Goal: Communication & Community: Answer question/provide support

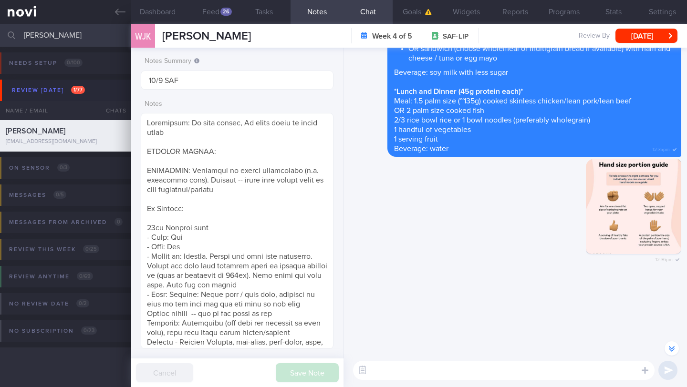
select select "8"
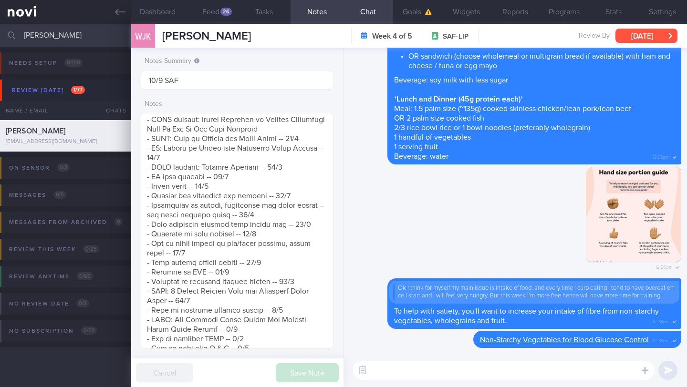
click at [647, 42] on button "[DATE]" at bounding box center [646, 36] width 62 height 14
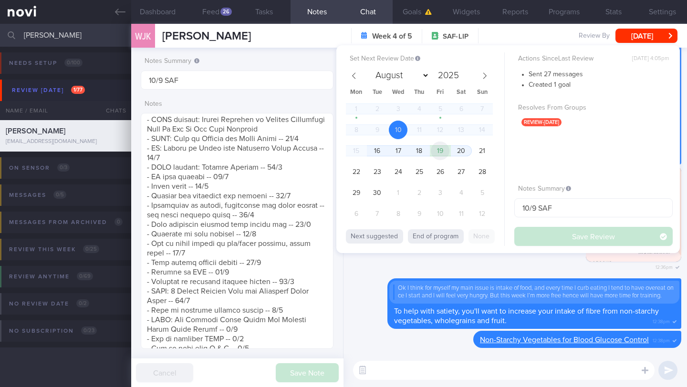
click at [446, 155] on span "19" at bounding box center [440, 151] width 19 height 19
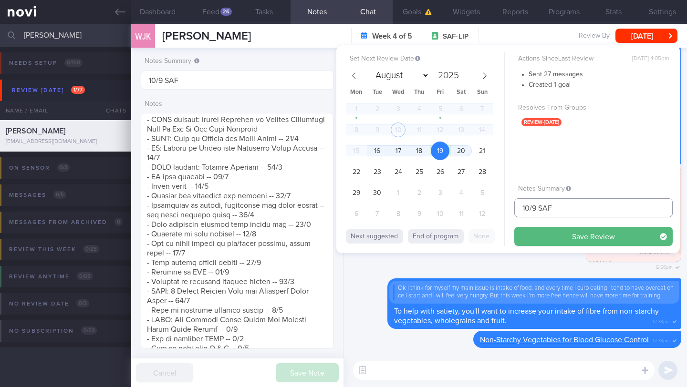
drag, startPoint x: 530, startPoint y: 206, endPoint x: 510, endPoint y: 206, distance: 19.6
click at [510, 206] on div "Set Next Review Date [DATE] August September October November [DATE] Mon Tue We…" at bounding box center [507, 149] width 343 height 208
click at [583, 213] on input "19/9 SAF" at bounding box center [593, 207] width 158 height 19
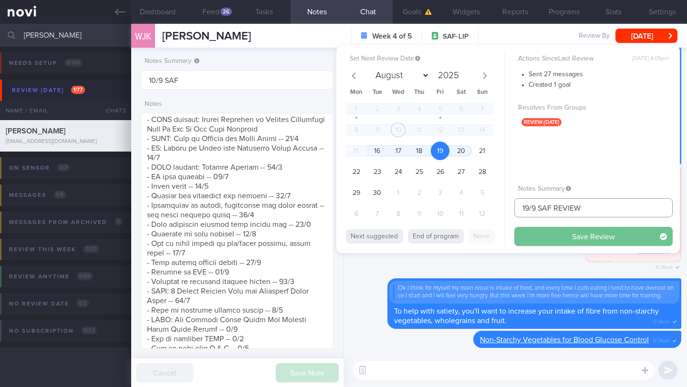
type input "19/9 SAF REVIEW"
click at [599, 240] on button "Save Review" at bounding box center [593, 236] width 158 height 19
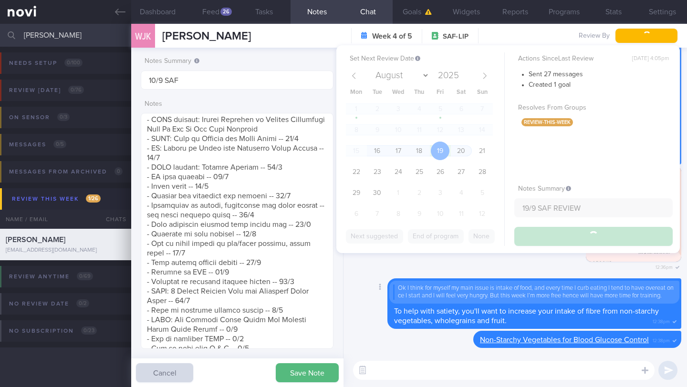
type input "19/9 SAF REVIEW"
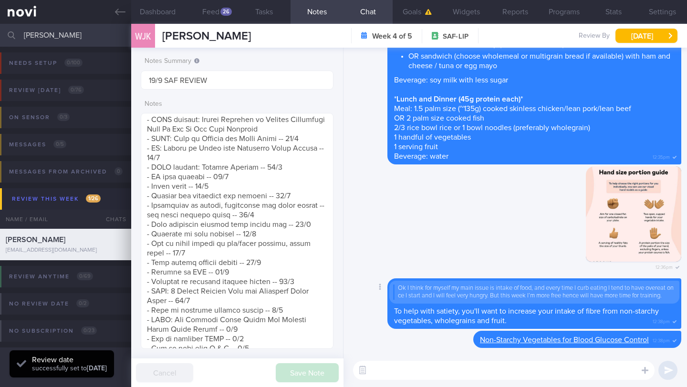
scroll to position [86, 172]
click at [423, 212] on div "Delete 12:36pm" at bounding box center [515, 222] width 332 height 112
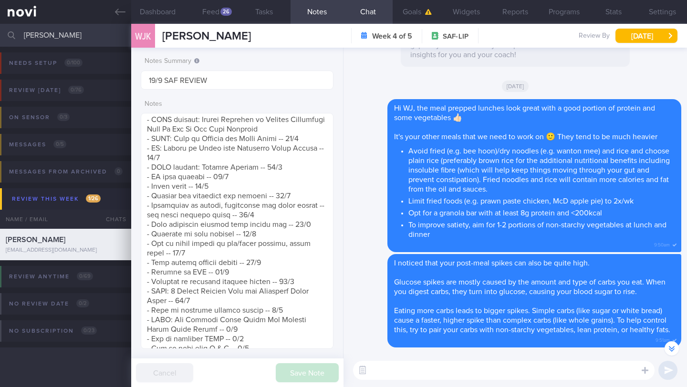
scroll to position [476922, 476852]
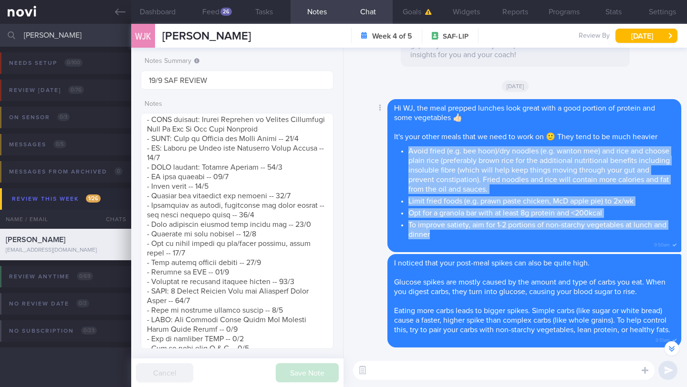
drag, startPoint x: 410, startPoint y: 153, endPoint x: 454, endPoint y: 233, distance: 91.2
click at [454, 233] on ul "Avoid fried (e.g. bee hoon)/dry noodles (e.g. wanton mee) and rice and choose p…" at bounding box center [534, 191] width 280 height 95
copy ul "Avoid fried (e.g. bee hoon)/dry noodles (e.g. wanton mee) and rice and choose p…"
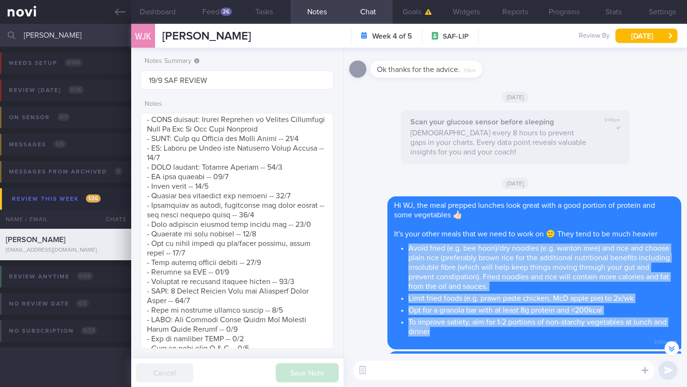
scroll to position [-3141, 0]
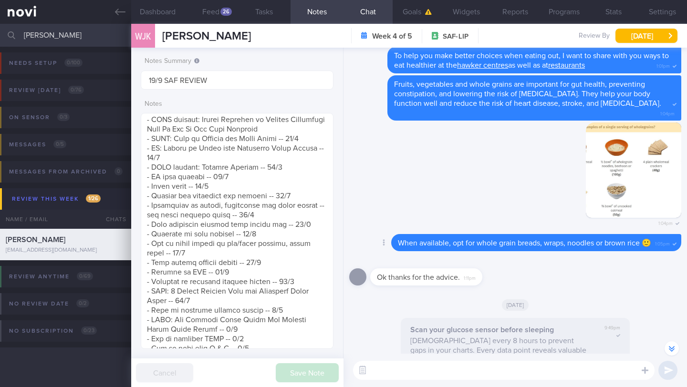
click at [457, 239] on span "When available, opt for whole grain breads, wraps, noodles or brown rice 🙂" at bounding box center [524, 243] width 253 height 8
copy div "When available, opt for whole grain breads, wraps, noodles or brown rice 🙂"
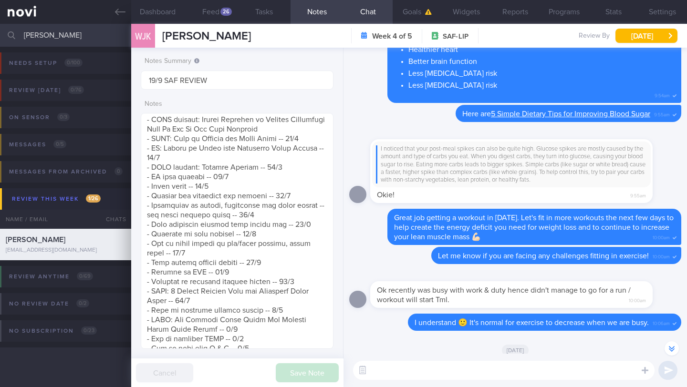
scroll to position [-2074, 0]
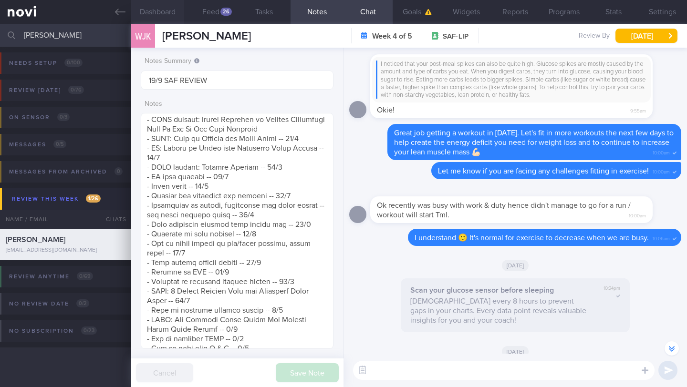
click at [164, 16] on button "Dashboard" at bounding box center [157, 12] width 53 height 24
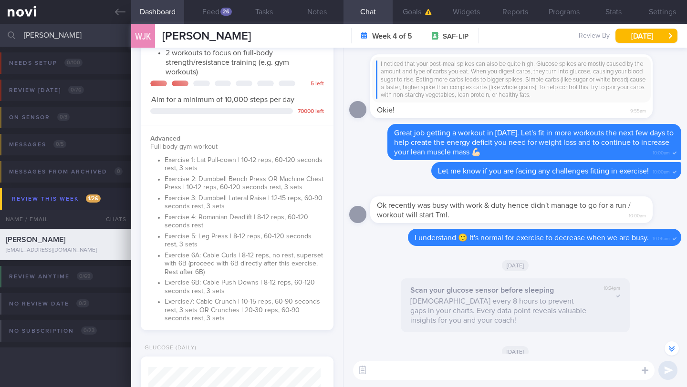
scroll to position [384, 0]
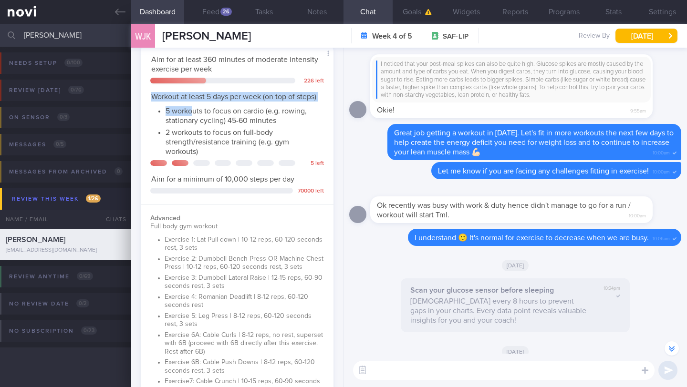
drag, startPoint x: 162, startPoint y: 98, endPoint x: 192, endPoint y: 124, distance: 40.3
click at [192, 124] on div "Workout at least 5 days per week (on top of steps) 5 workouts to focus on cardi…" at bounding box center [237, 124] width 174 height 64
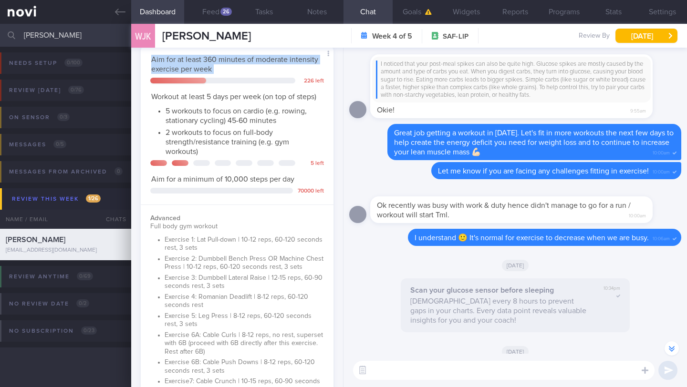
drag, startPoint x: 152, startPoint y: 61, endPoint x: 246, endPoint y: 75, distance: 94.5
click at [246, 75] on div "Aim for at least 360 minutes of moderate intensity exercise per week 226 left W…" at bounding box center [237, 231] width 174 height 353
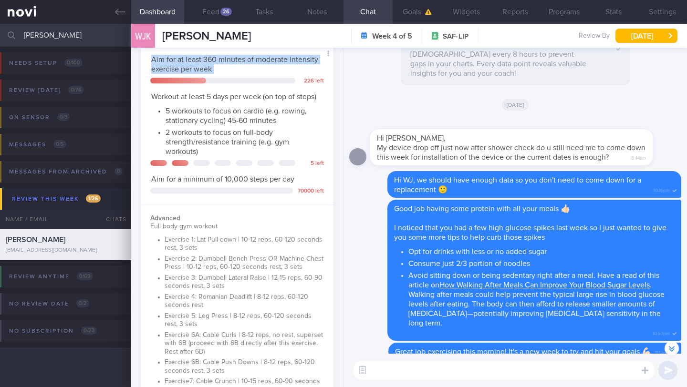
scroll to position [-1794, 0]
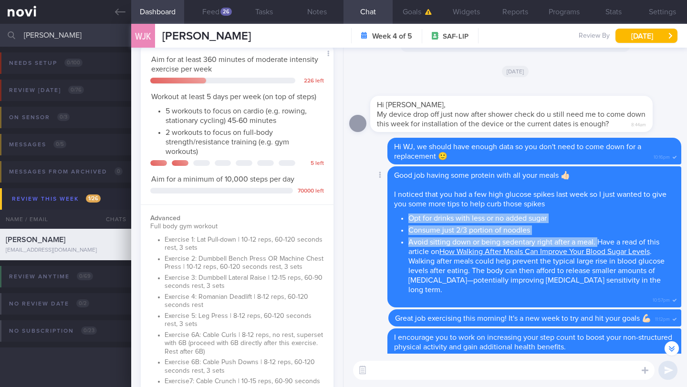
drag, startPoint x: 409, startPoint y: 213, endPoint x: 596, endPoint y: 233, distance: 188.0
click at [596, 233] on ul "Opt for drinks with less or no added sugar Consume just 2/3 portion of noodles …" at bounding box center [534, 252] width 280 height 83
copy ul "Opt for drinks with less or no added sugar Consume just 2/3 portion of noodles …"
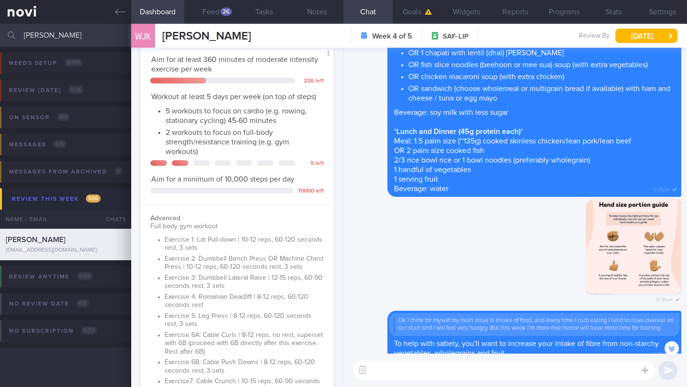
scroll to position [0, 0]
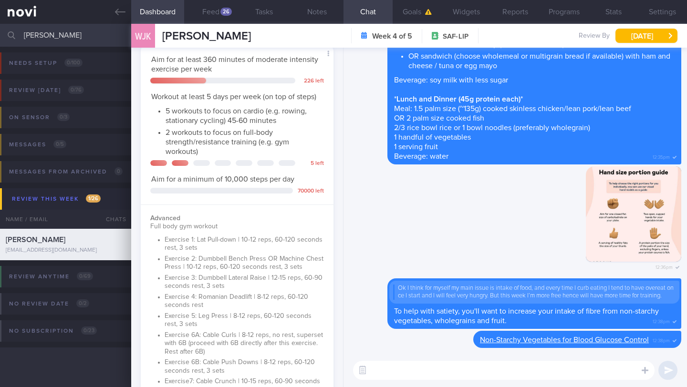
click at [42, 35] on input "[PERSON_NAME]" at bounding box center [343, 35] width 687 height 23
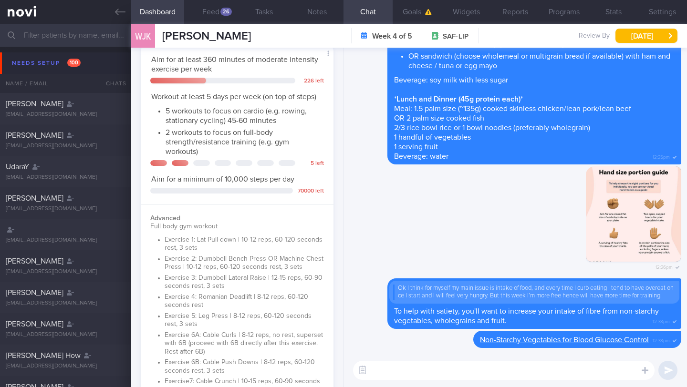
click at [91, 40] on input "text" at bounding box center [343, 35] width 687 height 23
click at [123, 16] on icon at bounding box center [120, 12] width 10 height 10
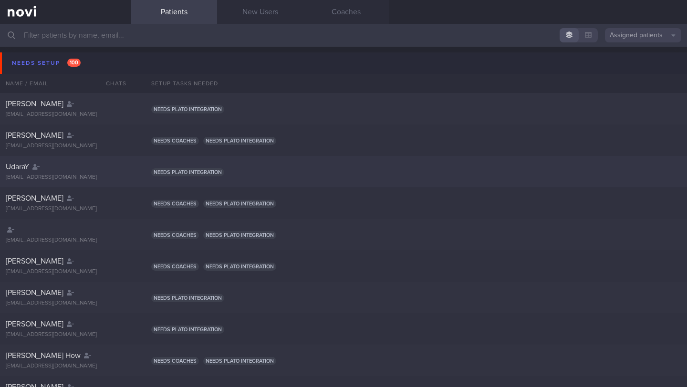
click at [398, 184] on div "UdaraY [EMAIL_ADDRESS][DOMAIN_NAME] Needs plato integration" at bounding box center [343, 171] width 687 height 31
select select "8"
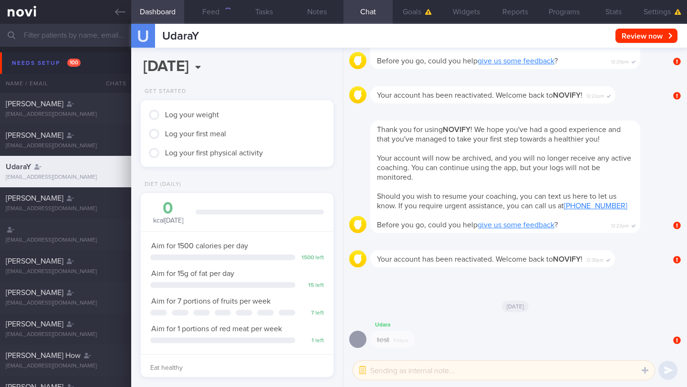
scroll to position [86, 172]
click at [124, 11] on icon at bounding box center [120, 12] width 10 height 10
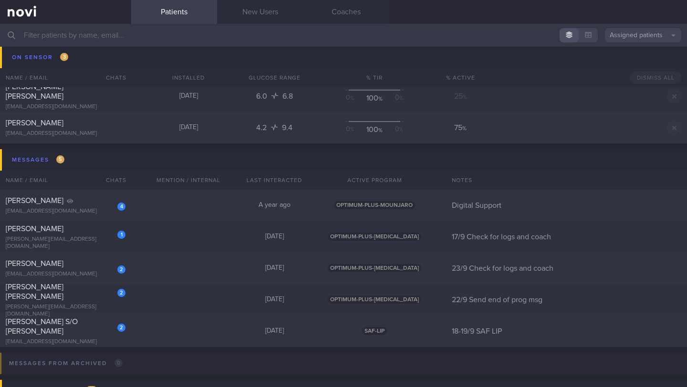
scroll to position [5716, 0]
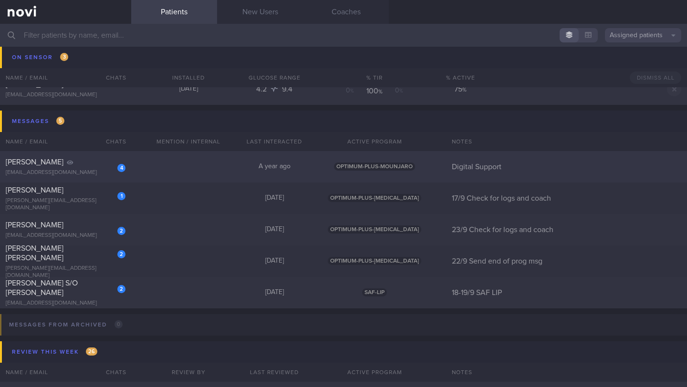
click at [93, 172] on div "[EMAIL_ADDRESS][DOMAIN_NAME]" at bounding box center [66, 172] width 120 height 7
select select "9"
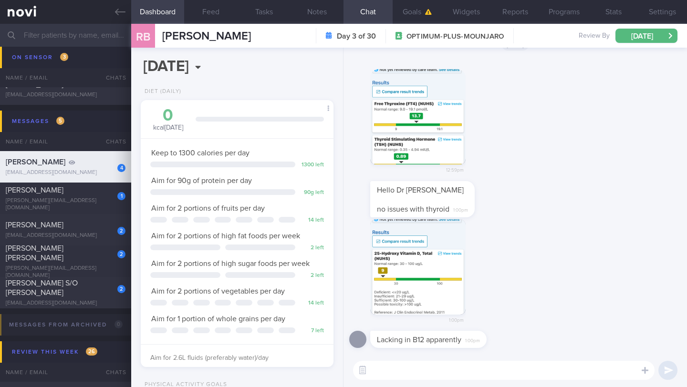
drag, startPoint x: 284, startPoint y: 35, endPoint x: 161, endPoint y: 35, distance: 123.1
click at [161, 35] on div "RB [PERSON_NAME] [PERSON_NAME] [EMAIL_ADDRESS][DOMAIN_NAME] Day 3 of 30 OPTIMUM…" at bounding box center [409, 36] width 556 height 24
copy span "[PERSON_NAME]"
click at [420, 277] on button "button" at bounding box center [417, 266] width 95 height 95
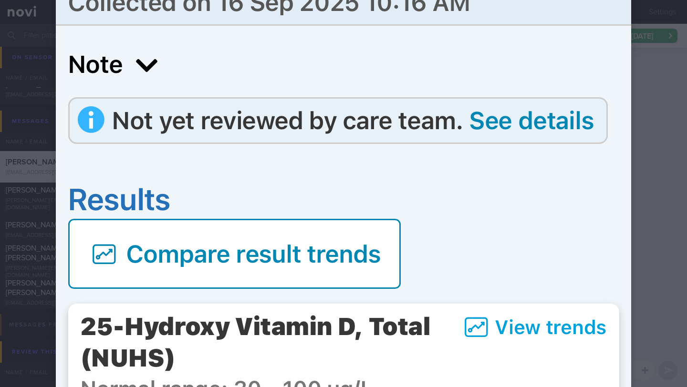
scroll to position [165, 0]
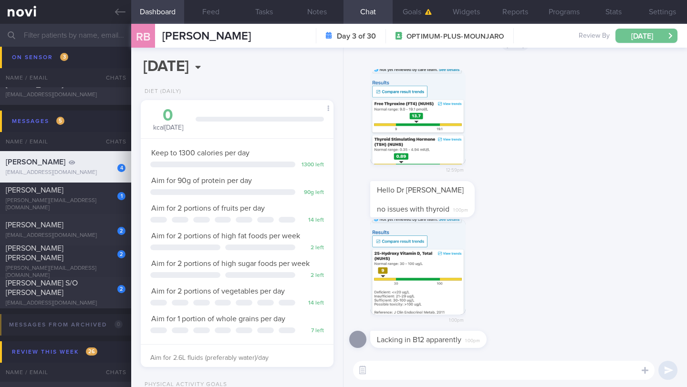
click at [660, 40] on button "[DATE]" at bounding box center [646, 36] width 62 height 14
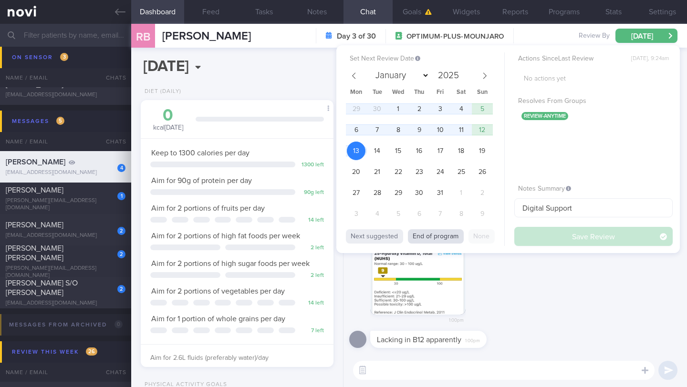
click at [415, 242] on button "End of program" at bounding box center [436, 236] width 56 height 14
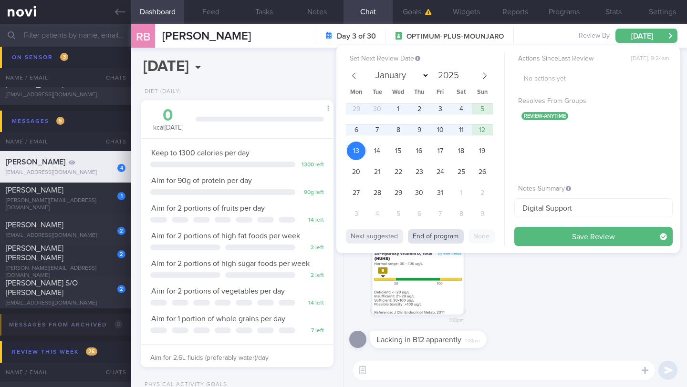
click at [430, 239] on button "End of program" at bounding box center [436, 236] width 56 height 14
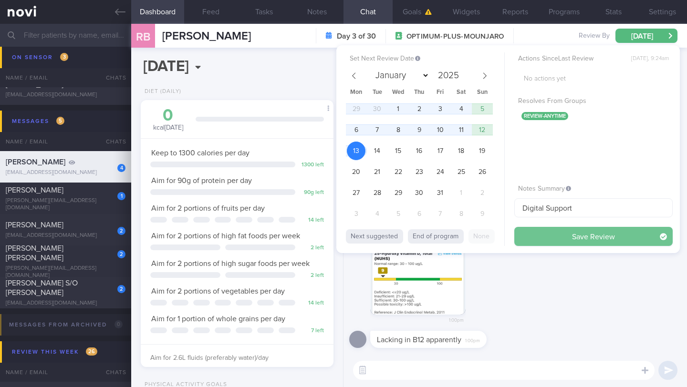
click at [542, 240] on button "Save Review" at bounding box center [593, 236] width 158 height 19
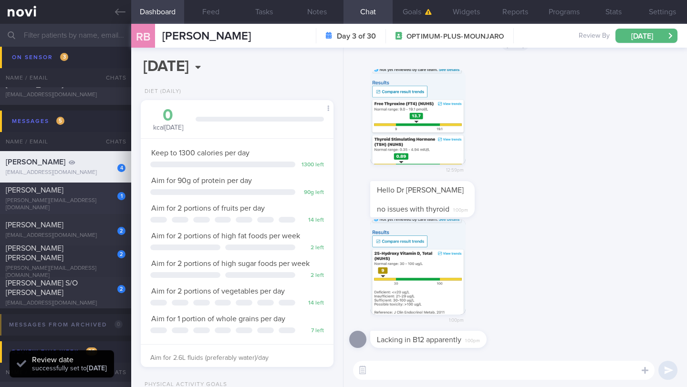
click at [81, 194] on div "[PERSON_NAME]" at bounding box center [64, 191] width 117 height 10
type input "17/9 Check for logs and coach"
select select "8"
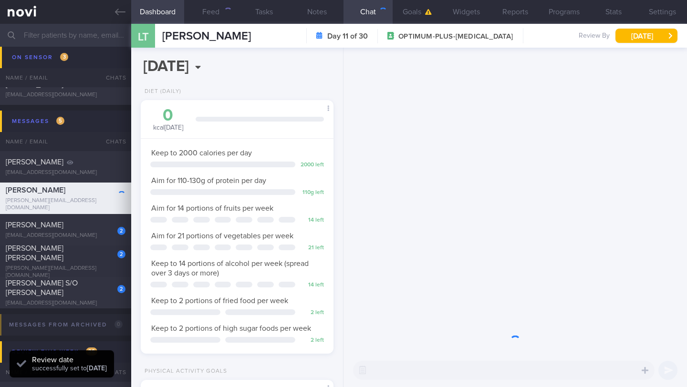
scroll to position [98, 168]
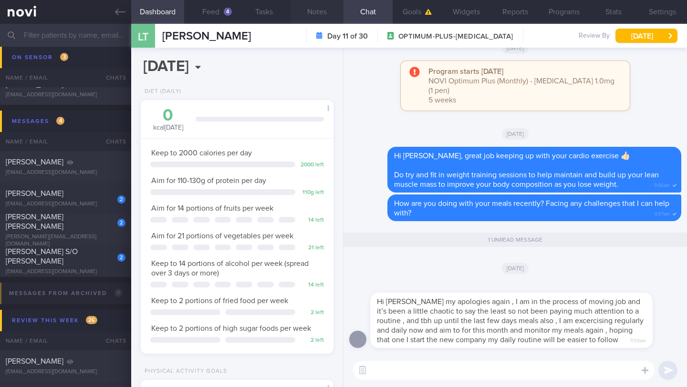
click at [320, 10] on button "Notes" at bounding box center [317, 12] width 53 height 24
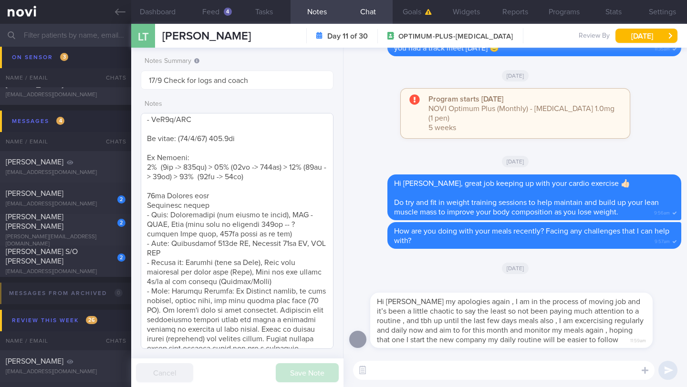
scroll to position [256, 0]
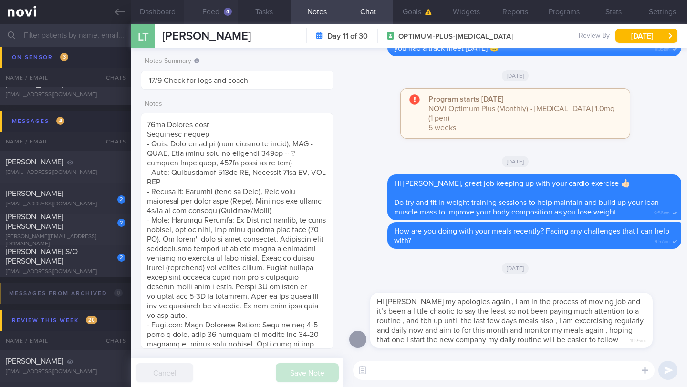
click at [207, 11] on button "Feed 4" at bounding box center [210, 12] width 53 height 24
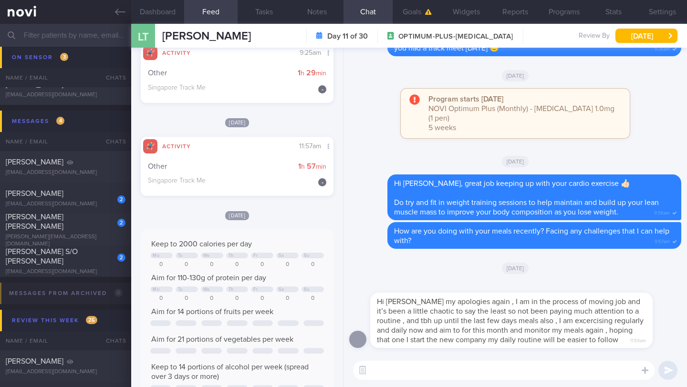
scroll to position [508, 0]
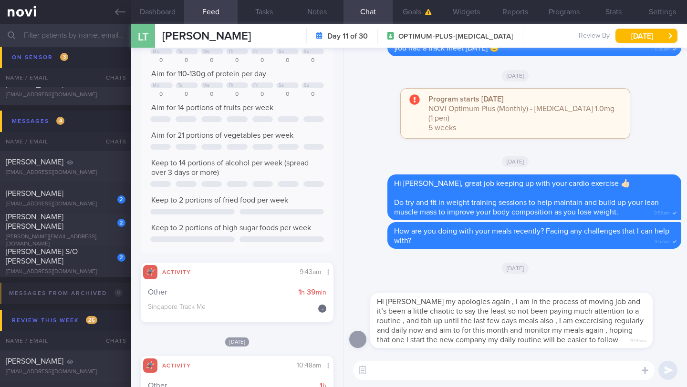
click at [389, 375] on textarea at bounding box center [503, 370] width 301 height 19
drag, startPoint x: 527, startPoint y: 369, endPoint x: 480, endPoint y: 371, distance: 46.3
click at [480, 371] on textarea "Sounds like a busy time indeed. No problem!" at bounding box center [503, 370] width 301 height 19
click at [372, 371] on textarea "Sounds like a busy time indeed." at bounding box center [503, 370] width 301 height 19
paste textarea "No problem!"
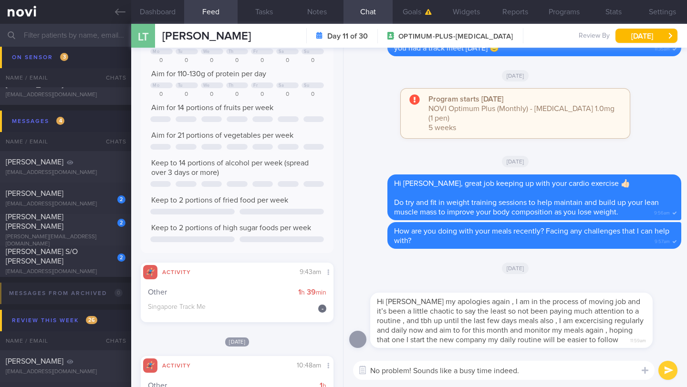
click at [527, 372] on textarea "No problem! Sounds like a busy time indeed." at bounding box center [503, 370] width 301 height 19
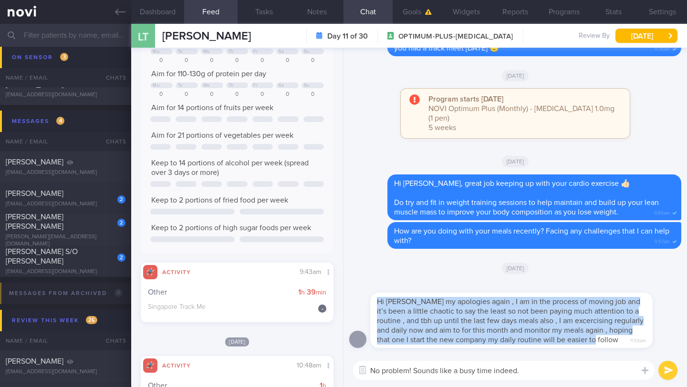
drag, startPoint x: 377, startPoint y: 291, endPoint x: 413, endPoint y: 343, distance: 63.1
click at [413, 343] on div "Hi [PERSON_NAME] my apologies again , I am in the process of moving job and it’…" at bounding box center [511, 320] width 282 height 55
copy span "Hi [PERSON_NAME] my apologies again , I am in the process of moving job and it’…"
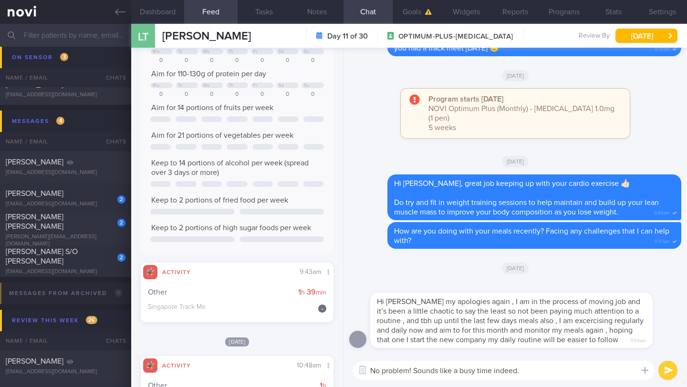
click at [581, 369] on textarea "No problem! Sounds like a busy time indeed." at bounding box center [503, 370] width 301 height 19
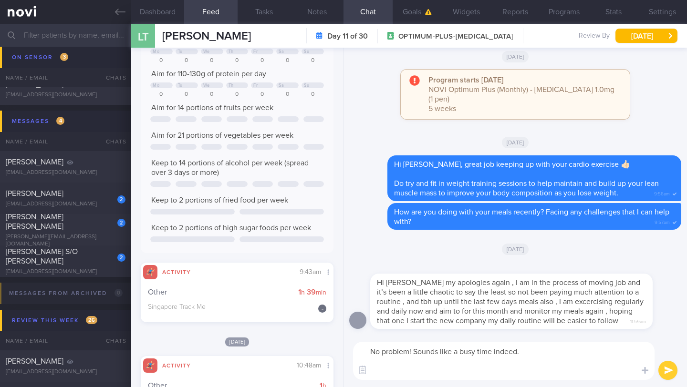
paste textarea "It's great that you're already back to exercising and ready to focus on your me…"
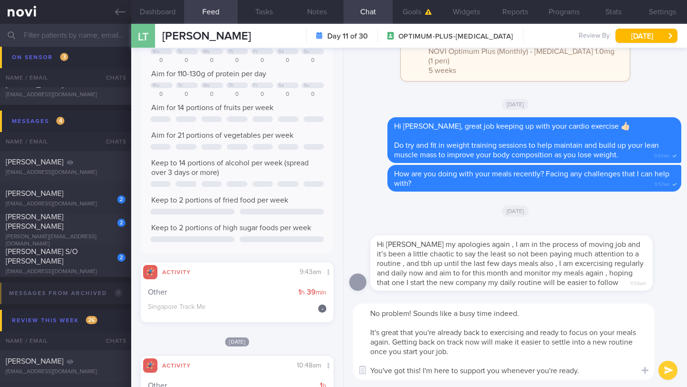
scroll to position [476922, 476852]
drag, startPoint x: 431, startPoint y: 371, endPoint x: 608, endPoint y: 373, distance: 176.5
click at [608, 373] on textarea "No problem! Sounds like a busy time indeed. It's great that you're already back…" at bounding box center [503, 342] width 301 height 76
type textarea "No problem! Sounds like a busy time indeed. It's great that you're already back…"
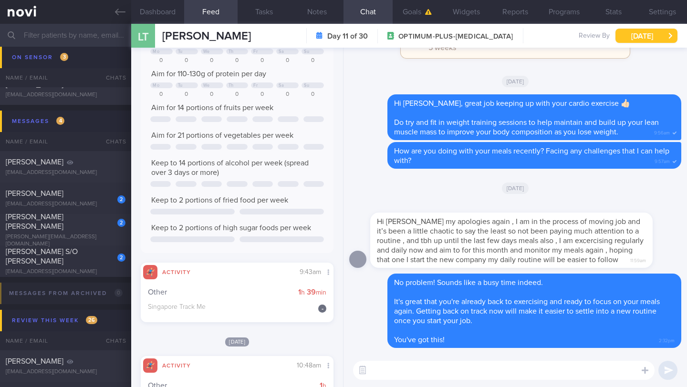
click at [627, 42] on button "[DATE]" at bounding box center [646, 36] width 62 height 14
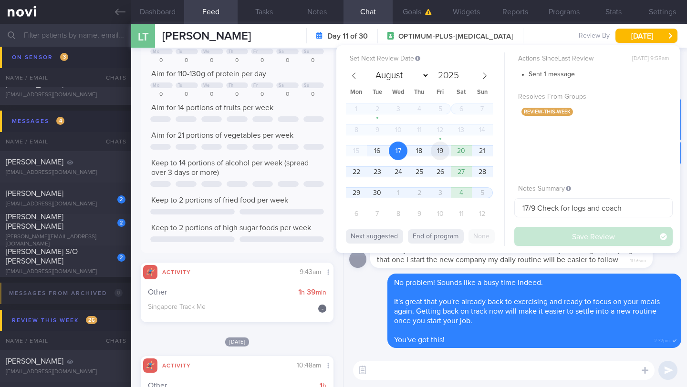
click at [436, 156] on span "19" at bounding box center [440, 151] width 19 height 19
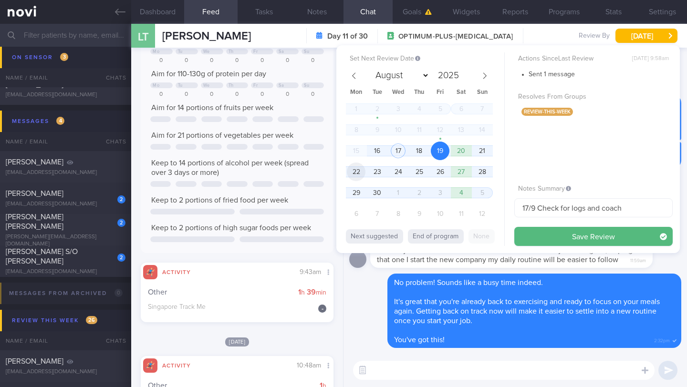
click at [356, 178] on span "22" at bounding box center [356, 172] width 19 height 19
drag, startPoint x: 530, startPoint y: 208, endPoint x: 514, endPoint y: 207, distance: 15.8
click at [514, 207] on input "17/9 Check for logs and coach" at bounding box center [593, 207] width 158 height 19
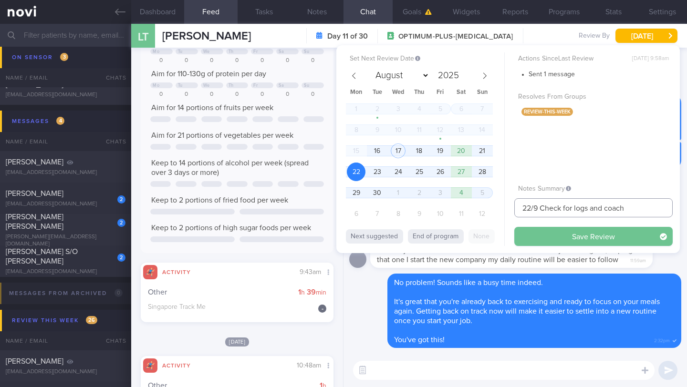
type input "22/9 Check for logs and coach"
click at [596, 238] on button "Save Review" at bounding box center [593, 236] width 158 height 19
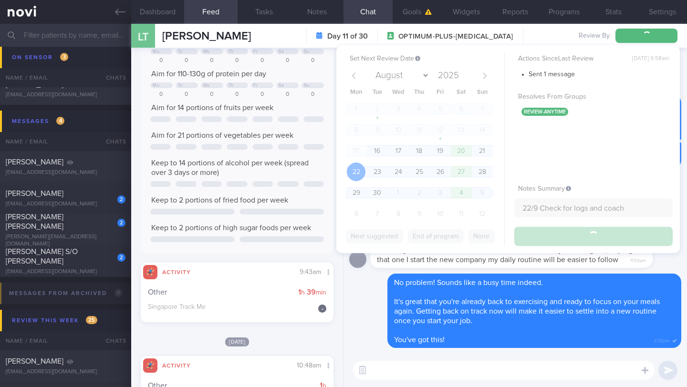
type input "22/9 Check for logs and coach"
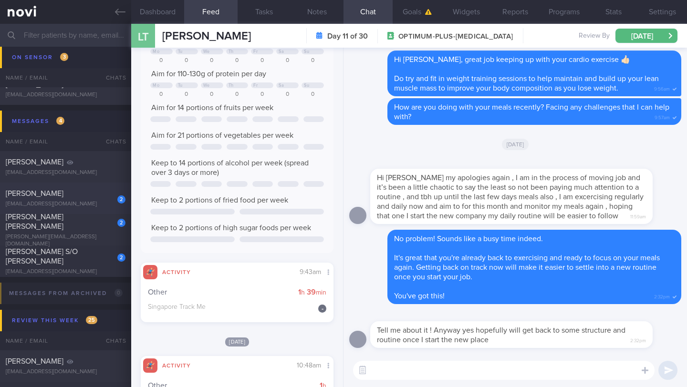
click at [83, 199] on div "2 [PERSON_NAME] [EMAIL_ADDRESS][DOMAIN_NAME]" at bounding box center [65, 198] width 131 height 19
type input "23/9 Check for logs and coach"
type textarea "SUPPORT NEEDED: How to plan a healthy diet. Does not understand about calories …"
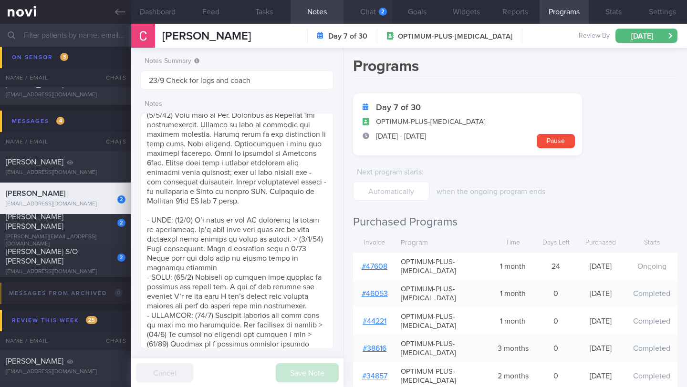
click at [374, 16] on button "Chat 2" at bounding box center [367, 12] width 49 height 24
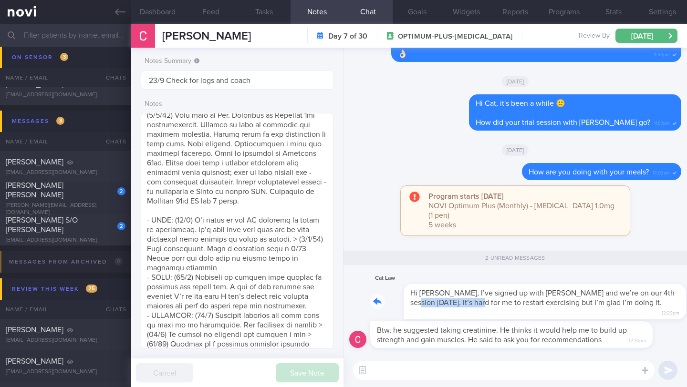
drag, startPoint x: 374, startPoint y: 307, endPoint x: 440, endPoint y: 308, distance: 66.8
click at [440, 308] on div "Cat Law Hi [PERSON_NAME], I’ve signed up with [PERSON_NAME] and we’re on our 4t…" at bounding box center [525, 296] width 311 height 47
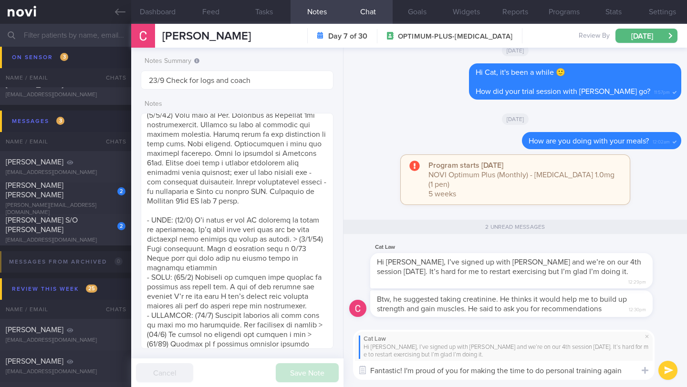
type textarea "Fantastic! I'm proud of you for making the time to do personal training again"
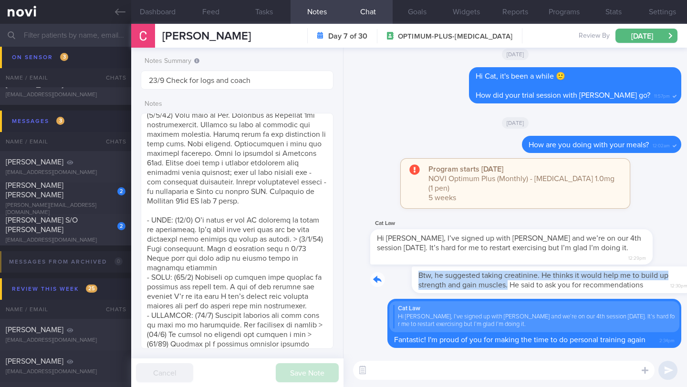
drag, startPoint x: 374, startPoint y: 276, endPoint x: 467, endPoint y: 284, distance: 93.3
click at [467, 284] on div "Btw, he suggested taking creatinine. He thinks it would help me to build up str…" at bounding box center [525, 280] width 311 height 27
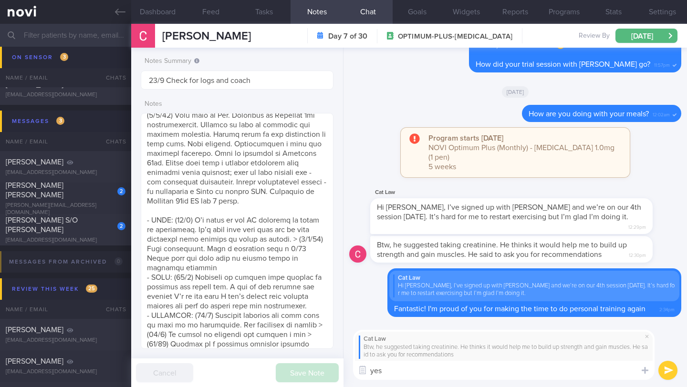
drag, startPoint x: 390, startPoint y: 372, endPoint x: 352, endPoint y: 371, distance: 38.7
click at [352, 371] on div "Cat Law Btw, he suggested taking creatinine. He thinks it would help me to buil…" at bounding box center [514, 355] width 343 height 64
paste textarea "You can try creatine monohydrate for strength >> 3-5g/day is enough. Only buy p…"
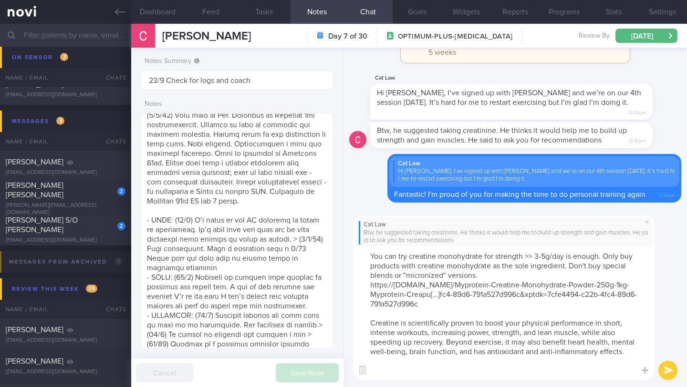
type textarea "You can try creatine monohydrate for strength >> 3-5g/day is enough. Only buy p…"
click at [672, 371] on button "submit" at bounding box center [667, 370] width 19 height 19
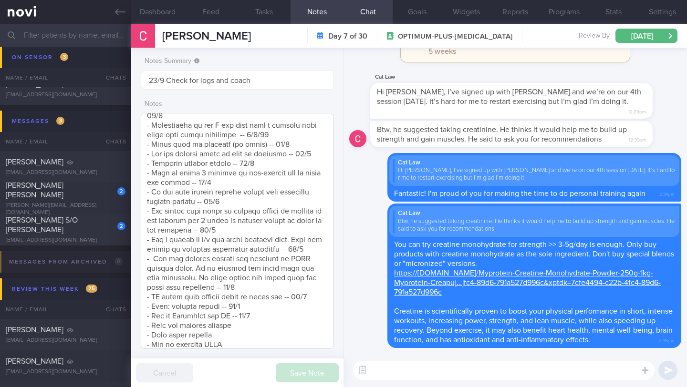
scroll to position [1148, 0]
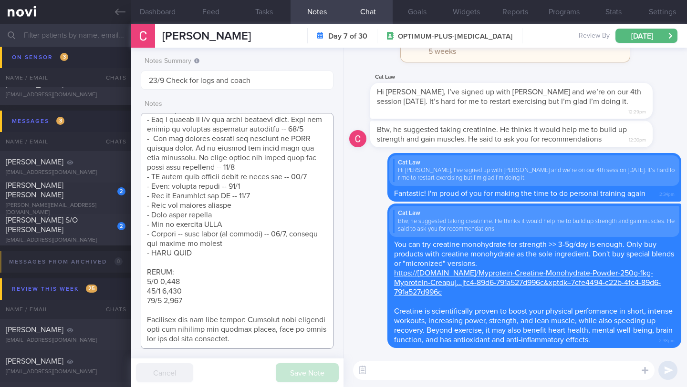
click at [270, 195] on textarea at bounding box center [237, 231] width 193 height 236
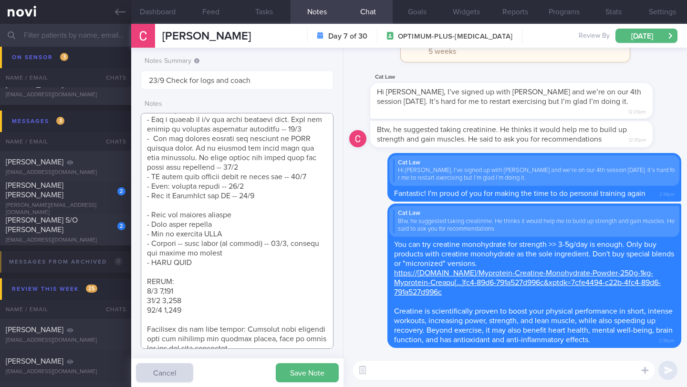
scroll to position [1158, 0]
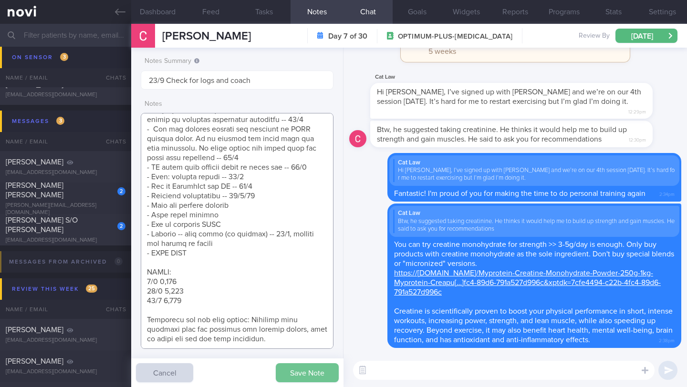
type textarea "SUPPORT NEEDED: How to plan a healthy diet. Does not understand about calories …"
click at [302, 375] on button "Save Note" at bounding box center [307, 372] width 63 height 19
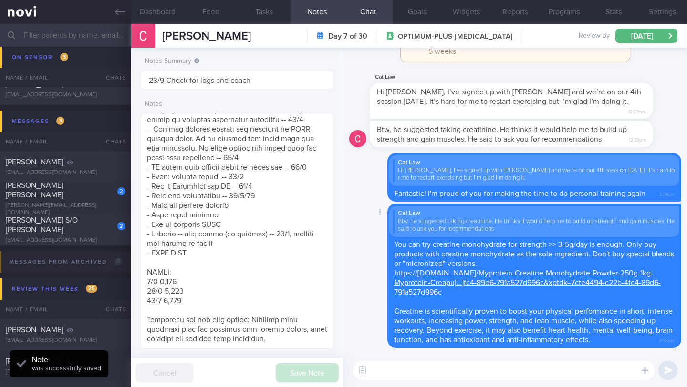
click at [429, 288] on div "Cat Law Btw, he suggested taking creatinine. He thinks it would help me to buil…" at bounding box center [534, 276] width 294 height 145
click at [428, 289] on link "https://[DOMAIN_NAME]/Myprotein-Creatine-Monohydrate-Powder-250g-1kg-Myprotein-…" at bounding box center [527, 283] width 267 height 27
click at [83, 200] on div "2 MUK [PERSON_NAME] ASHLEY [EMAIL_ADDRESS][DOMAIN_NAME]" at bounding box center [65, 199] width 131 height 36
type input "22/9 Send end of prog msg"
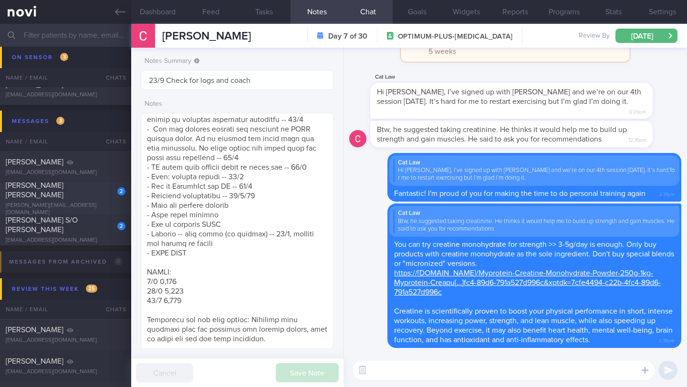
type textarea "1300kcal 100g pro (400kcal) 36g fat (325kcal) SUPPORT NEEDED: Clarify nutrition…"
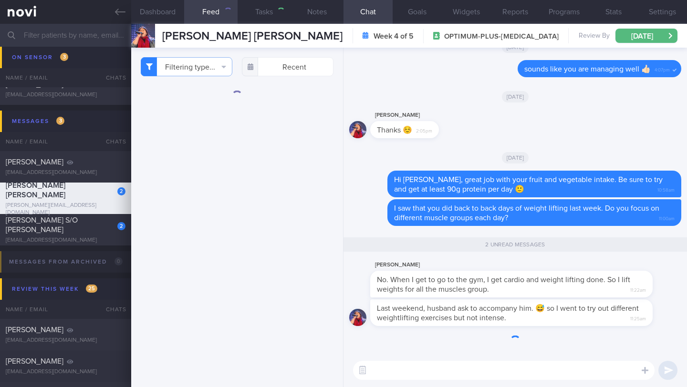
scroll to position [1091, 0]
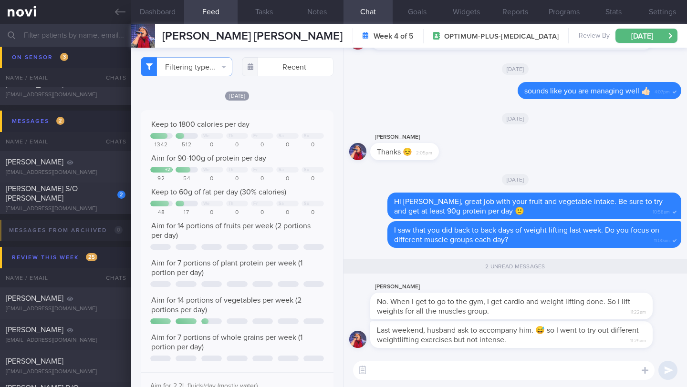
click at [390, 372] on textarea at bounding box center [503, 370] width 301 height 19
paste textarea "Plan a day of rest between sessions."
click at [372, 372] on textarea "Plan a day of rest between sessions" at bounding box center [503, 370] width 301 height 19
click at [598, 377] on textarea "I see 🙂 You'll want to have a day of rest between sessions" at bounding box center [503, 370] width 301 height 19
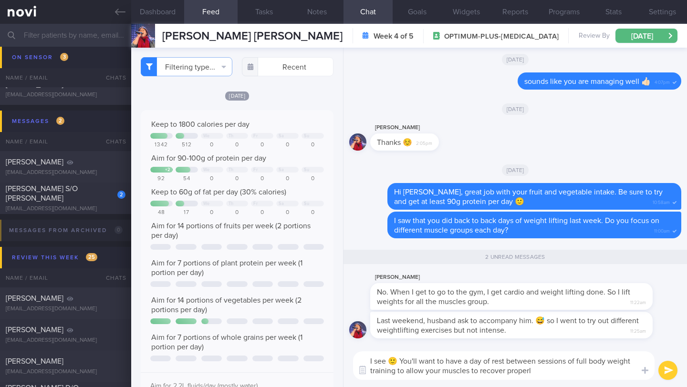
type textarea "I see 🙂 You'll want to have a day of rest between sessions of full body weight …"
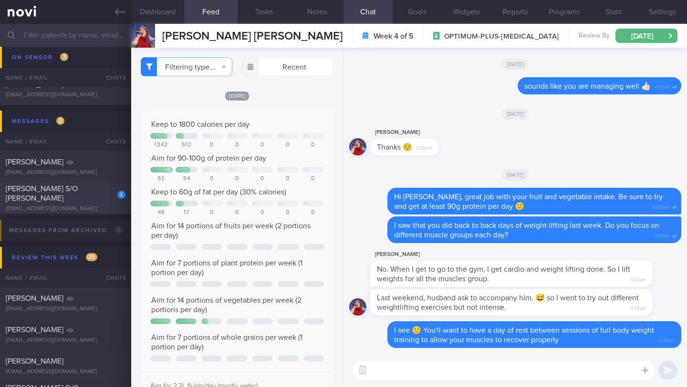
click at [76, 205] on div "2 [PERSON_NAME] S/O [PERSON_NAME] [EMAIL_ADDRESS][DOMAIN_NAME]" at bounding box center [65, 198] width 131 height 29
type input "18-19/9 SAF LIP"
type textarea "SUPPORT NEEDED: CHALLENGE: Wt Targets: [DEMOGRAPHIC_DATA] [DEMOGRAPHIC_DATA] [D…"
type textarea "\"
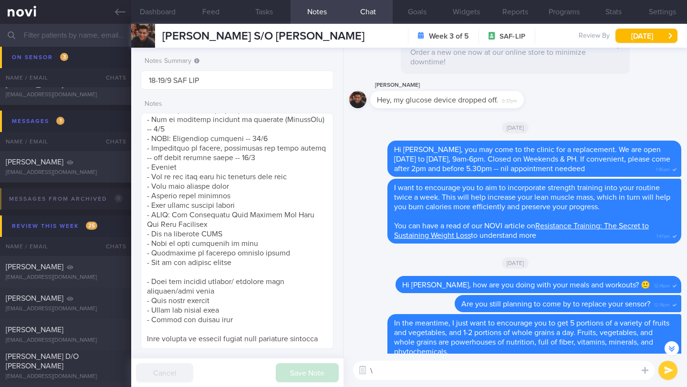
scroll to position [-546, 0]
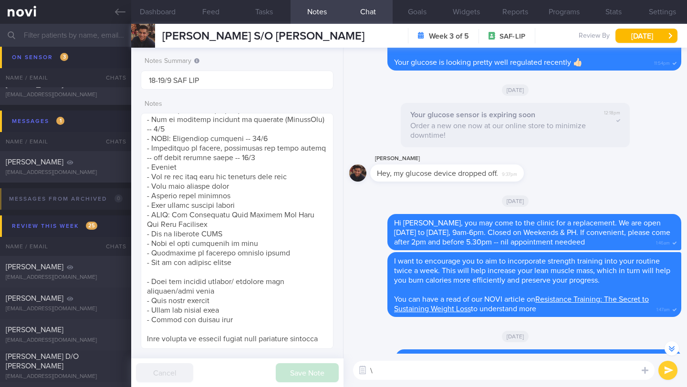
click at [401, 372] on textarea "\" at bounding box center [503, 370] width 301 height 19
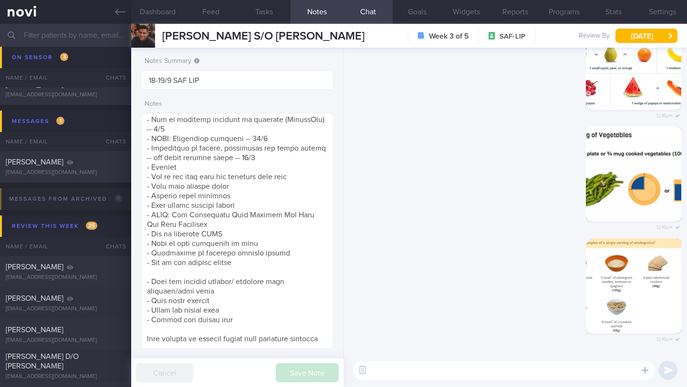
scroll to position [0, 0]
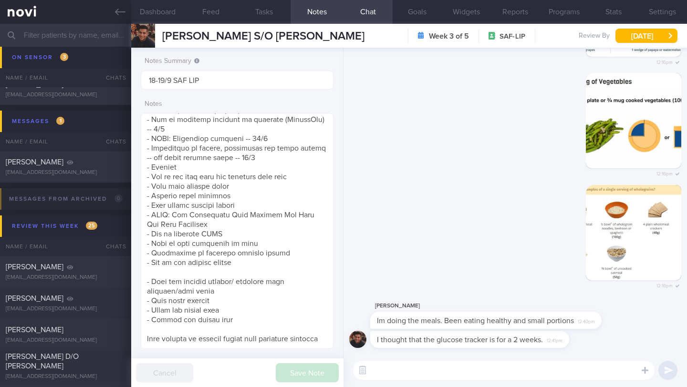
click at [390, 367] on textarea at bounding box center [503, 370] width 301 height 19
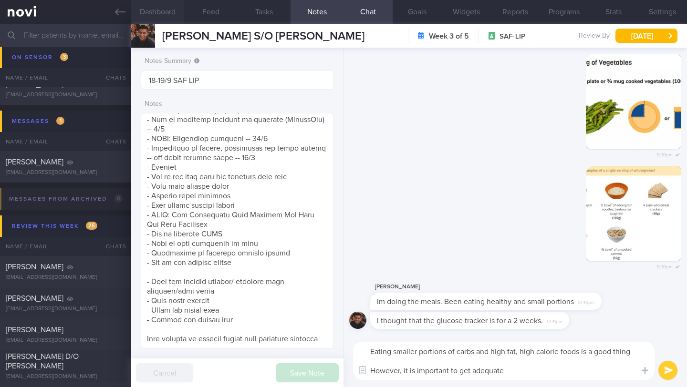
click at [172, 10] on button "Dashboard" at bounding box center [157, 12] width 53 height 24
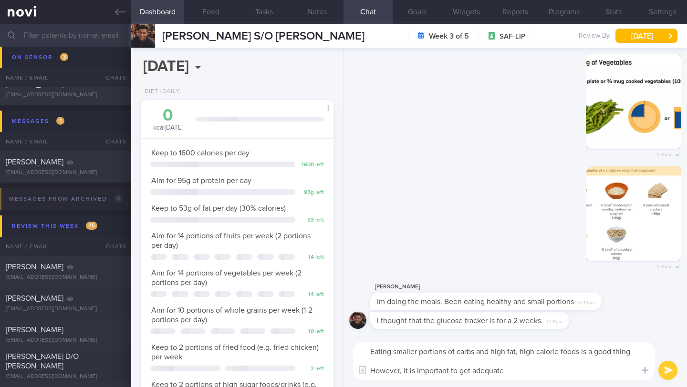
scroll to position [98, 168]
click at [511, 369] on textarea "Eating smaller portions of carbs and high fat, high calorie foods is a good thi…" at bounding box center [503, 361] width 301 height 38
type textarea "Eating smaller portions of carbs and high fat, high calorie foods is a good thi…"
click at [321, 13] on button "Notes" at bounding box center [317, 12] width 53 height 24
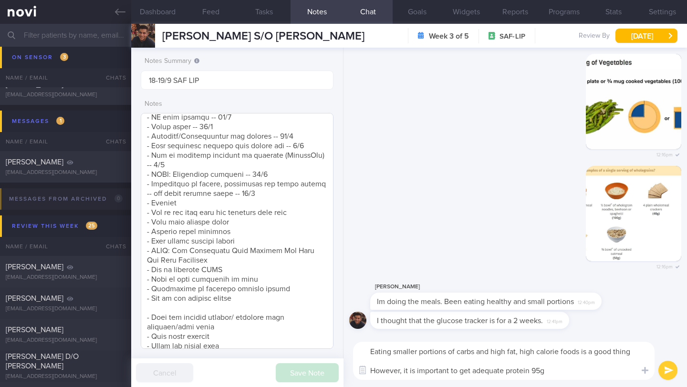
scroll to position [425, 0]
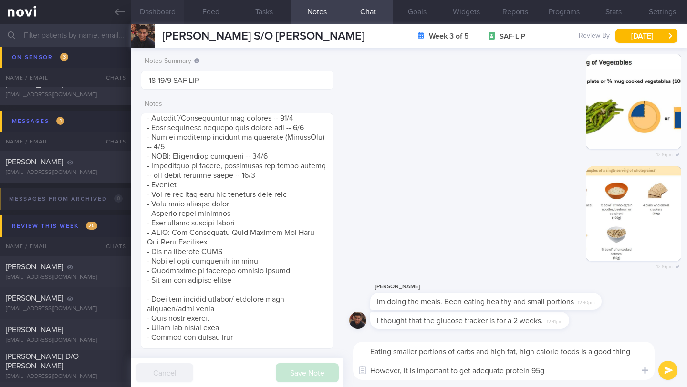
click at [156, 16] on button "Dashboard" at bounding box center [157, 12] width 53 height 24
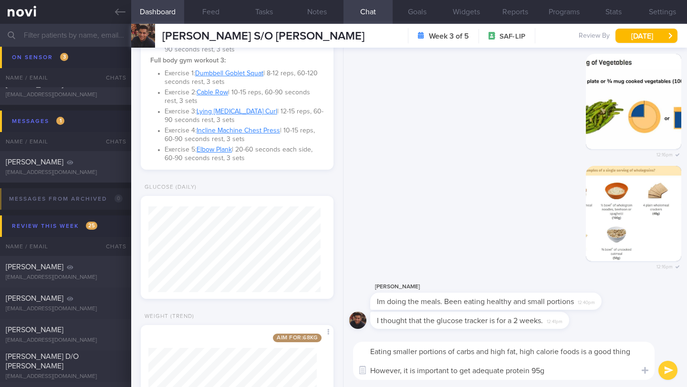
scroll to position [882, 0]
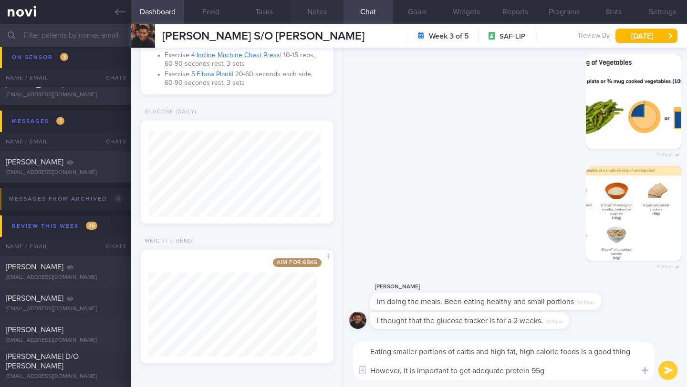
click at [325, 16] on button "Notes" at bounding box center [317, 12] width 53 height 24
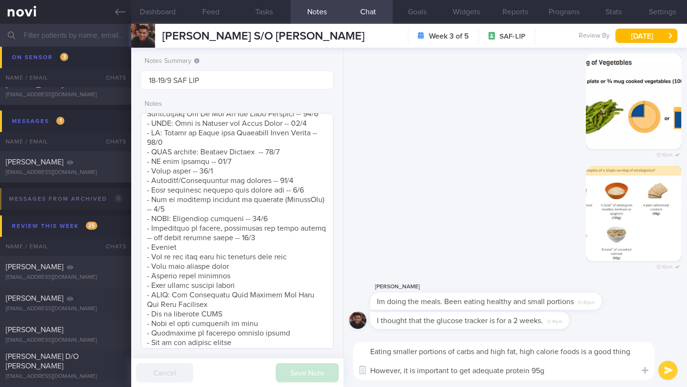
scroll to position [414, 0]
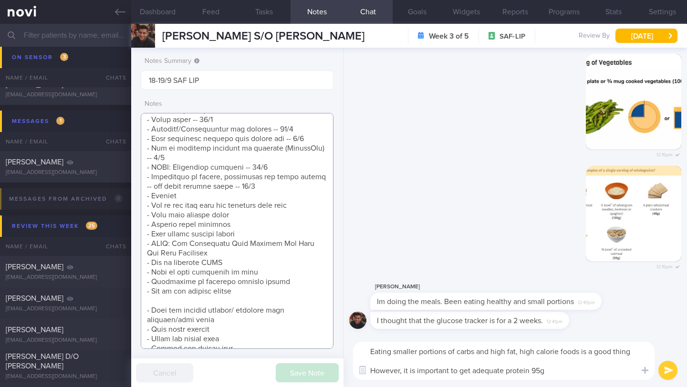
click at [236, 321] on textarea at bounding box center [237, 231] width 193 height 236
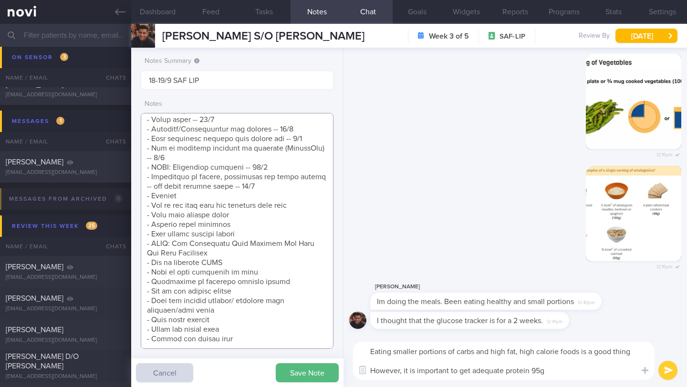
type textarea "SUPPORT NEEDED: CHALLENGE: Wt Targets: [DEMOGRAPHIC_DATA] [DEMOGRAPHIC_DATA] [D…"
drag, startPoint x: 533, startPoint y: 371, endPoint x: 561, endPoint y: 372, distance: 27.7
click at [561, 372] on textarea "Eating smaller portions of carbs and high fat, high calorie foods is a good thi…" at bounding box center [503, 361] width 301 height 38
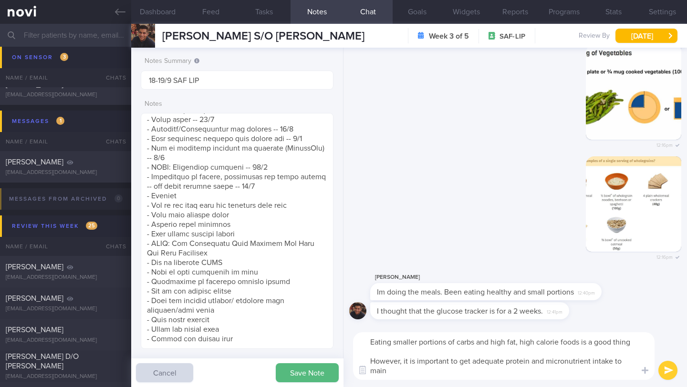
scroll to position [10, 0]
type textarea "Eating smaller portions of carbs and high fat, high calorie foods is a good thi…"
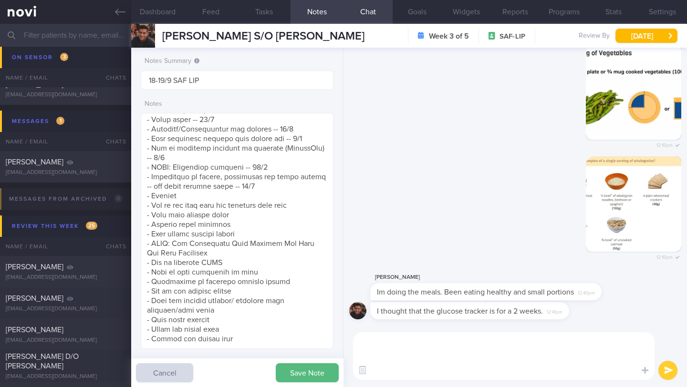
scroll to position [0, 0]
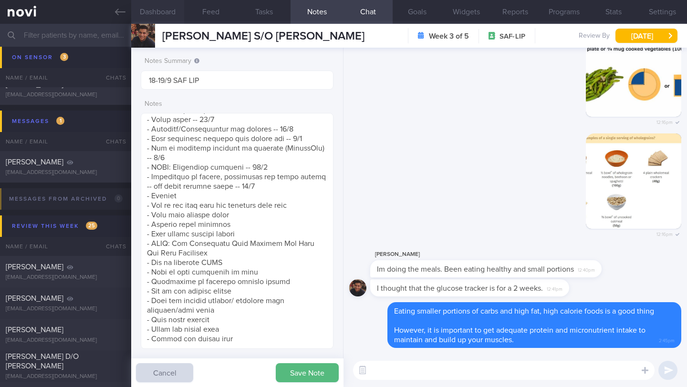
click at [164, 12] on button "Dashboard" at bounding box center [157, 12] width 53 height 24
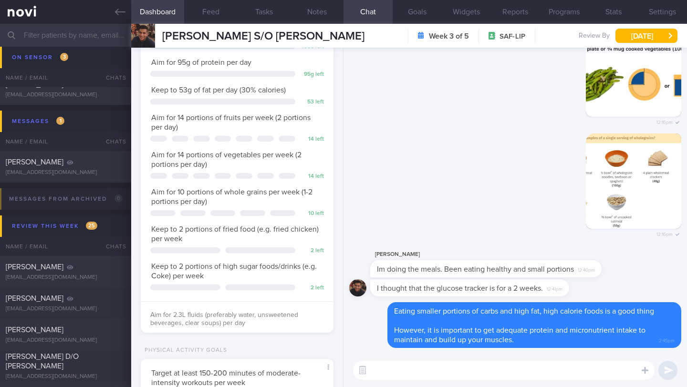
scroll to position [64, 0]
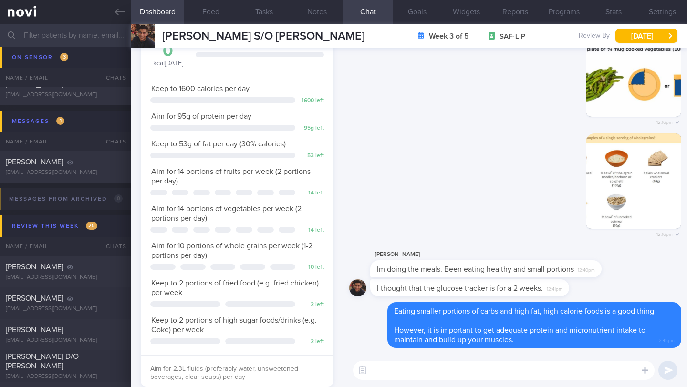
drag, startPoint x: 164, startPoint y: 38, endPoint x: 351, endPoint y: 31, distance: 187.1
click at [389, 35] on div "[PERSON_NAME] S/O [PERSON_NAME] [PERSON_NAME] S/O [PERSON_NAME] [EMAIL_ADDRESS]…" at bounding box center [409, 36] width 556 height 24
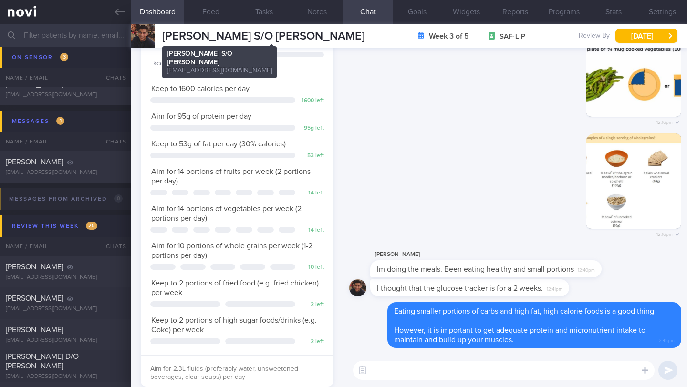
copy span "[PERSON_NAME] S/O [PERSON_NAME]"
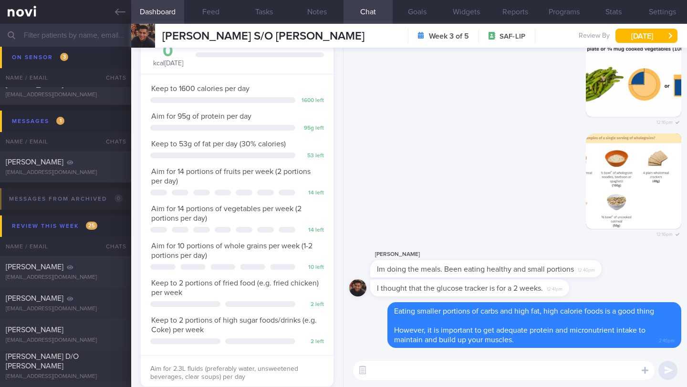
scroll to position [476922, 476852]
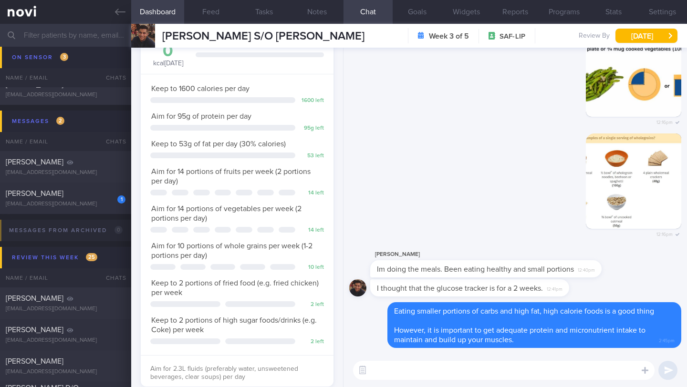
paste textarea "Here is how you can spread out your protein intake to hit your target of 90-100…"
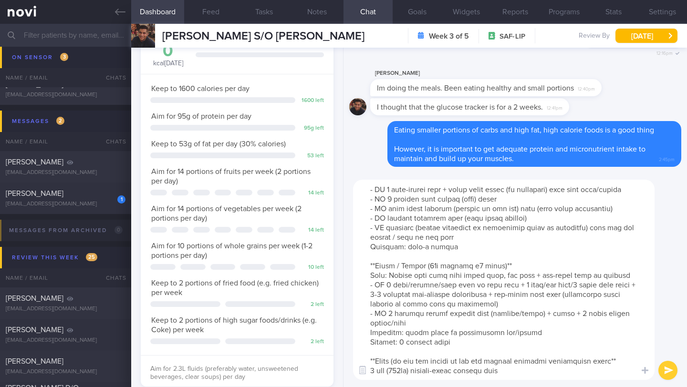
scroll to position [0, 0]
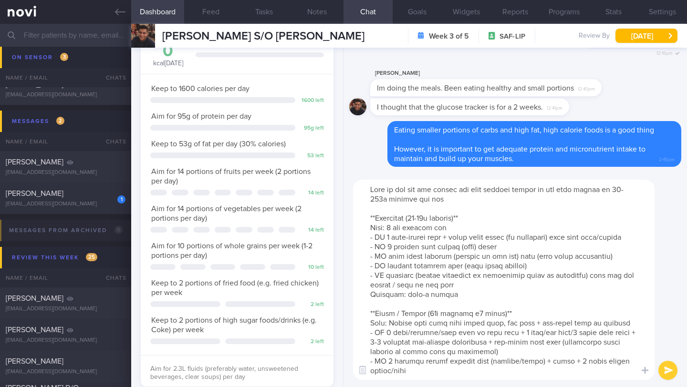
drag, startPoint x: 381, startPoint y: 200, endPoint x: 359, endPoint y: 200, distance: 21.9
click at [359, 200] on textarea at bounding box center [503, 280] width 301 height 200
drag, startPoint x: 411, startPoint y: 295, endPoint x: 471, endPoint y: 300, distance: 60.3
click at [471, 300] on textarea at bounding box center [503, 280] width 301 height 200
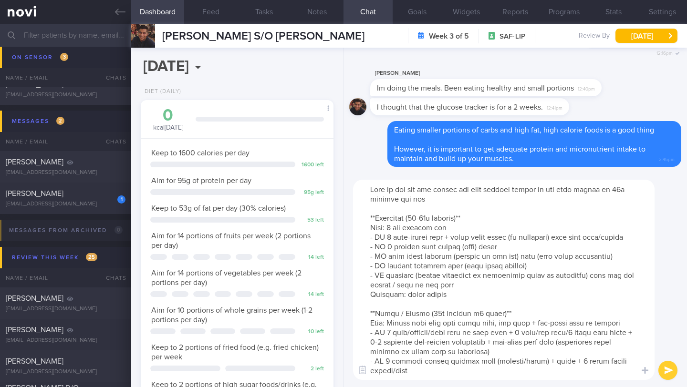
scroll to position [21, 0]
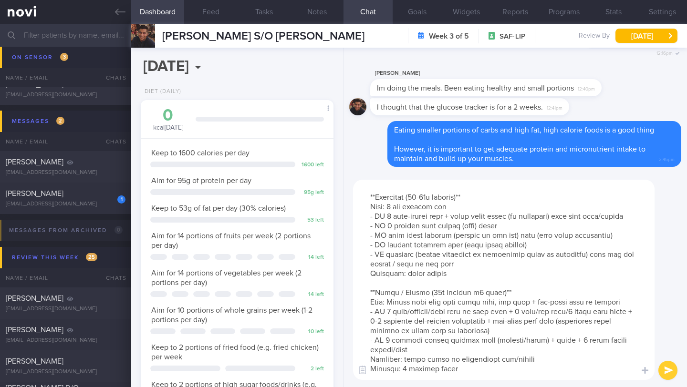
drag, startPoint x: 404, startPoint y: 367, endPoint x: 380, endPoint y: 320, distance: 53.1
click at [380, 320] on textarea at bounding box center [503, 280] width 301 height 200
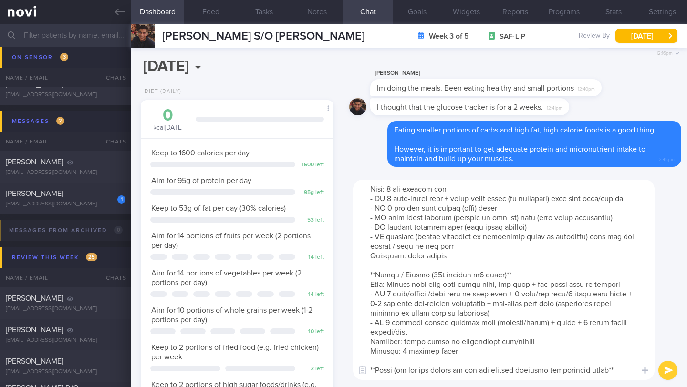
scroll to position [0, 0]
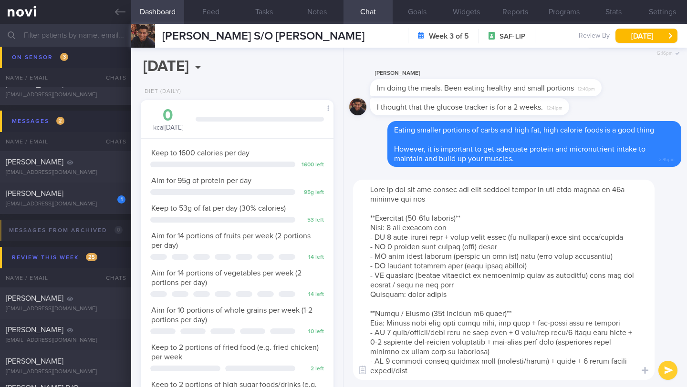
click at [446, 198] on textarea at bounding box center [503, 280] width 301 height 200
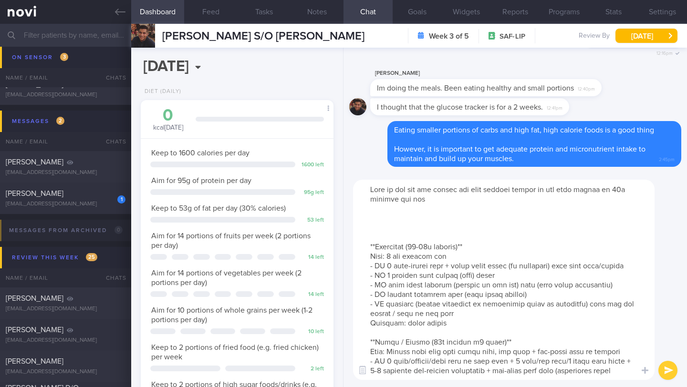
paste textarea "Breakfast - 2 boiled eggs - 1 small whole wheat chapati - 1 cup plain low-fat y…"
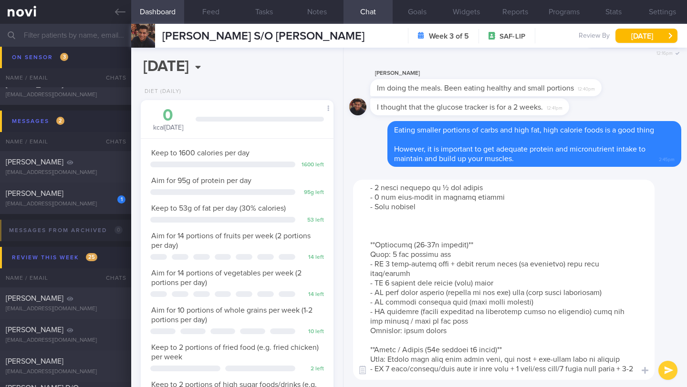
scroll to position [296, 0]
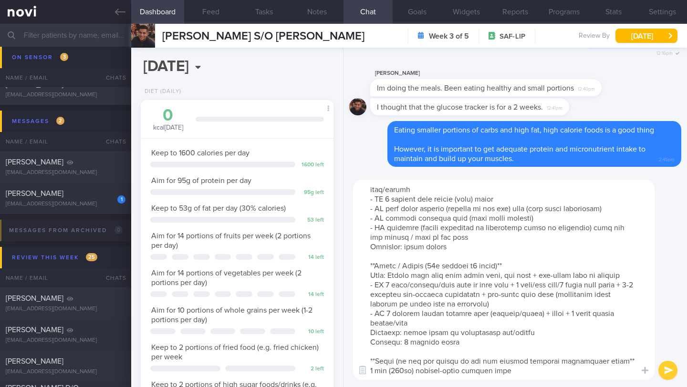
drag, startPoint x: 368, startPoint y: 308, endPoint x: 451, endPoint y: 337, distance: 87.3
click at [451, 337] on textarea at bounding box center [503, 280] width 301 height 200
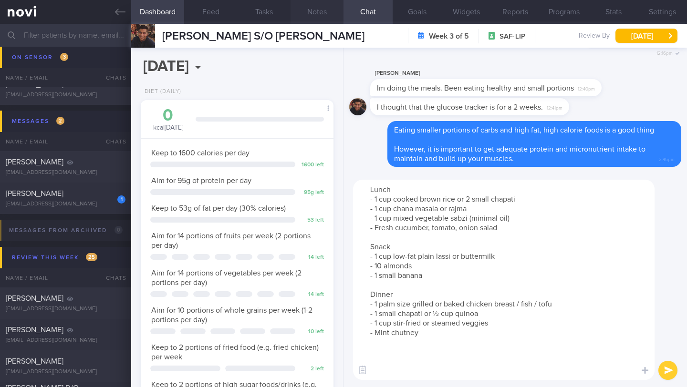
click at [308, 14] on button "Notes" at bounding box center [317, 12] width 53 height 24
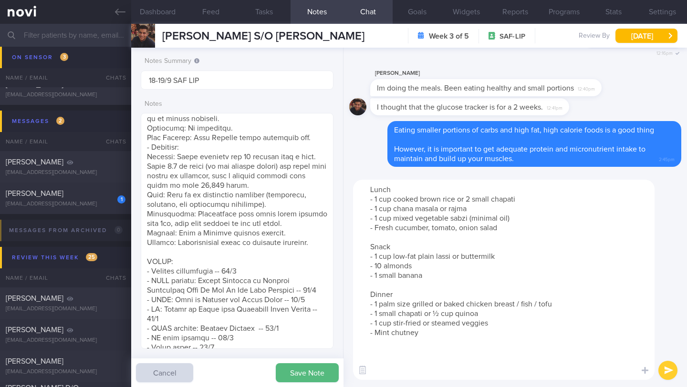
drag, startPoint x: 500, startPoint y: 258, endPoint x: 359, endPoint y: 256, distance: 141.2
click at [359, 256] on textarea "Here is how you can spread out your protein intake to hit your target of 95g pr…" at bounding box center [503, 280] width 301 height 200
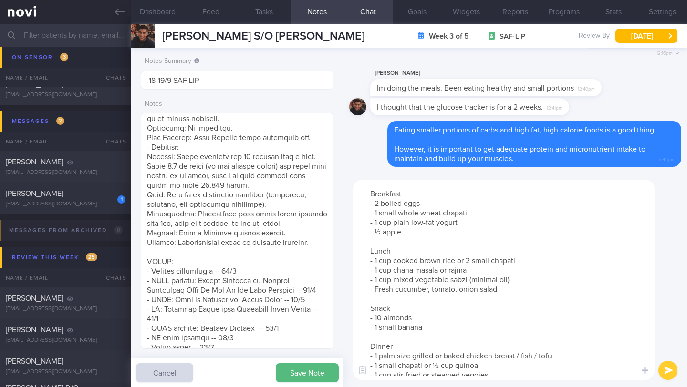
drag, startPoint x: 443, startPoint y: 222, endPoint x: 350, endPoint y: 226, distance: 92.6
click at [350, 226] on div "Here is how you can spread out your protein intake to hit your target of 95g pr…" at bounding box center [514, 280] width 343 height 215
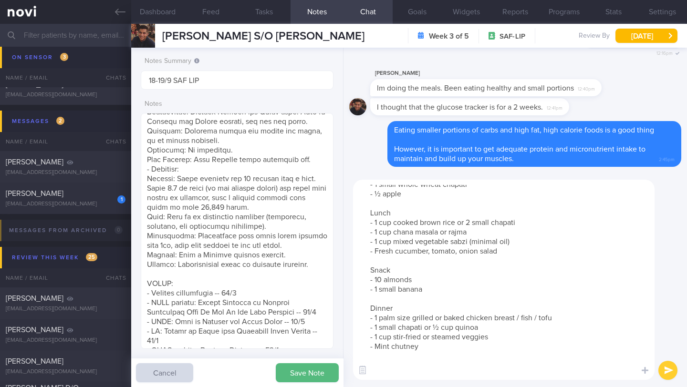
click at [483, 328] on textarea "Here is how you can spread out your protein intake to hit your target of 95g pr…" at bounding box center [503, 280] width 301 height 200
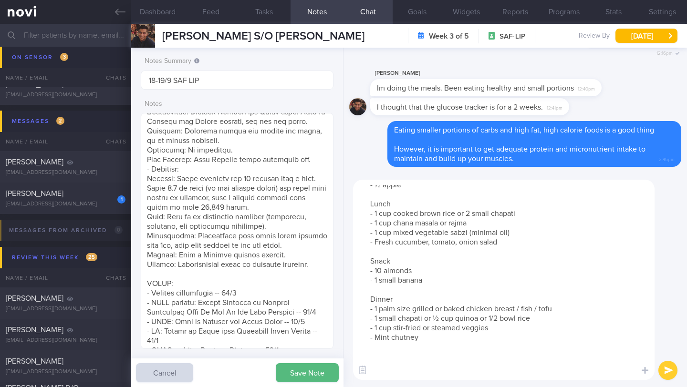
scroll to position [102, 0]
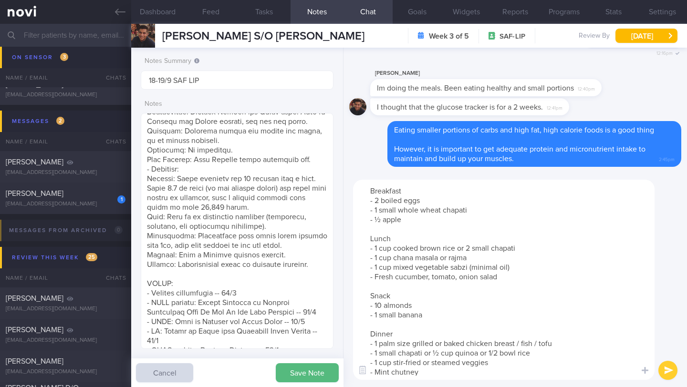
click at [411, 190] on textarea "Here is how you can spread out your protein intake to hit your target of 95g pr…" at bounding box center [503, 280] width 301 height 200
click at [368, 192] on textarea "Here is how you can spread out your protein intake to hit your target of 95g pr…" at bounding box center [503, 280] width 301 height 200
click at [368, 239] on textarea "Here is how you can spread out your protein intake to hit your target of 95g pr…" at bounding box center [503, 280] width 301 height 200
click at [411, 237] on textarea "Here is how you can spread out your protein intake to hit your target of 95g pr…" at bounding box center [503, 280] width 301 height 200
click at [393, 293] on textarea "Here is how you can spread out your protein intake to hit your target of 95g pr…" at bounding box center [503, 280] width 301 height 200
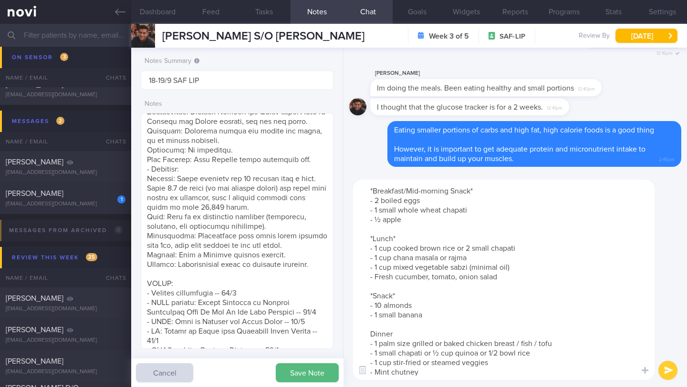
click at [369, 339] on textarea "Here is how you can spread out your protein intake to hit your target of 95g pr…" at bounding box center [503, 280] width 301 height 200
click at [370, 335] on textarea "Here is how you can spread out your protein intake to hit your target of 95g pr…" at bounding box center [503, 280] width 301 height 200
click at [403, 337] on textarea "Here is how you can spread out your protein intake to hit your target of 95g pr…" at bounding box center [503, 280] width 301 height 200
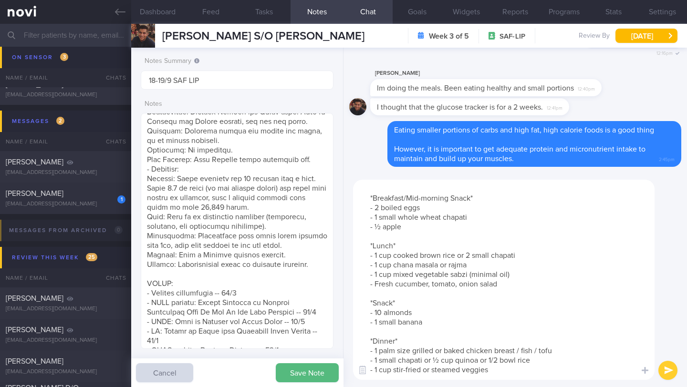
scroll to position [12, 0]
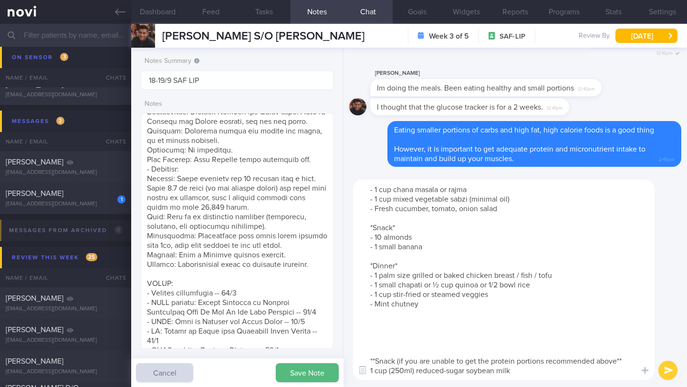
drag, startPoint x: 370, startPoint y: 218, endPoint x: 455, endPoint y: 323, distance: 135.1
click at [455, 323] on textarea "Here is how you can spread out your protein intake to hit your target of 95g pr…" at bounding box center [503, 280] width 301 height 200
click at [499, 355] on textarea "Here is how you can spread out your protein intake to hit your target of 95g pr…" at bounding box center [503, 280] width 301 height 200
drag, startPoint x: 517, startPoint y: 361, endPoint x: 356, endPoint y: 336, distance: 162.7
click at [356, 336] on textarea "Here is how you can spread out your protein intake to hit your target of 95g pr…" at bounding box center [503, 280] width 301 height 200
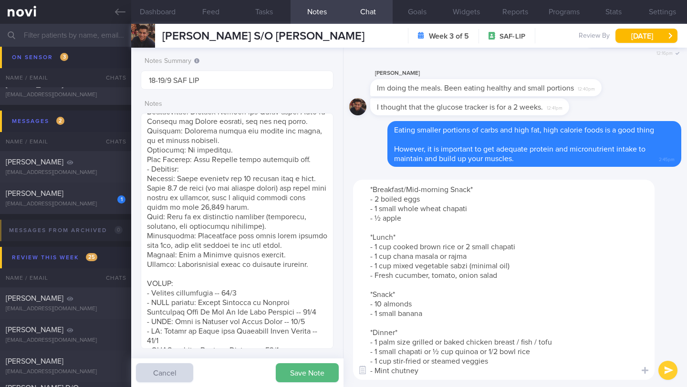
click at [510, 346] on textarea "Here is how you can spread out your protein intake to hit your target of 95g pr…" at bounding box center [503, 280] width 301 height 200
drag, startPoint x: 418, startPoint y: 351, endPoint x: 353, endPoint y: 350, distance: 64.9
click at [353, 350] on textarea "Here is how you can spread out your protein intake to hit your target of 95g pr…" at bounding box center [503, 280] width 301 height 200
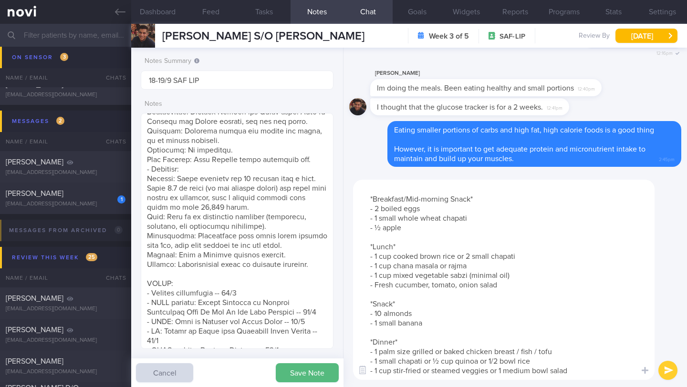
scroll to position [0, 0]
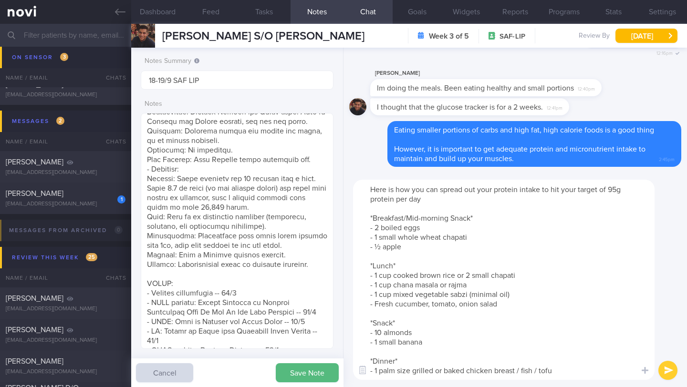
drag, startPoint x: 563, startPoint y: 344, endPoint x: 363, endPoint y: 220, distance: 235.6
click at [363, 220] on textarea "Here is how you can spread out your protein intake to hit your target of 95g pr…" at bounding box center [503, 280] width 301 height 200
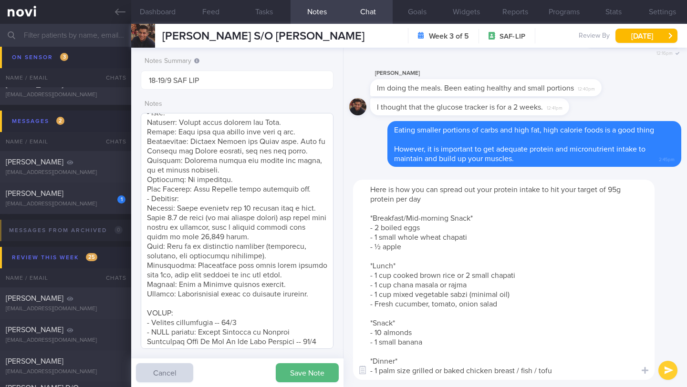
scroll to position [79, 0]
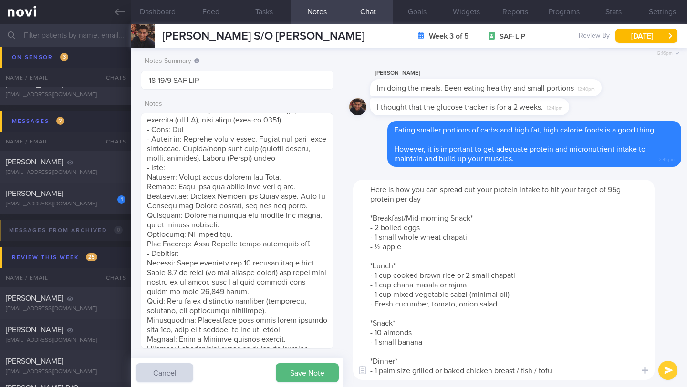
click at [379, 284] on textarea "Here is how you can spread out your protein intake to hit your target of 95g pr…" at bounding box center [503, 280] width 301 height 200
click at [435, 332] on textarea "Here is how you can spread out your protein intake to hit your target of 95g pr…" at bounding box center [503, 280] width 301 height 200
paste textarea "Add a small handful of edamame or a protein bar (~15g protein)"
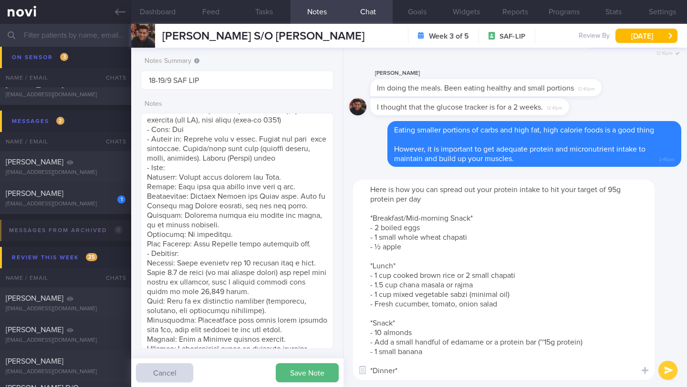
click at [395, 342] on textarea "Here is how you can spread out your protein intake to hit your target of 95g pr…" at bounding box center [503, 280] width 301 height 200
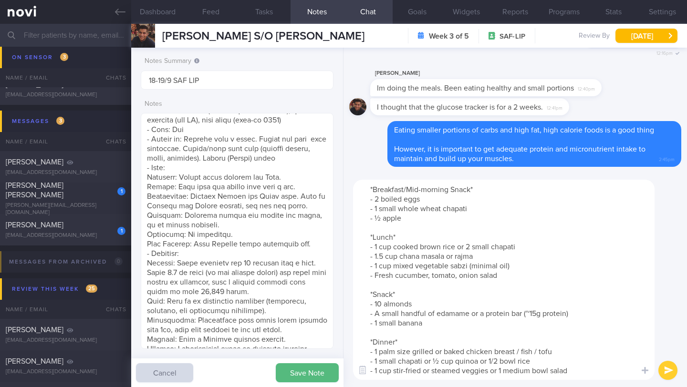
scroll to position [48, 0]
click at [378, 334] on textarea "Here is how you can spread out your protein intake to hit your target of 95g pr…" at bounding box center [503, 280] width 301 height 200
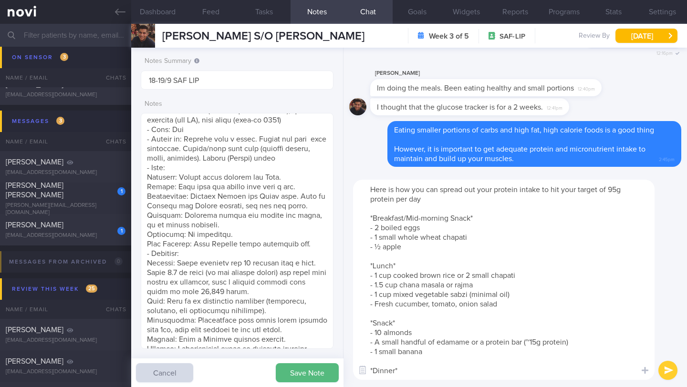
drag, startPoint x: 580, startPoint y: 359, endPoint x: 356, endPoint y: 179, distance: 287.1
click at [356, 179] on div "Here is how you can spread out your protein intake to hit your target of 95g pr…" at bounding box center [514, 280] width 343 height 215
type textarea "Here is how you can spread out your protein intake to hit your target of 95g pr…"
click at [667, 374] on button "submit" at bounding box center [667, 370] width 19 height 19
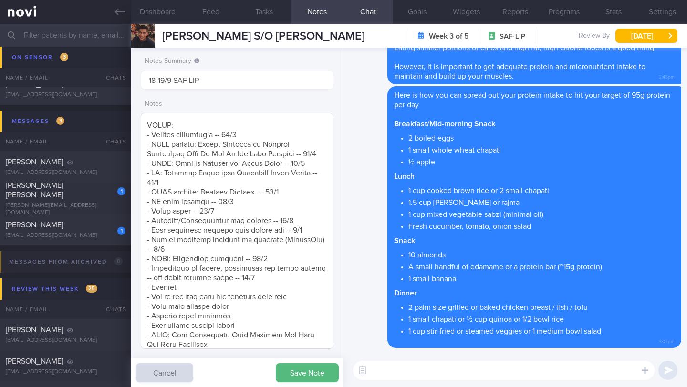
scroll to position [461, 0]
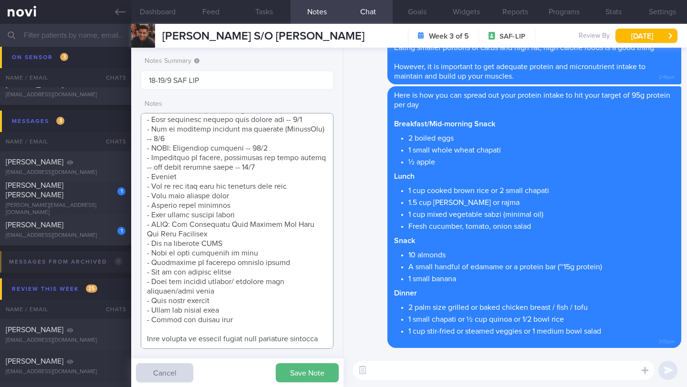
click at [188, 260] on textarea at bounding box center [237, 231] width 193 height 236
click at [253, 264] on textarea at bounding box center [237, 231] width 193 height 236
drag, startPoint x: 274, startPoint y: 261, endPoint x: 132, endPoint y: 260, distance: 142.2
click at [132, 260] on div "Notes Summary 18-19/9 SAF LIP Notes Save Note Cancel" at bounding box center [237, 218] width 212 height 340
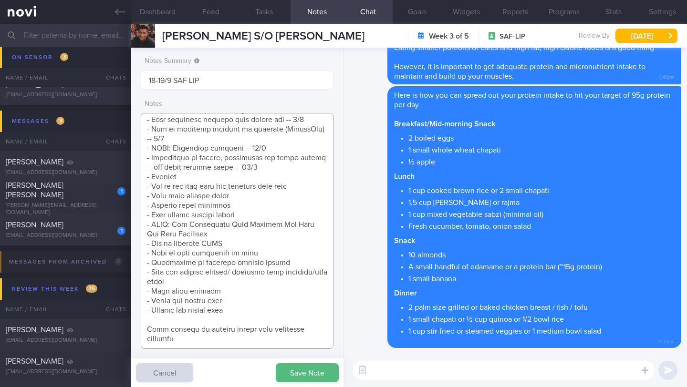
scroll to position [452, 0]
click at [266, 170] on textarea at bounding box center [237, 231] width 193 height 236
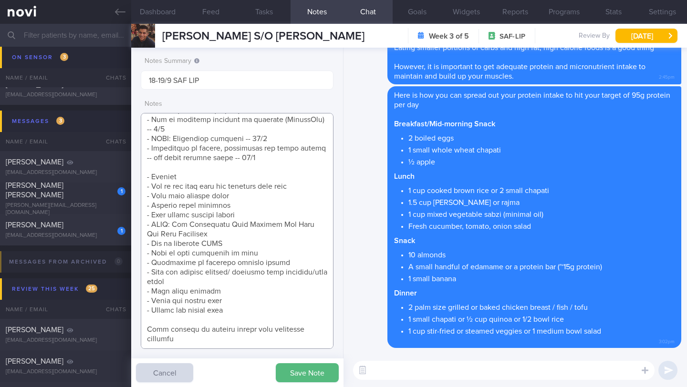
scroll to position [461, 0]
paste textarea "- How to hit 95g protein target --16/9"
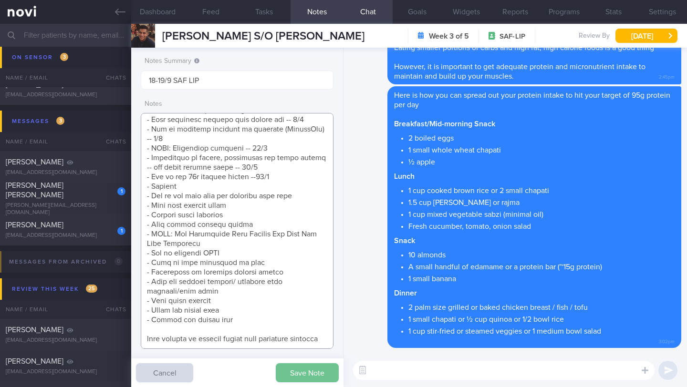
type textarea "SUPPORT NEEDED: CHALLENGE: Wt Targets: [DEMOGRAPHIC_DATA] [DEMOGRAPHIC_DATA] [D…"
click at [291, 374] on button "Save Note" at bounding box center [307, 372] width 63 height 19
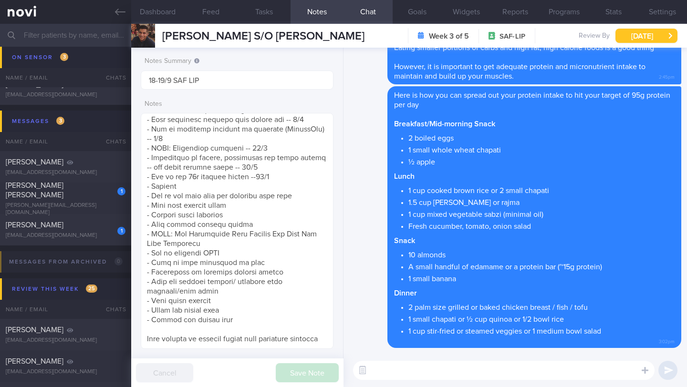
click at [643, 40] on button "[DATE]" at bounding box center [646, 36] width 62 height 14
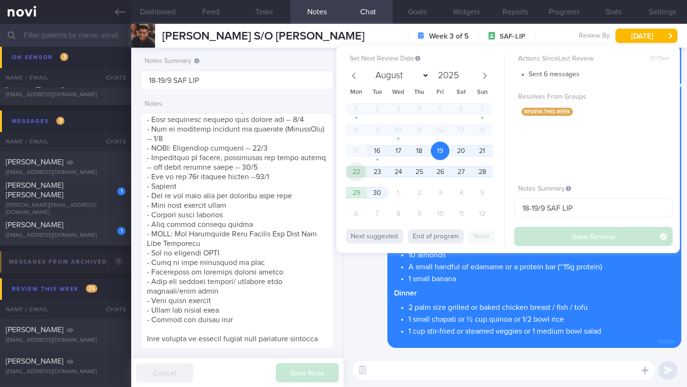
click at [356, 173] on span "22" at bounding box center [356, 172] width 19 height 19
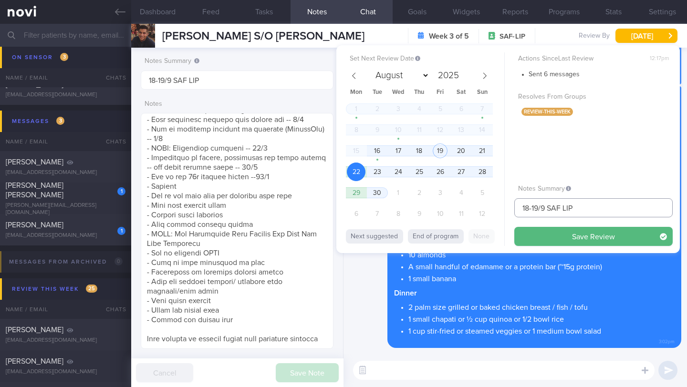
drag, startPoint x: 537, startPoint y: 209, endPoint x: 498, endPoint y: 204, distance: 39.4
click at [498, 204] on div "Set Next Review Date [DATE] August September October November [DATE] Mon Tue We…" at bounding box center [507, 149] width 343 height 208
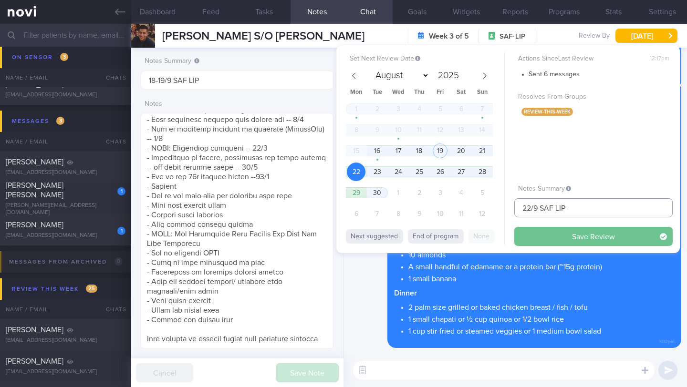
type input "22/9 SAF LIP"
click at [556, 228] on button "Save Review" at bounding box center [593, 236] width 158 height 19
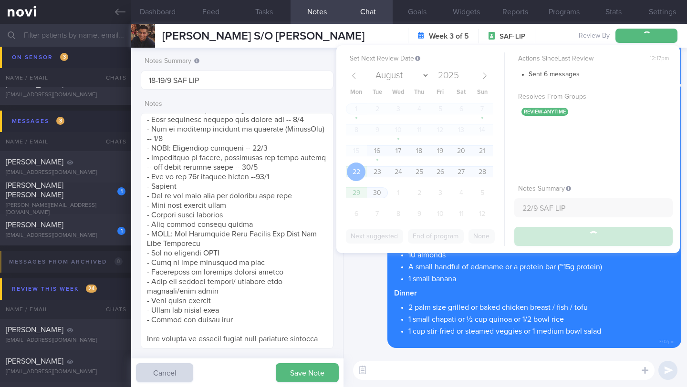
type input "22/9 SAF LIP"
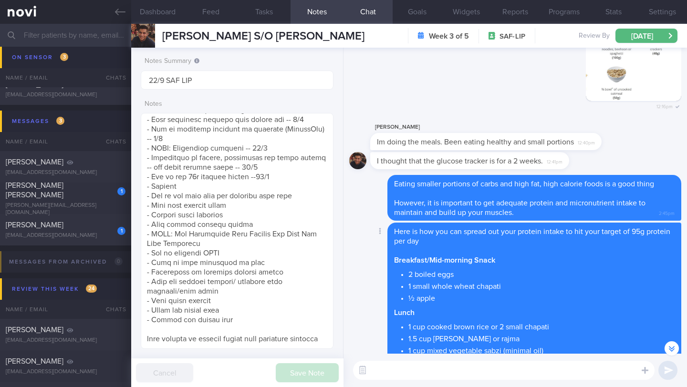
scroll to position [-176, 0]
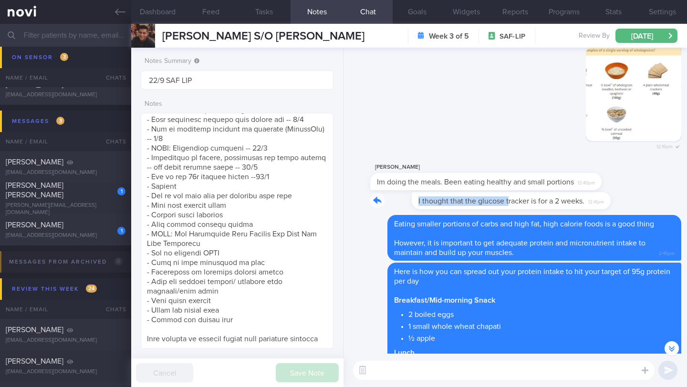
drag, startPoint x: 374, startPoint y: 198, endPoint x: 467, endPoint y: 203, distance: 94.1
click at [467, 203] on div "I thought that the glucose tracker is for a 2 weeks. 12:41pm" at bounding box center [484, 200] width 228 height 17
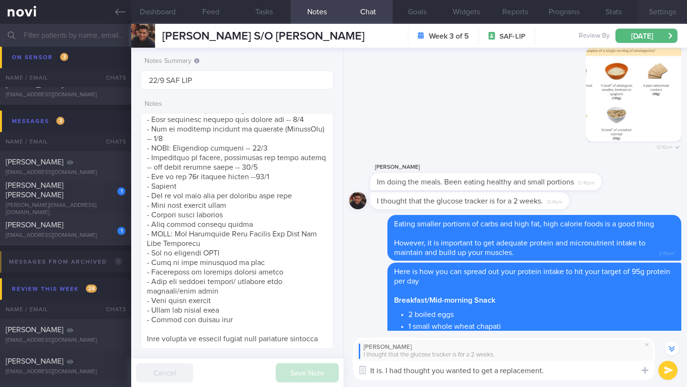
click at [659, 12] on button "Settings" at bounding box center [662, 12] width 49 height 24
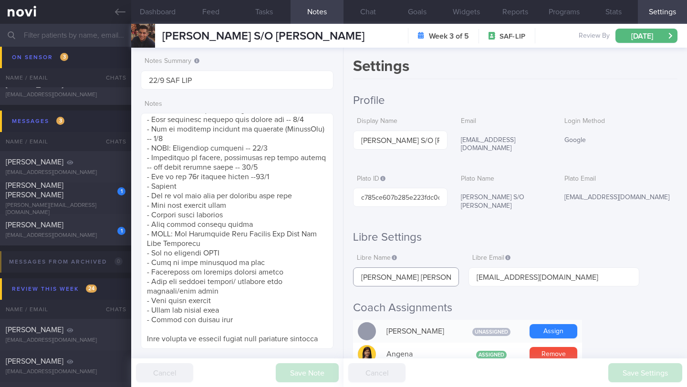
click at [391, 270] on input "[PERSON_NAME] [PERSON_NAME]" at bounding box center [406, 277] width 106 height 19
click at [366, 12] on button "Chat" at bounding box center [367, 12] width 49 height 24
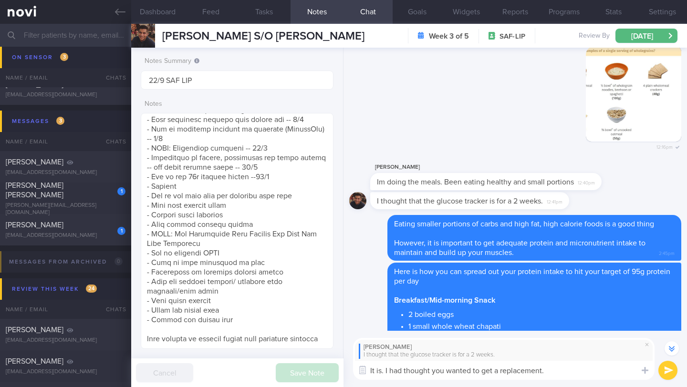
click at [571, 374] on textarea "It is. I had thought you wanted to get a replacement." at bounding box center [503, 370] width 301 height 19
drag, startPoint x: 571, startPoint y: 374, endPoint x: 344, endPoint y: 368, distance: 226.7
click at [344, 368] on div "[PERSON_NAME] I thought that the glucose tracker is for a 2 weeks. It is. I had…" at bounding box center [514, 359] width 343 height 57
click at [390, 370] on textarea "It is. I had thought you wanted to get a replacement." at bounding box center [503, 370] width 301 height 19
drag, startPoint x: 385, startPoint y: 373, endPoint x: 352, endPoint y: 370, distance: 33.6
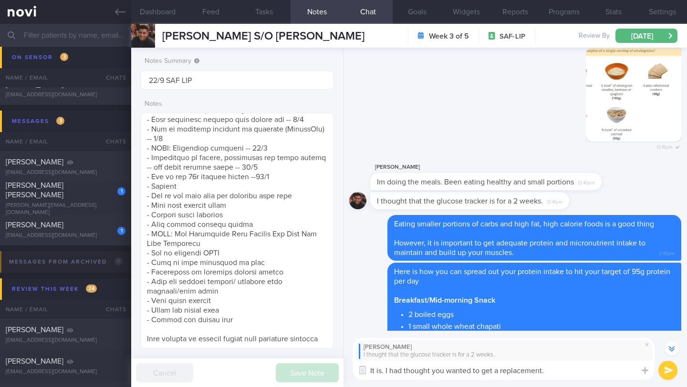
click at [352, 370] on div "[PERSON_NAME] I thought that the glucose tracker is for a 2 weeks. It is. I had…" at bounding box center [514, 359] width 343 height 57
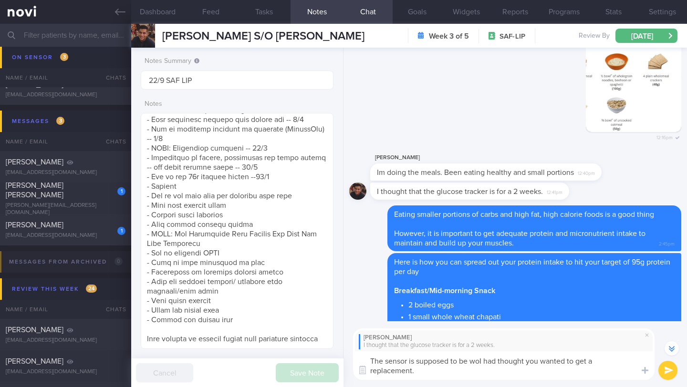
scroll to position [-209, 0]
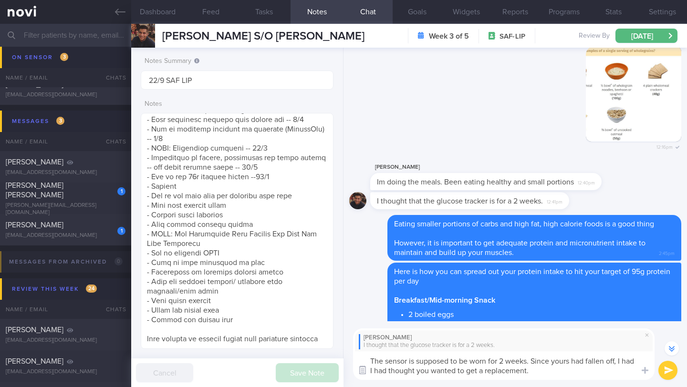
drag, startPoint x: 388, startPoint y: 373, endPoint x: 364, endPoint y: 371, distance: 24.0
click at [364, 371] on div "Chat Templates Admin [MEDICAL_DATA] Weight Nutrition Physical Activity Infograp…" at bounding box center [514, 355] width 343 height 66
type textarea "The sensor is supposed to be worn for 2 weeks. Since yours had fallen off, I ha…"
click at [521, 370] on textarea "The sensor is supposed to be worn for 2 weeks. Since yours had fallen off, I ha…" at bounding box center [503, 366] width 301 height 29
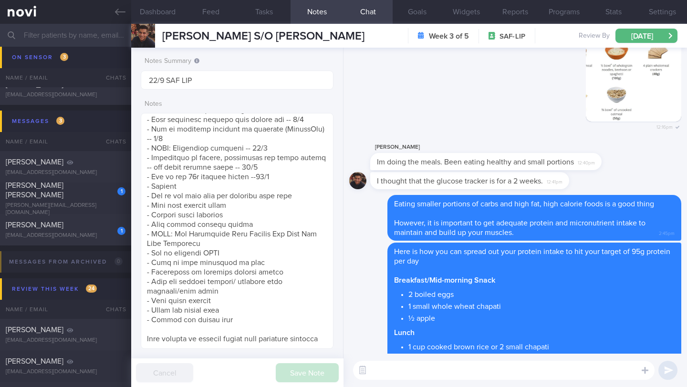
scroll to position [0, 0]
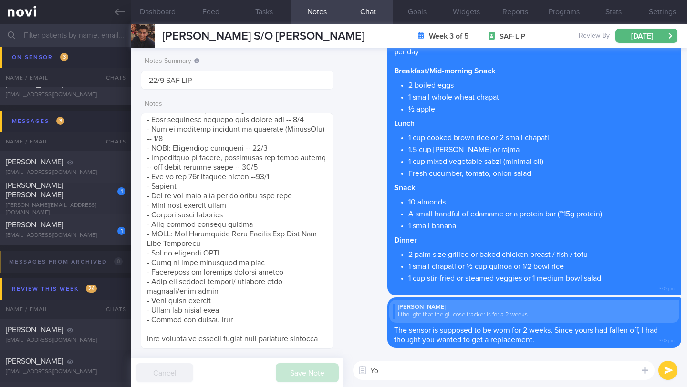
type textarea "Y"
type textarea "T"
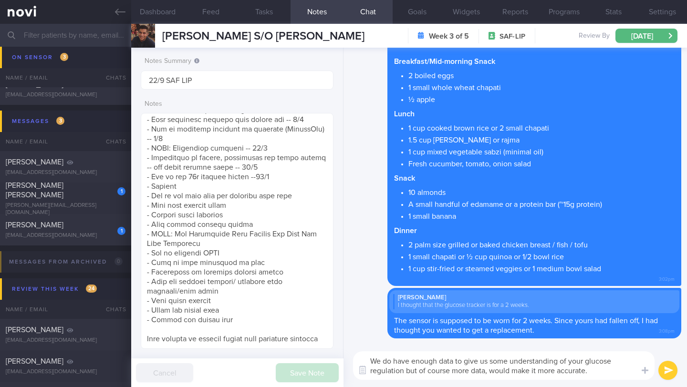
drag, startPoint x: 596, startPoint y: 377, endPoint x: 357, endPoint y: 358, distance: 240.2
click at [357, 358] on textarea "We do have enough data to give us some understanding of your glucose regulation…" at bounding box center [503, 366] width 301 height 29
paste textarea "have enough data to understand your glucose regulation, but more data would giv…"
type textarea "We have enough data to understand your glucose regulation, but more data would …"
click at [672, 376] on button "submit" at bounding box center [667, 370] width 19 height 19
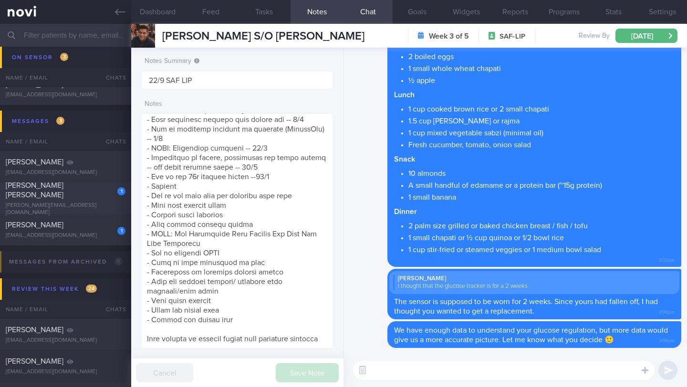
click at [55, 195] on span "[PERSON_NAME] [PERSON_NAME]" at bounding box center [35, 190] width 58 height 17
type input "22/9 Send end of prog msg"
type textarea "1300kcal 100g pro (400kcal) 36g fat (325kcal) SUPPORT NEEDED: Clarify nutrition…"
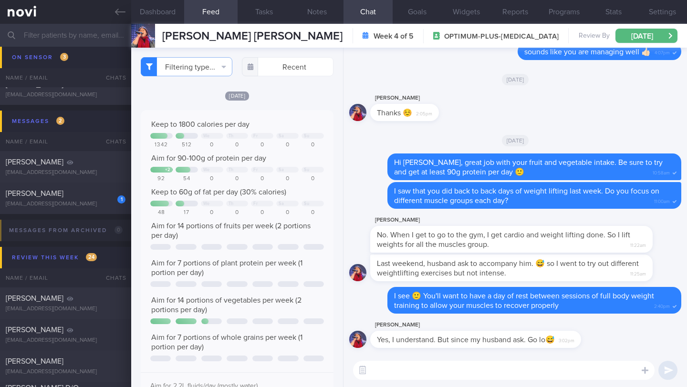
click at [394, 369] on textarea at bounding box center [503, 370] width 301 height 19
type textarea "Y"
type textarea "i"
type textarea "H"
type textarea "You guys are an amazing couple as you support each other so much 👍🏻"
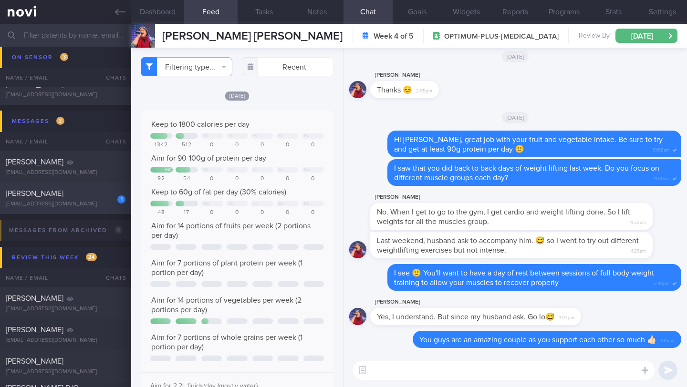
click at [81, 207] on div "[EMAIL_ADDRESS][DOMAIN_NAME]" at bounding box center [66, 204] width 120 height 7
type input "19-22/9 Check for logs"
type textarea "*Steps clocks may not be accurate as i dont always carry my mobile with me espe…"
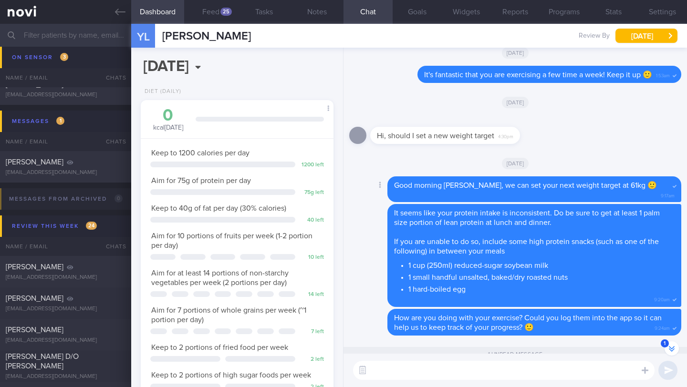
scroll to position [-89, 0]
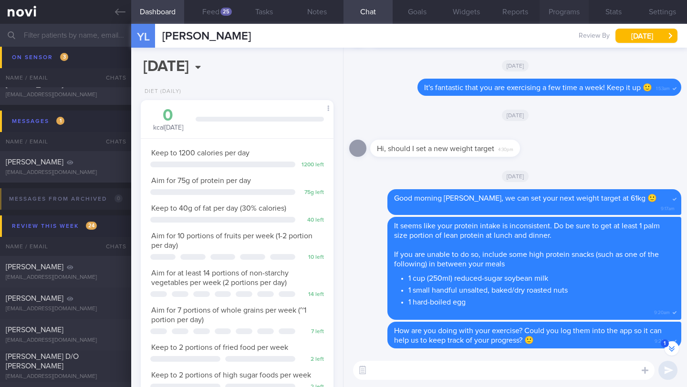
click at [581, 9] on button "Programs" at bounding box center [564, 12] width 49 height 24
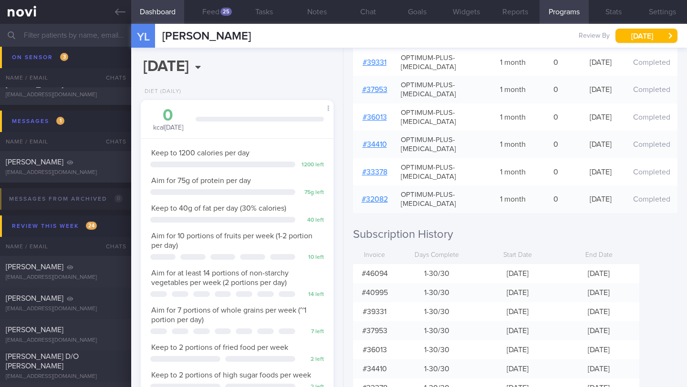
scroll to position [247, 0]
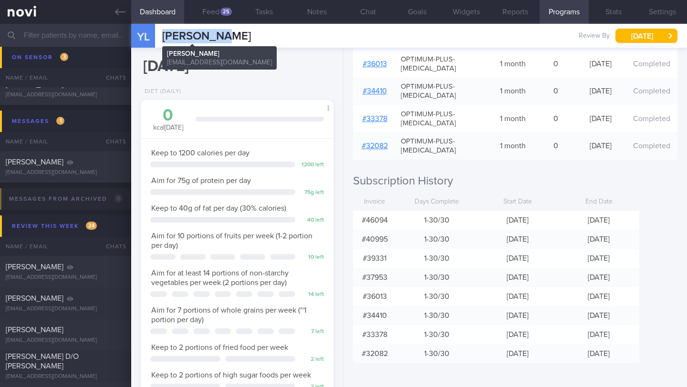
drag, startPoint x: 230, startPoint y: 38, endPoint x: 164, endPoint y: 33, distance: 66.5
click at [164, 33] on div "YL [PERSON_NAME] [PERSON_NAME] [EMAIL_ADDRESS][DOMAIN_NAME] Review By [DATE] Se…" at bounding box center [409, 36] width 556 height 24
copy span "[PERSON_NAME]"
click at [122, 14] on icon at bounding box center [120, 12] width 10 height 10
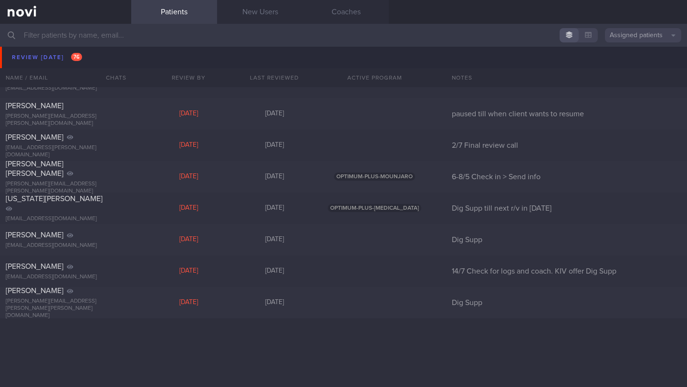
scroll to position [3055, 0]
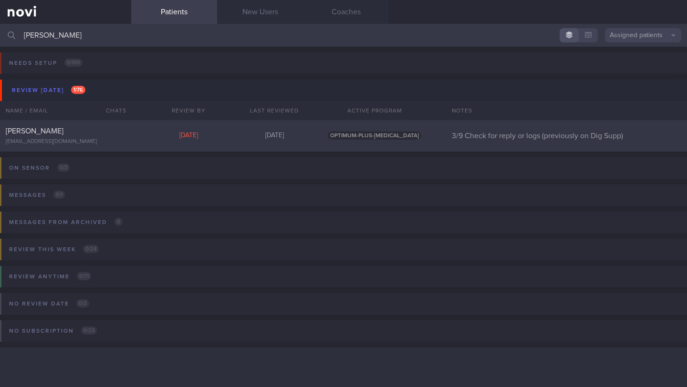
type input "[PERSON_NAME]"
click at [112, 132] on div "[PERSON_NAME]" at bounding box center [64, 131] width 117 height 10
select select "8"
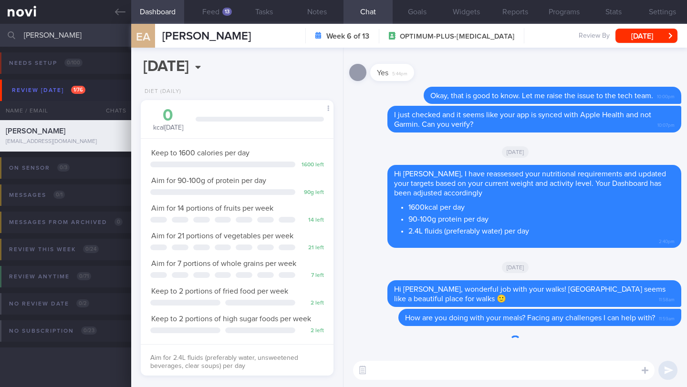
scroll to position [98, 168]
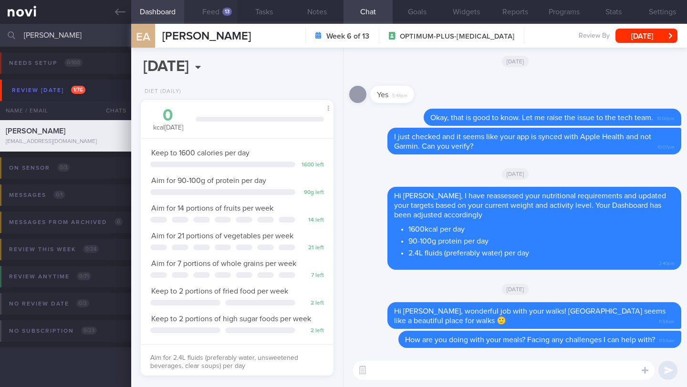
click at [217, 10] on button "Feed 13" at bounding box center [210, 12] width 53 height 24
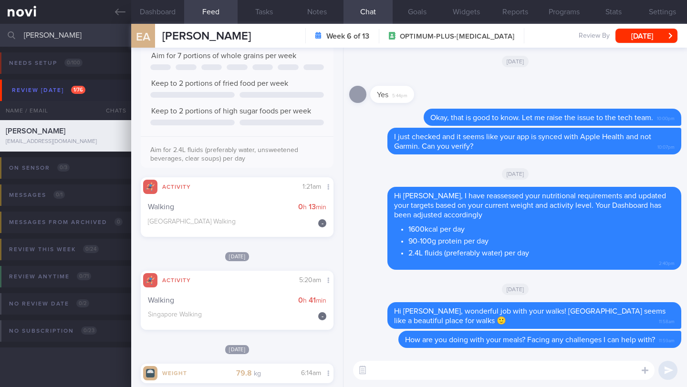
scroll to position [261, 0]
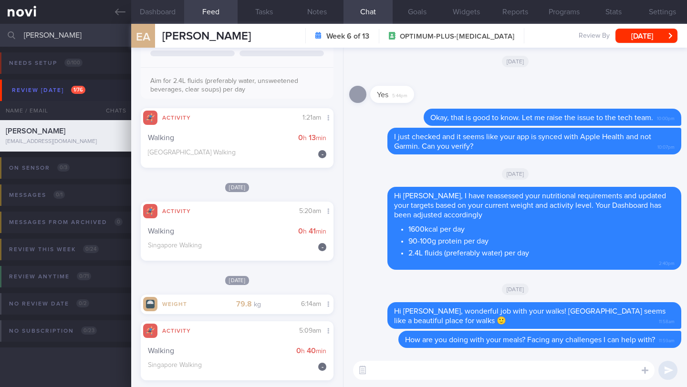
click at [165, 13] on button "Dashboard" at bounding box center [157, 12] width 53 height 24
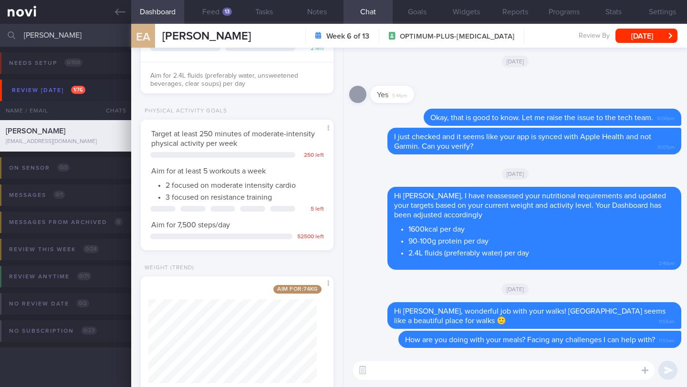
scroll to position [294, 0]
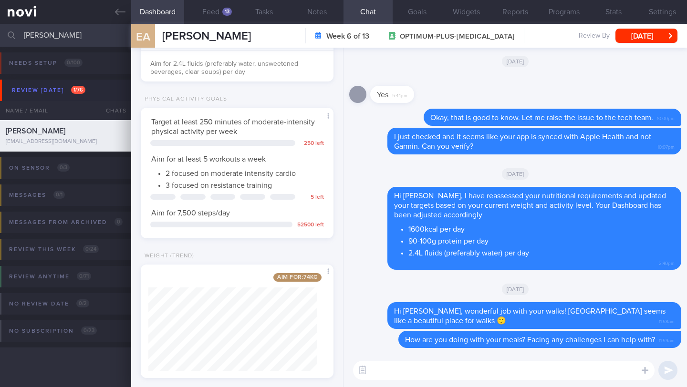
click at [409, 363] on textarea at bounding box center [503, 370] width 301 height 19
type textarea "h"
drag, startPoint x: 383, startPoint y: 370, endPoint x: 359, endPoint y: 369, distance: 23.9
click at [359, 369] on div "Chat Templates Admin [MEDICAL_DATA] Weight Nutrition Physical Activity Infograp…" at bounding box center [514, 370] width 343 height 33
paste textarea "____, how are you doing with your diet and exercise goals lately? 🙂"
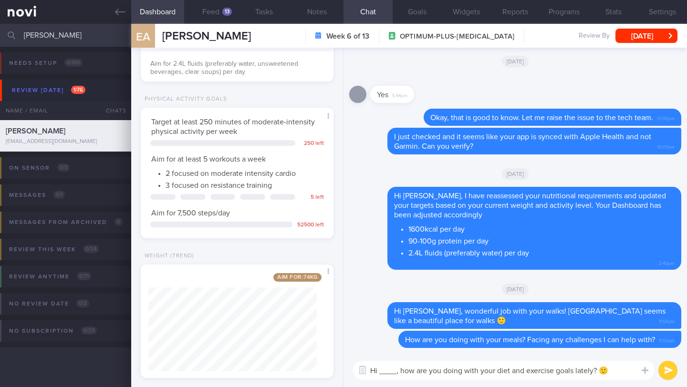
drag, startPoint x: 397, startPoint y: 372, endPoint x: 378, endPoint y: 371, distance: 19.1
click at [378, 371] on textarea "Hi ____, how are you doing with your diet and exercise goals lately? 🙂" at bounding box center [503, 370] width 301 height 19
type textarea "Hi [PERSON_NAME], how are you doing with your diet and exercise goals lately? 🙂"
click at [675, 373] on button "submit" at bounding box center [667, 370] width 19 height 19
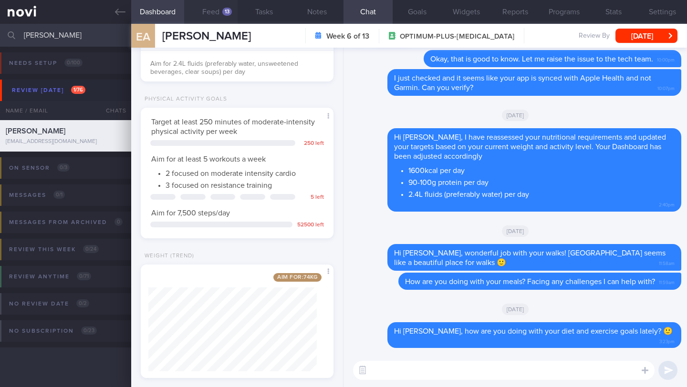
click at [212, 16] on button "Feed 13" at bounding box center [210, 12] width 53 height 24
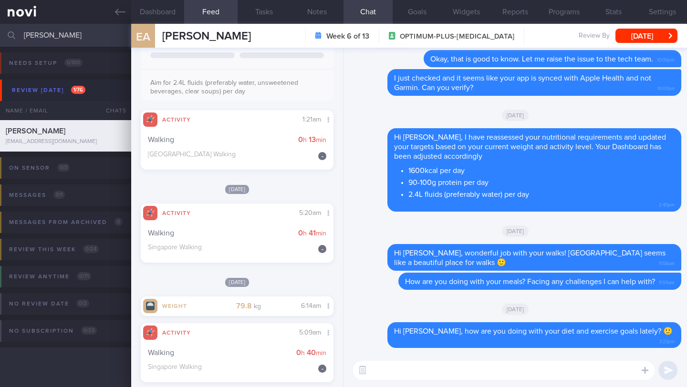
scroll to position [177, 0]
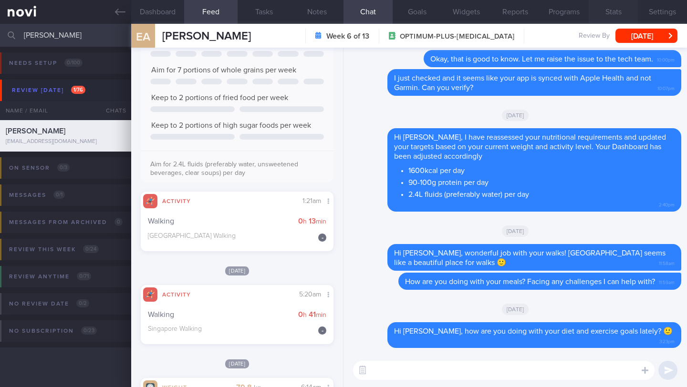
click at [602, 11] on button "Stats" at bounding box center [613, 12] width 49 height 24
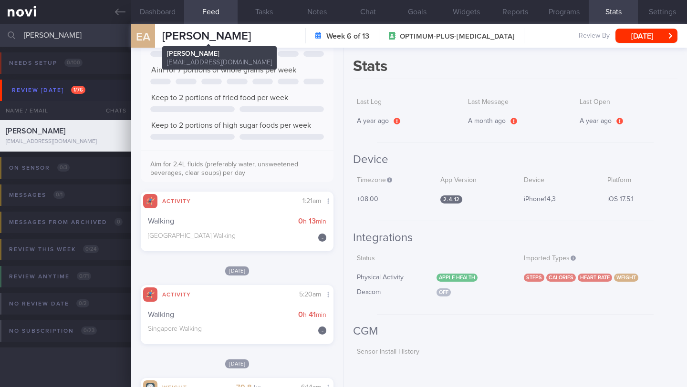
drag, startPoint x: 259, startPoint y: 34, endPoint x: 162, endPoint y: 33, distance: 96.8
click at [162, 33] on div "EA [PERSON_NAME] [PERSON_NAME] [DEMOGRAPHIC_DATA][DOMAIN_NAME] Week 6 of 13 OPT…" at bounding box center [409, 36] width 556 height 24
copy span "[PERSON_NAME]"
click at [365, 16] on button "Chat" at bounding box center [367, 12] width 49 height 24
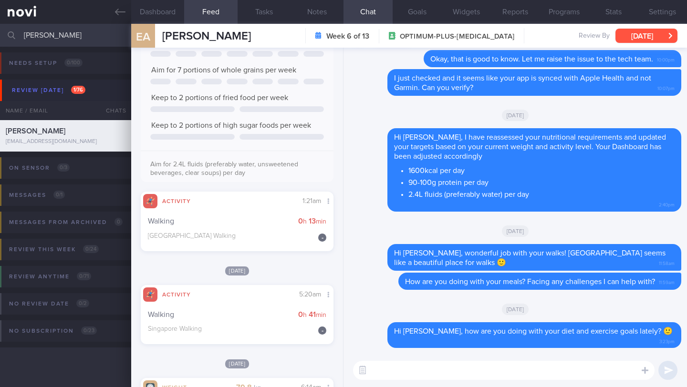
click at [631, 38] on button "[DATE]" at bounding box center [646, 36] width 62 height 14
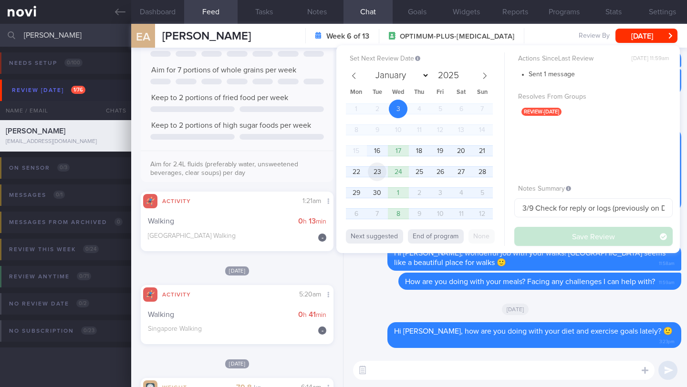
click at [382, 174] on span "23" at bounding box center [377, 172] width 19 height 19
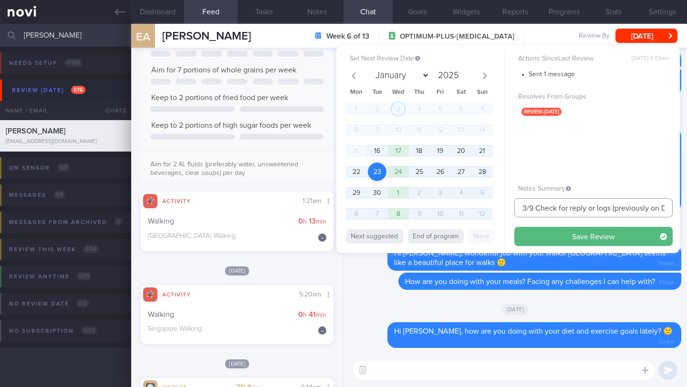
drag, startPoint x: 523, startPoint y: 208, endPoint x: 503, endPoint y: 206, distance: 20.1
click at [503, 206] on div "Set Next Review Date [DATE] January February March April May June July August S…" at bounding box center [507, 149] width 343 height 208
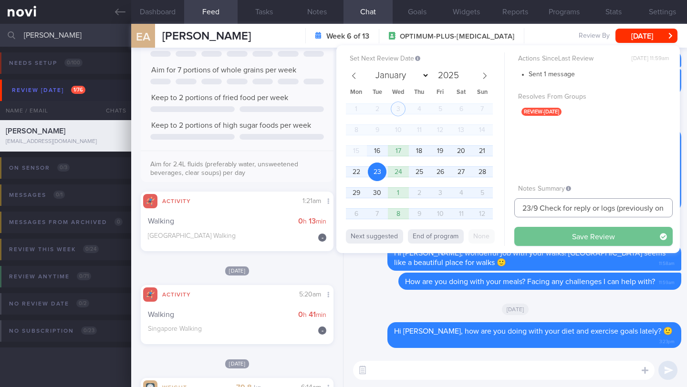
type input "23/9 Check for reply or logs (previously on Dig Supp)"
click at [538, 231] on button "Save Review" at bounding box center [593, 236] width 158 height 19
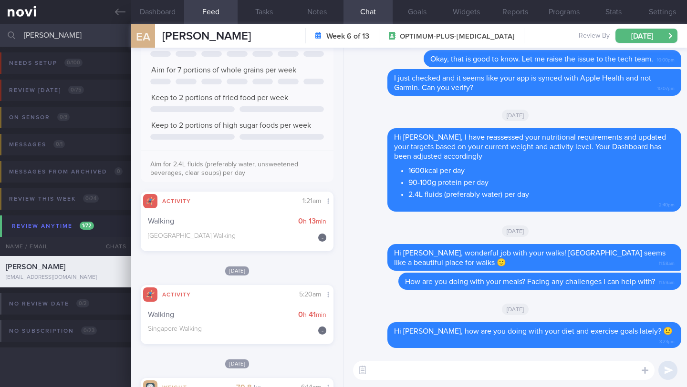
click at [54, 39] on input "[PERSON_NAME]" at bounding box center [343, 35] width 687 height 23
click at [56, 37] on input "[PERSON_NAME]" at bounding box center [343, 35] width 687 height 23
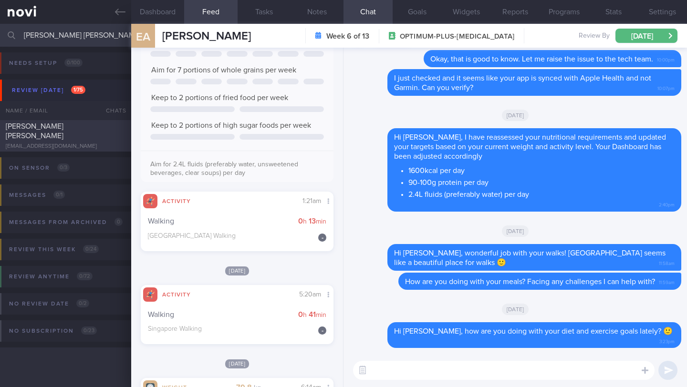
type input "[PERSON_NAME] [PERSON_NAME]"
click at [77, 136] on div "[PERSON_NAME] [PERSON_NAME] [EMAIL_ADDRESS][DOMAIN_NAME]" at bounding box center [65, 136] width 131 height 29
type input "5-8/9 Check if feeling better & congratulate on improvement of body comp"
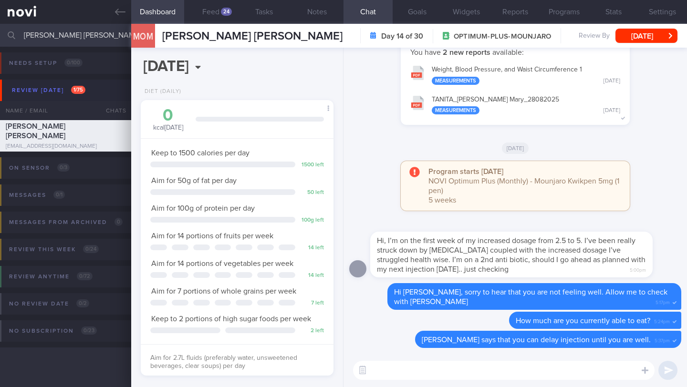
scroll to position [98, 168]
click at [219, 5] on button "Feed 24" at bounding box center [210, 12] width 53 height 24
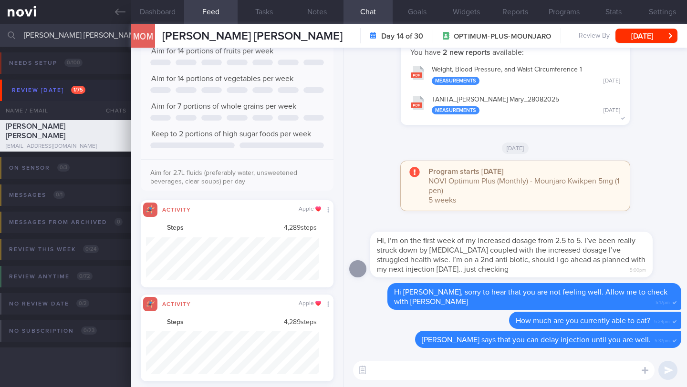
scroll to position [43, 173]
click at [416, 367] on textarea at bounding box center [503, 370] width 301 height 19
click at [381, 242] on span "Hi, I’m on the first week of my increased dosage from 2.5 to 5. I’ve been reall…" at bounding box center [511, 255] width 269 height 36
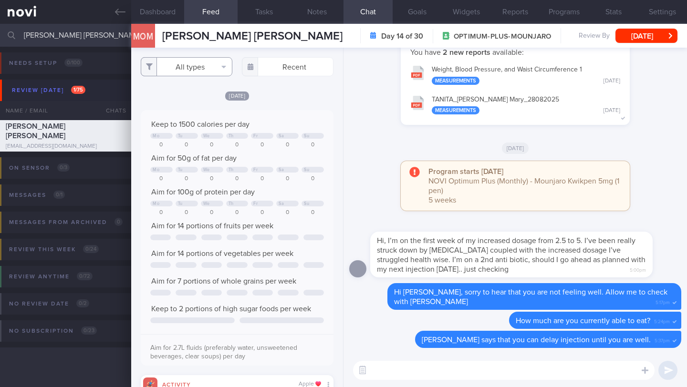
click at [191, 69] on button "All types" at bounding box center [187, 66] width 92 height 19
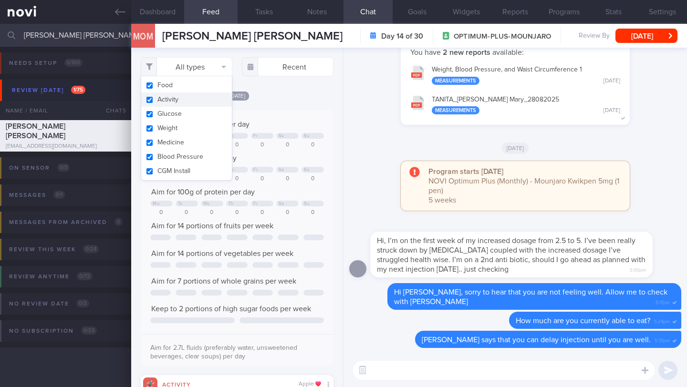
click at [272, 101] on div "[DATE]" at bounding box center [237, 96] width 193 height 10
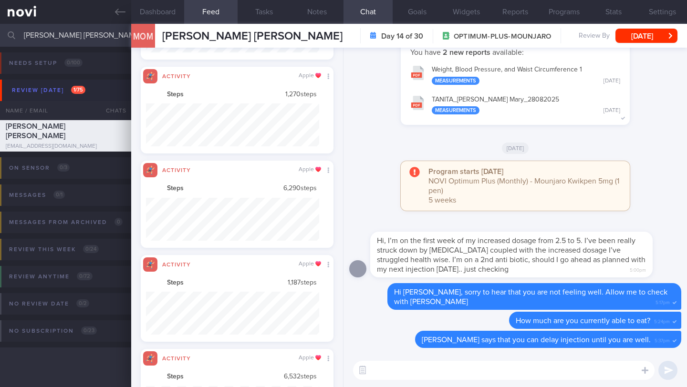
scroll to position [774, 0]
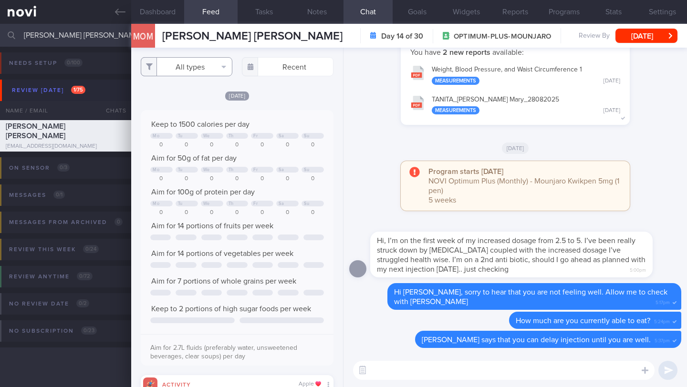
click at [210, 69] on button "All types" at bounding box center [187, 66] width 92 height 19
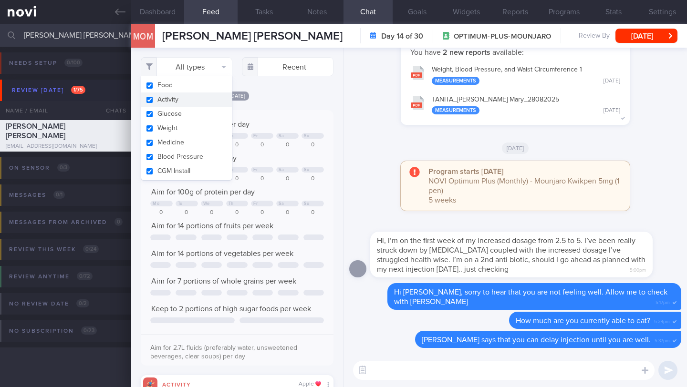
click at [188, 101] on button "Activity" at bounding box center [186, 100] width 91 height 14
checkbox input "false"
click at [295, 99] on div "Filtering type... Food Activity Glucose Weight Medicine Blood Pressure [MEDICAL…" at bounding box center [237, 218] width 212 height 340
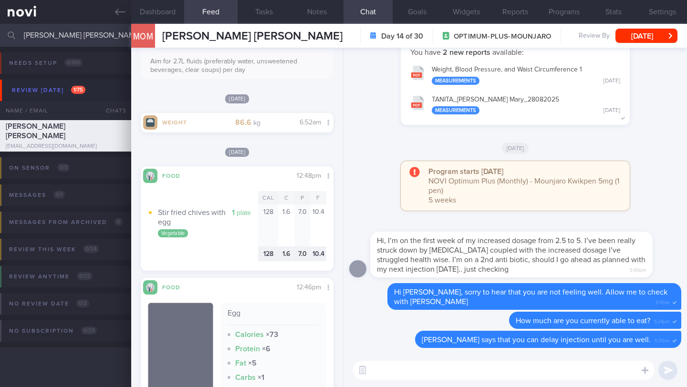
click at [394, 376] on textarea at bounding box center [503, 370] width 301 height 19
click at [570, 371] on textarea "Hi [PERSON_NAME], just checking in. How are you doing now?" at bounding box center [503, 370] width 301 height 19
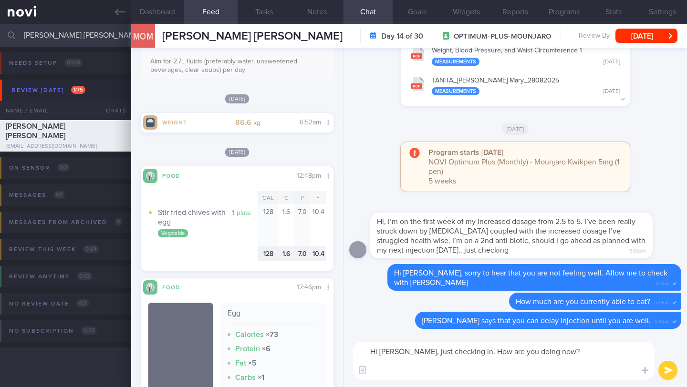
paste textarea "Feel free to let me know if you have any questions or if there's any way we can…"
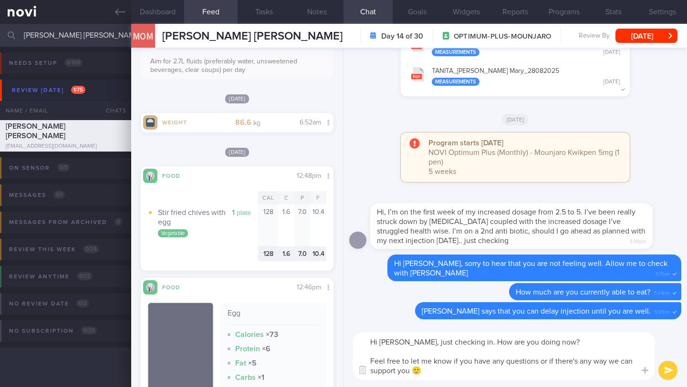
type textarea "Hi [PERSON_NAME], just checking in. How are you doing now? Feel free to let me …"
click at [665, 368] on button "submit" at bounding box center [667, 370] width 19 height 19
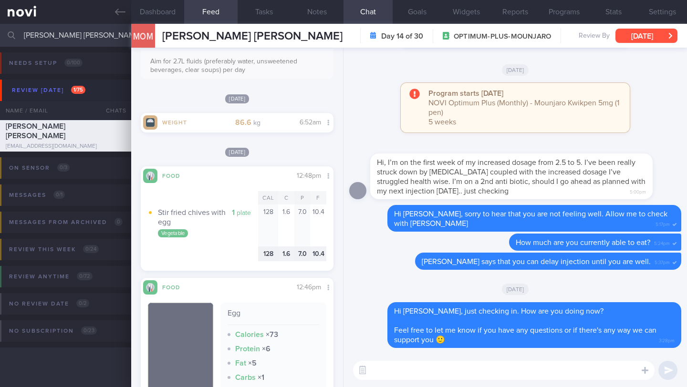
click at [639, 36] on button "[DATE]" at bounding box center [646, 36] width 62 height 14
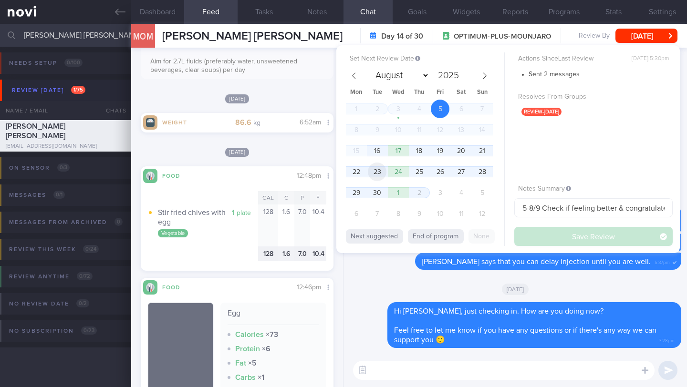
click at [383, 176] on span "23" at bounding box center [377, 172] width 19 height 19
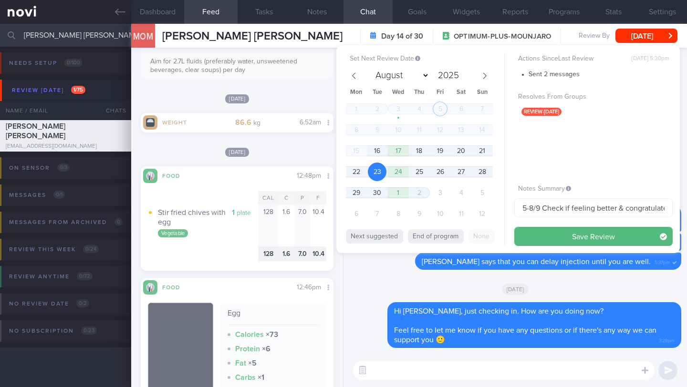
click at [383, 176] on span "23" at bounding box center [377, 172] width 19 height 19
drag, startPoint x: 533, startPoint y: 208, endPoint x: 497, endPoint y: 205, distance: 35.9
click at [497, 205] on div "Set Next Review Date [DATE] August September October November [DATE] Mon Tue We…" at bounding box center [507, 149] width 343 height 208
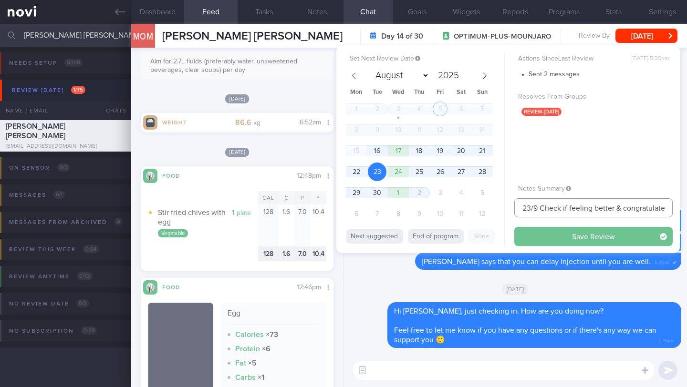
type input "23/9 Check if feeling better & congratulate on improvement of body comp"
click at [538, 231] on button "Save Review" at bounding box center [593, 236] width 158 height 19
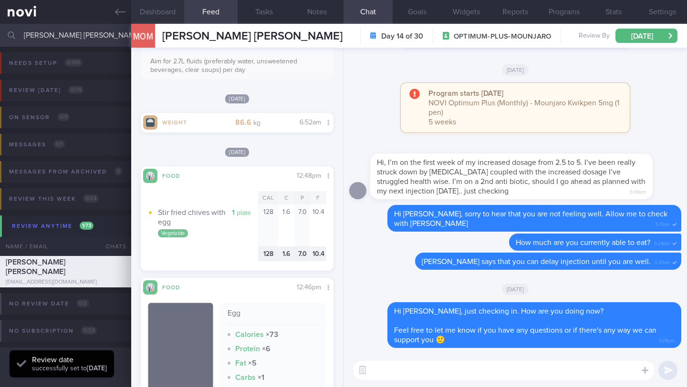
click at [166, 9] on button "Dashboard" at bounding box center [157, 12] width 53 height 24
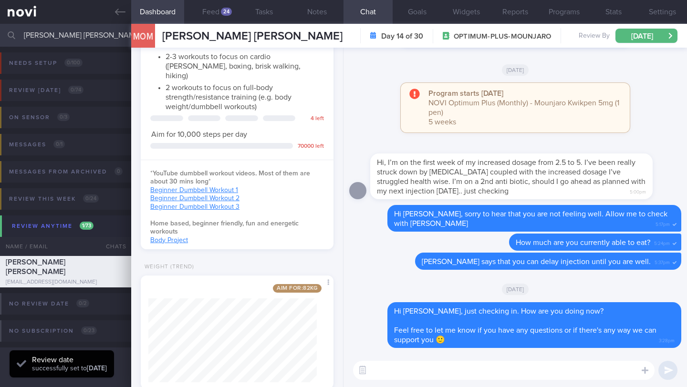
scroll to position [427, 0]
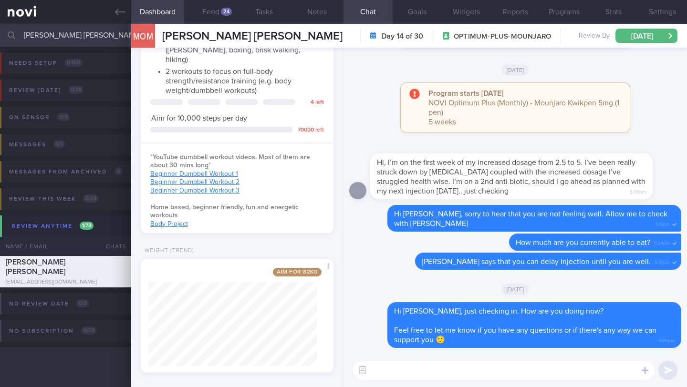
click at [103, 32] on input "[PERSON_NAME] [PERSON_NAME]" at bounding box center [343, 35] width 687 height 23
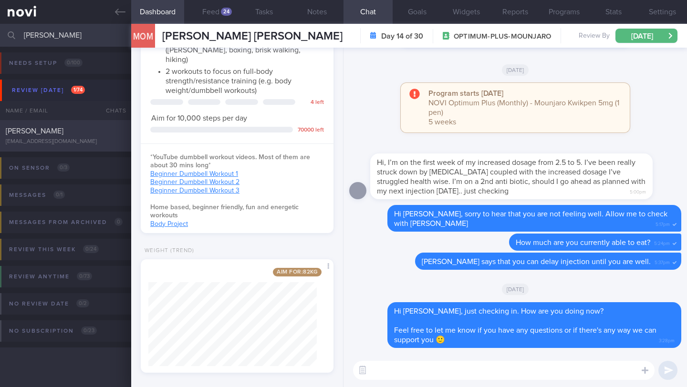
type input "[PERSON_NAME]"
click at [61, 132] on div "[PERSON_NAME]" at bounding box center [64, 131] width 117 height 10
type input "10/9 NEW OP+"
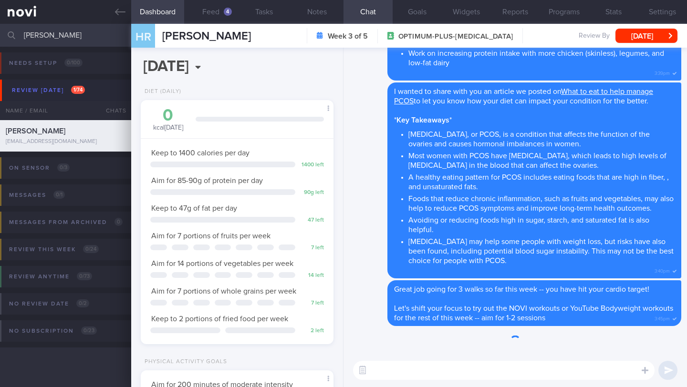
scroll to position [98, 168]
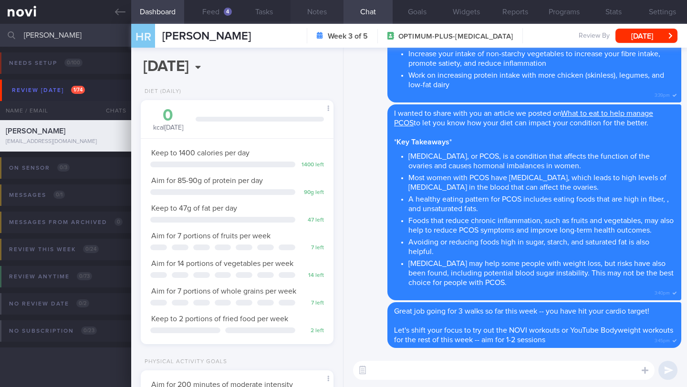
click at [309, 15] on button "Notes" at bounding box center [317, 12] width 53 height 24
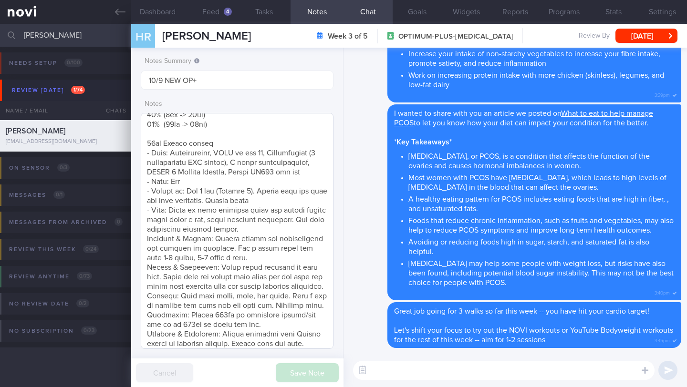
scroll to position [171, 0]
click at [176, 39] on span "[PERSON_NAME]" at bounding box center [206, 36] width 89 height 11
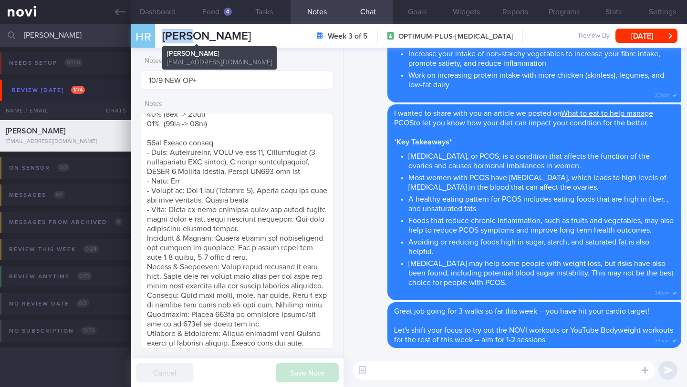
click at [176, 39] on span "[PERSON_NAME]" at bounding box center [206, 36] width 89 height 11
copy div "HAIFA RAFIQ HAIFA [PERSON_NAME] [PERSON_NAME][EMAIL_ADDRESS][DOMAIN_NAME]"
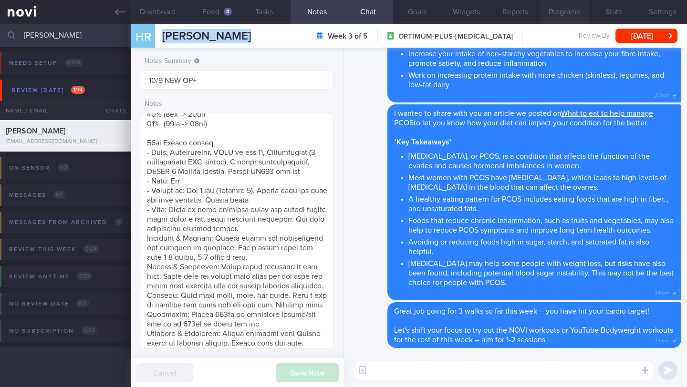
click at [558, 15] on button "Programs" at bounding box center [564, 12] width 49 height 24
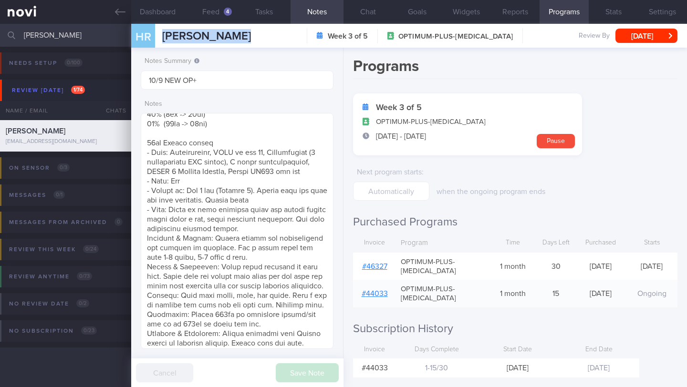
scroll to position [2, 0]
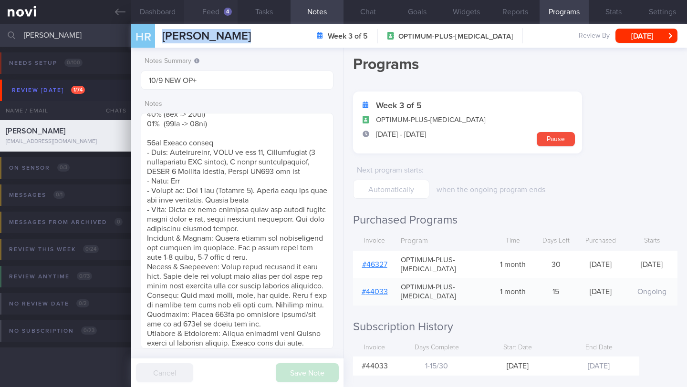
click at [223, 13] on button "Feed 4" at bounding box center [210, 12] width 53 height 24
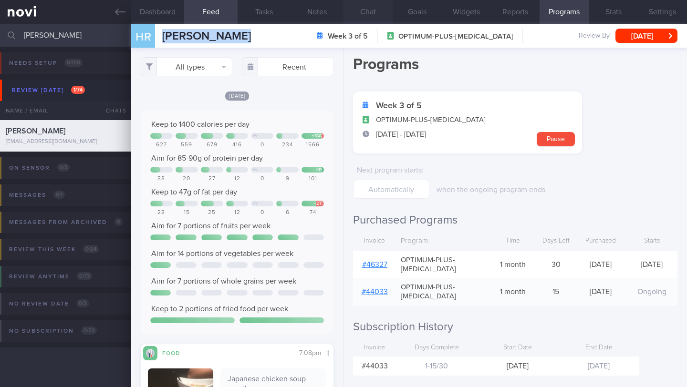
click at [374, 11] on button "Chat" at bounding box center [367, 12] width 49 height 24
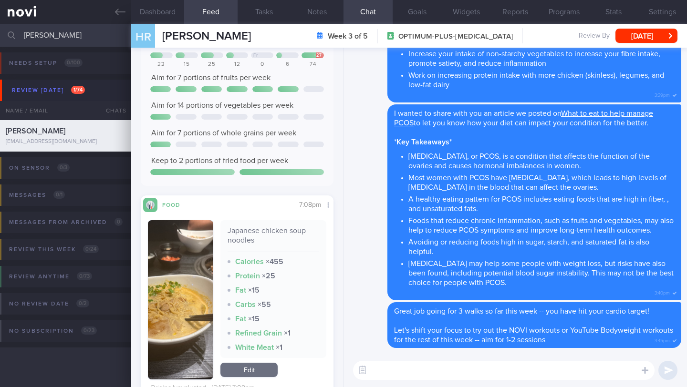
click at [399, 373] on textarea at bounding box center [503, 370] width 301 height 19
paste textarea "Hi ____, how are you doing with your diet and exercise goals lately? 🙂"
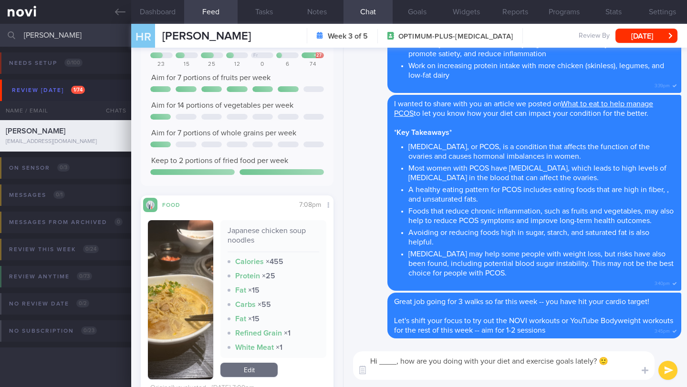
click at [392, 370] on textarea "Hi ____, how are you doing with your diet and exercise goals lately? 🙂" at bounding box center [503, 366] width 301 height 29
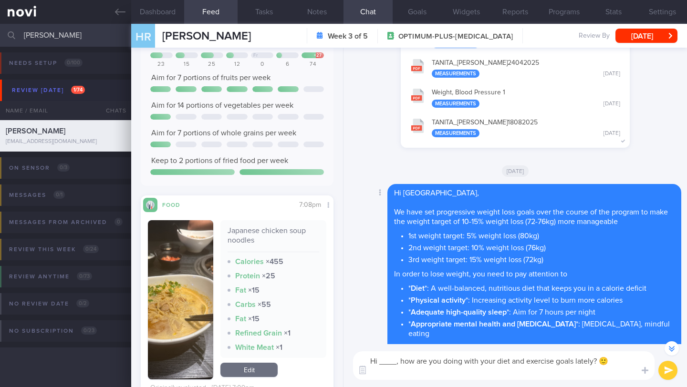
scroll to position [-531, 0]
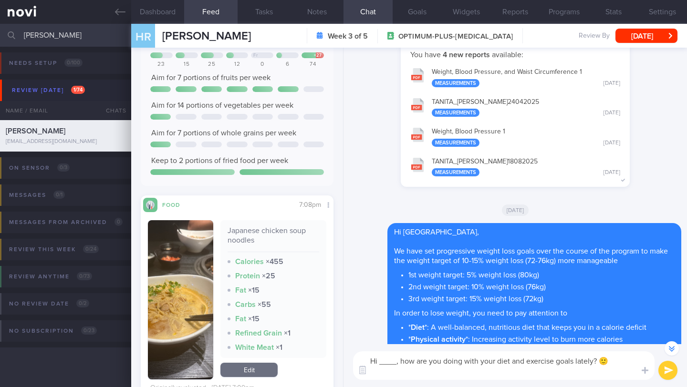
drag, startPoint x: 395, startPoint y: 361, endPoint x: 380, endPoint y: 364, distance: 16.1
click at [380, 364] on textarea "Hi ____, how are you doing with your diet and exercise goals lately? 🙂" at bounding box center [503, 366] width 301 height 29
type textarea "Hi [PERSON_NAME], how are you doing with your diet and exercise goals lately? 🙂"
click at [664, 379] on button "submit" at bounding box center [667, 370] width 19 height 19
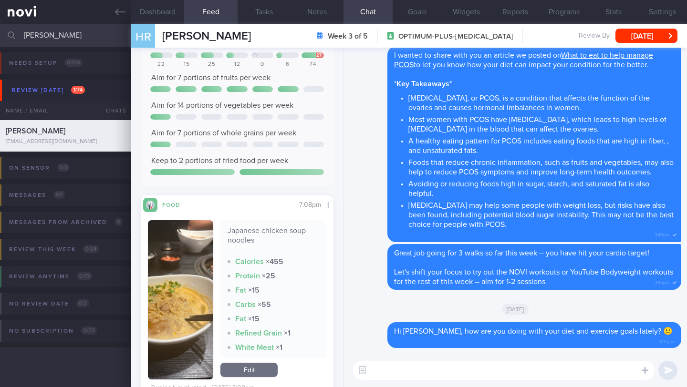
scroll to position [0, 0]
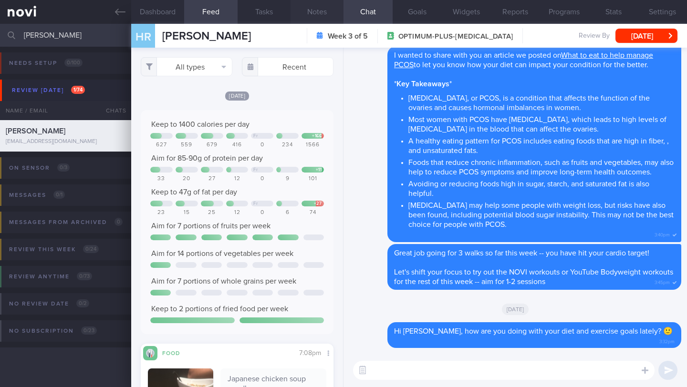
click at [319, 10] on button "Notes" at bounding box center [317, 12] width 53 height 24
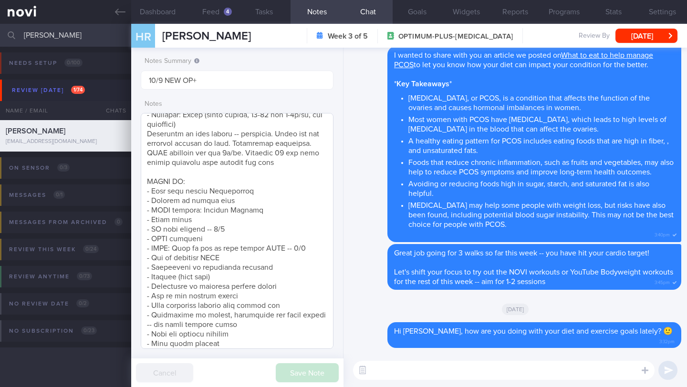
scroll to position [499, 0]
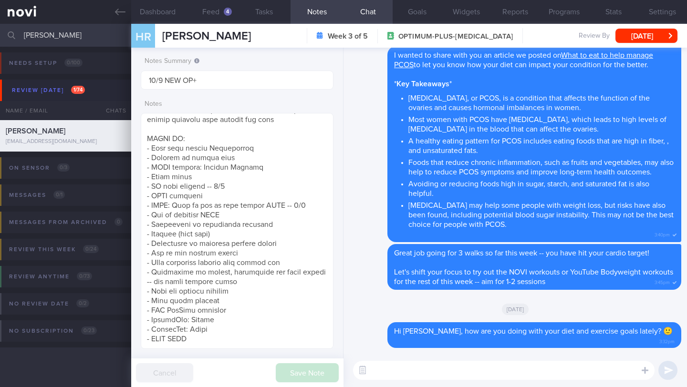
click at [394, 373] on textarea at bounding box center [503, 370] width 301 height 19
drag, startPoint x: 479, startPoint y: 373, endPoint x: 524, endPoint y: 371, distance: 45.3
click at [524, 371] on textarea "Could you log your meals again so that I can" at bounding box center [503, 370] width 301 height 19
click at [456, 373] on textarea "Could you log your meals again?" at bounding box center [503, 370] width 301 height 19
type textarea "Could you log your meals and workouts again?"
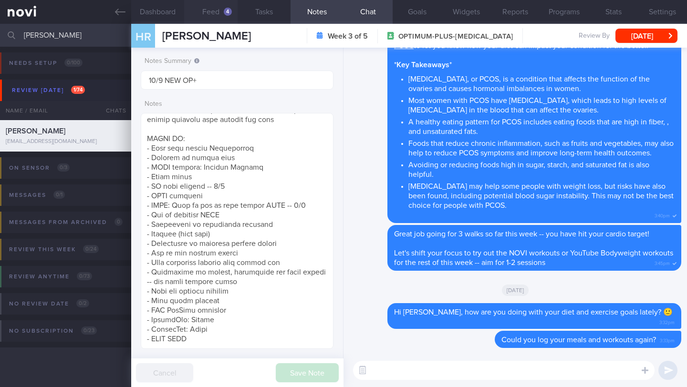
click at [211, 9] on button "Feed 4" at bounding box center [210, 12] width 53 height 24
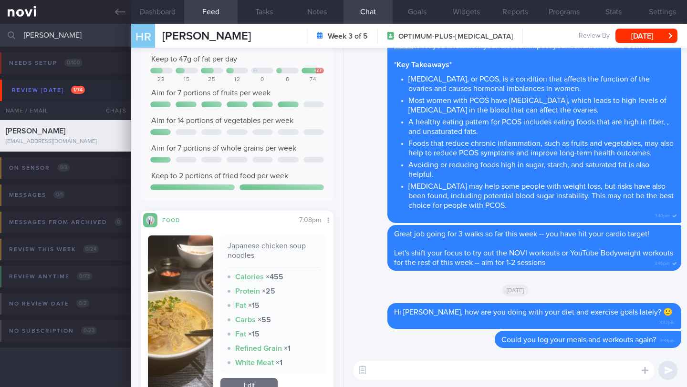
scroll to position [337, 0]
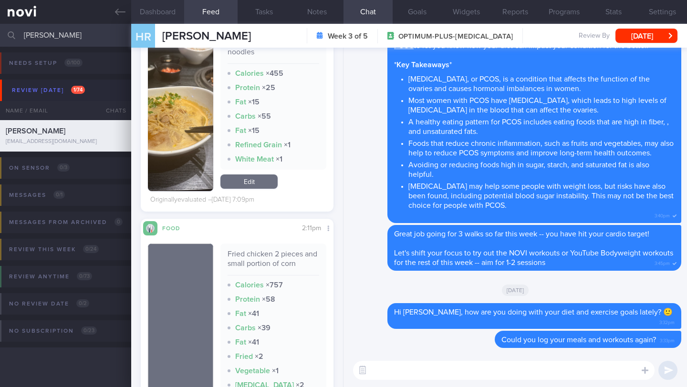
click at [161, 10] on button "Dashboard" at bounding box center [157, 12] width 53 height 24
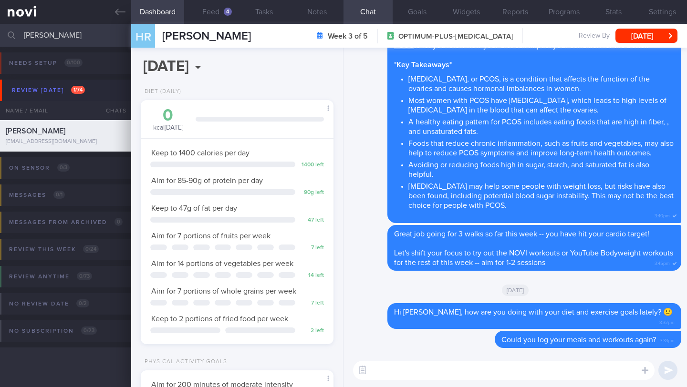
click at [204, 81] on div "[DATE], 16 Sep Diet (Daily) 0 kcal [DATE] Carbs Protein Fat 0 g 0 g 0 g Keep to…" at bounding box center [237, 218] width 212 height 340
click at [207, 74] on body "You are offline! Some functionality will be unavailable Patients New Users Coac…" at bounding box center [343, 193] width 687 height 387
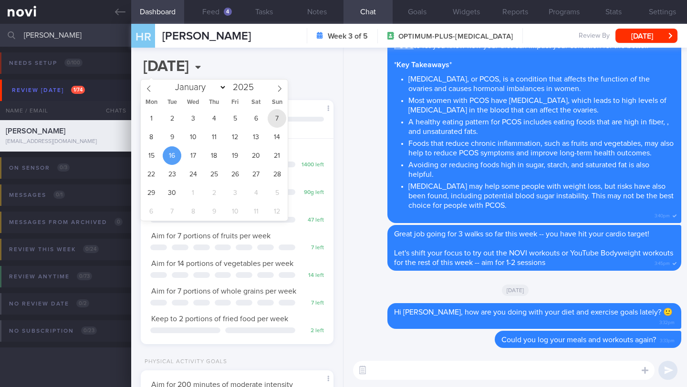
click at [272, 120] on span "7" at bounding box center [277, 118] width 19 height 19
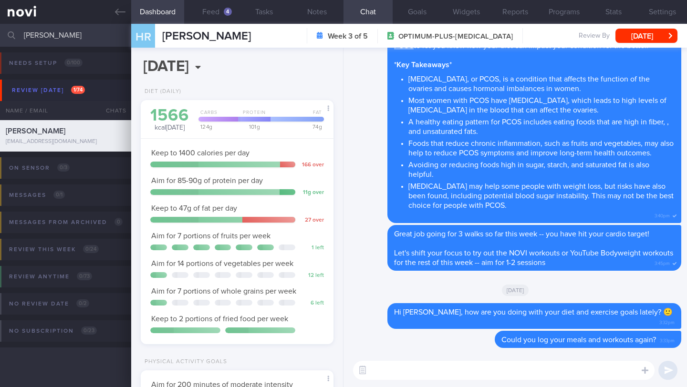
scroll to position [98, 168]
click at [202, 66] on input "[DATE]" at bounding box center [200, 67] width 119 height 24
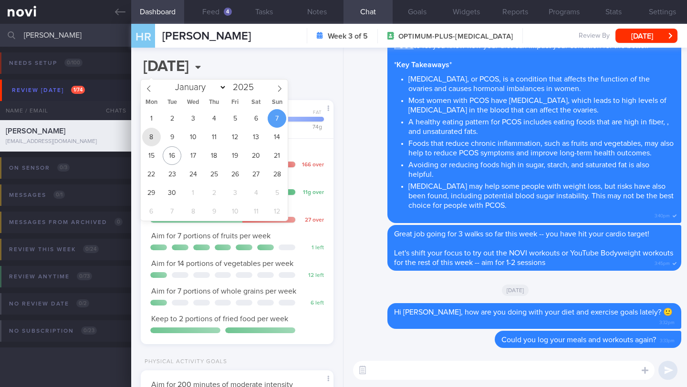
click at [157, 139] on span "8" at bounding box center [151, 137] width 19 height 19
type input "[DATE]"
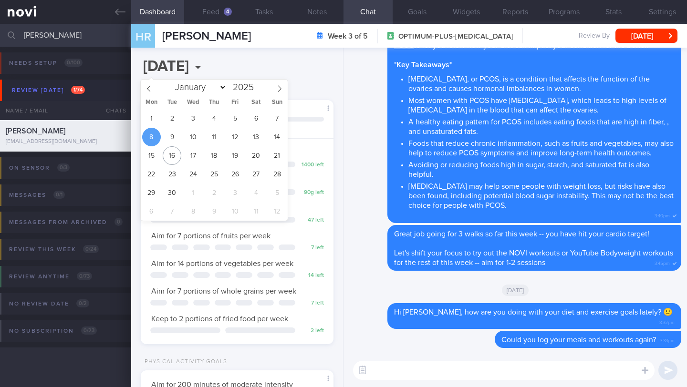
click at [316, 74] on div "[DATE], 8 Sep Diet (Daily) 0 kcal [DATE] Carbs Protein Fat 0 g 0 g 0 g Keep to …" at bounding box center [237, 218] width 212 height 340
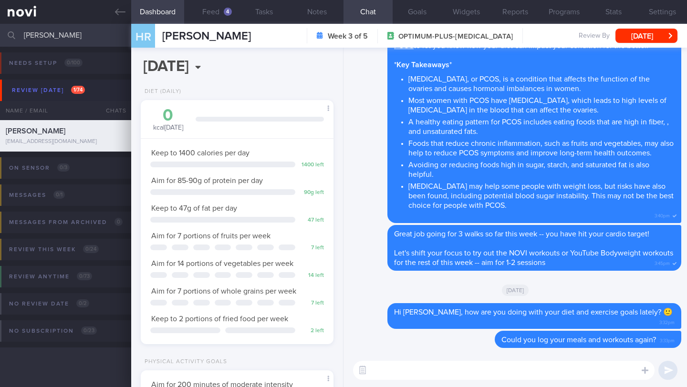
click at [316, 9] on button "Notes" at bounding box center [317, 12] width 53 height 24
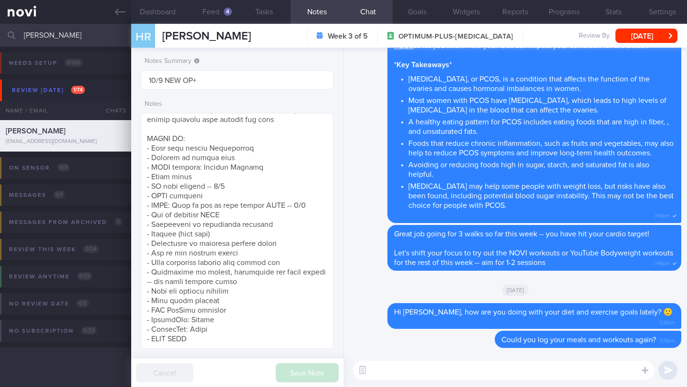
click at [172, 25] on div "HR HAIFA RAFIQ [PERSON_NAME] [PERSON_NAME][EMAIL_ADDRESS][DOMAIN_NAME]" at bounding box center [191, 36] width 120 height 24
click at [166, 9] on button "Dashboard" at bounding box center [157, 12] width 53 height 24
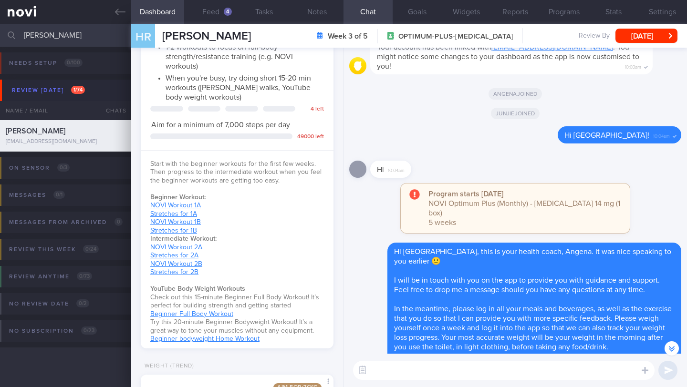
scroll to position [-1117, 0]
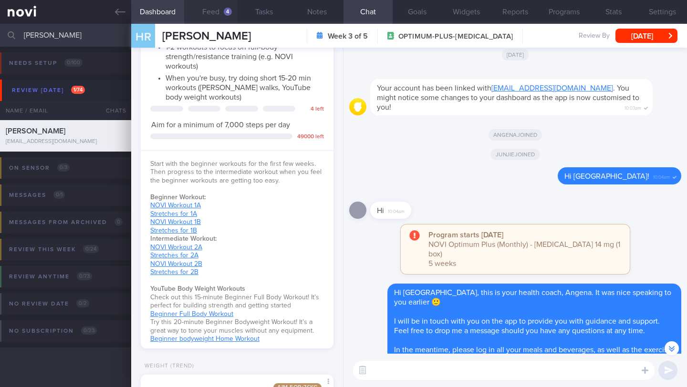
click at [214, 13] on button "Feed 4" at bounding box center [210, 12] width 53 height 24
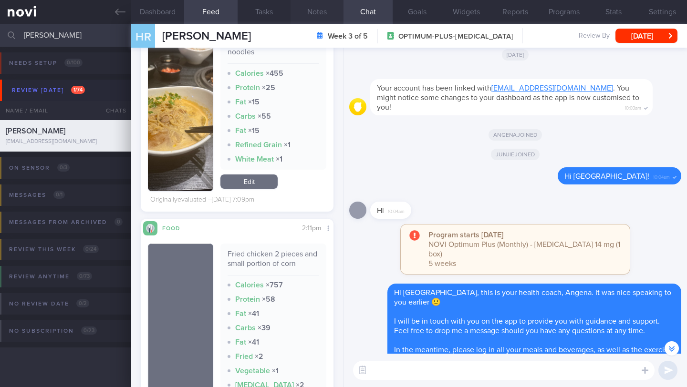
click at [319, 14] on button "Notes" at bounding box center [317, 12] width 53 height 24
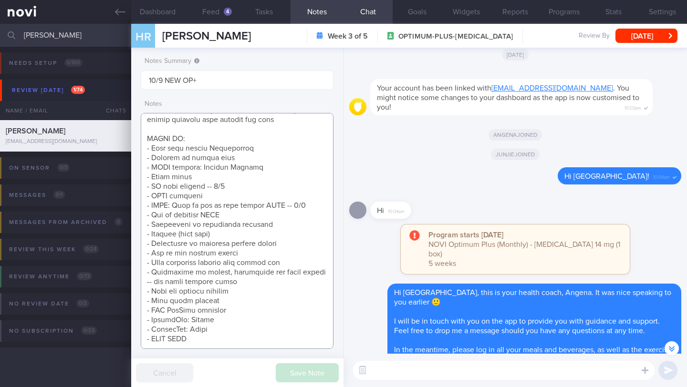
click at [231, 190] on textarea at bounding box center [237, 231] width 193 height 236
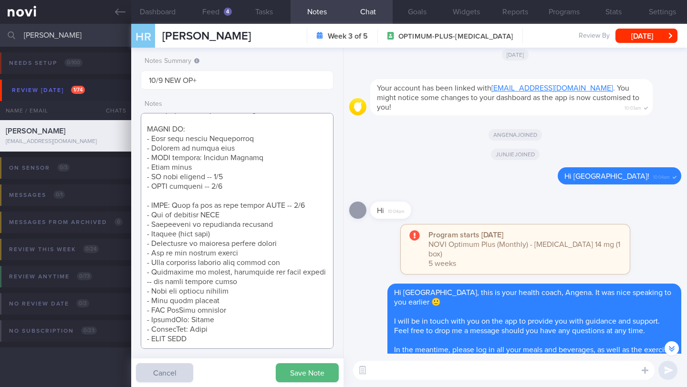
scroll to position [509, 0]
click at [152, 13] on button "Dashboard" at bounding box center [157, 12] width 53 height 24
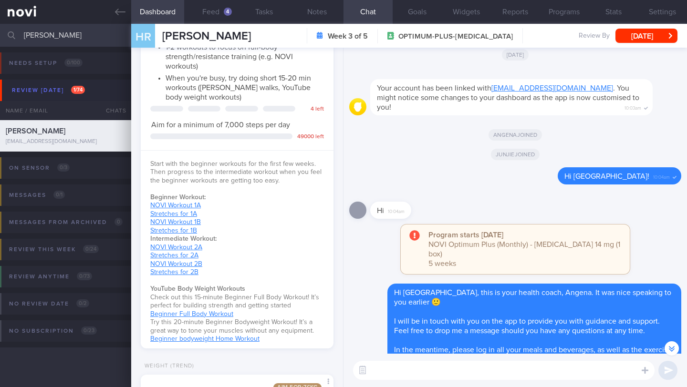
click at [235, 284] on div "Start with the beginner workouts for the first few weeks. Then progress to the …" at bounding box center [237, 248] width 193 height 196
click at [234, 287] on strong "YouTube Body Weight Workouts" at bounding box center [197, 289] width 95 height 7
copy strong "YouTube Body Weight Workouts"
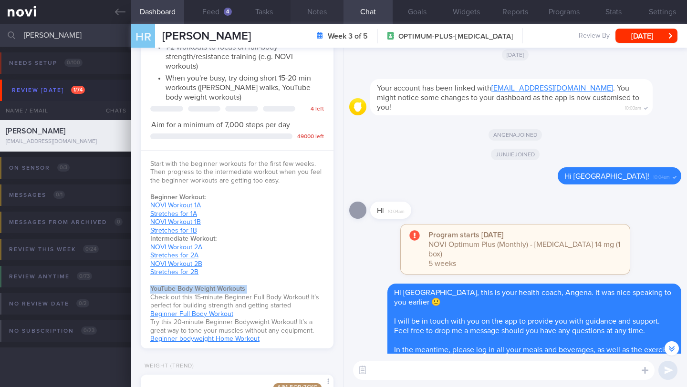
click at [311, 8] on button "Notes" at bounding box center [317, 12] width 53 height 24
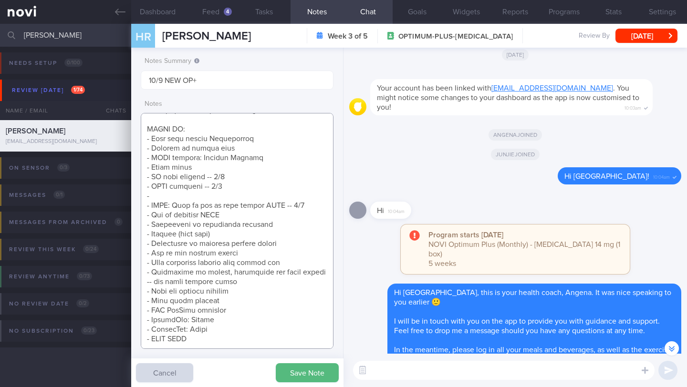
paste textarea "YouTube Body Weight Workouts"
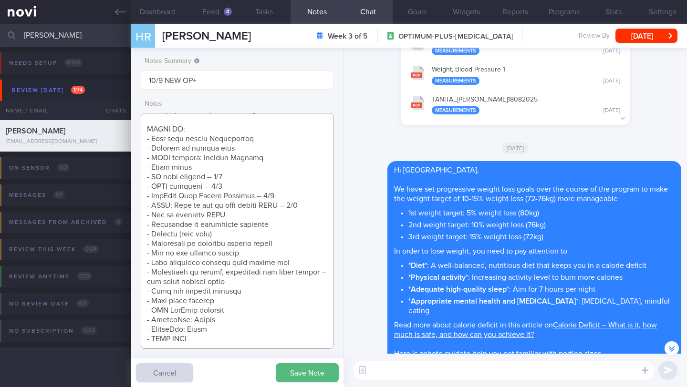
scroll to position [-476, 0]
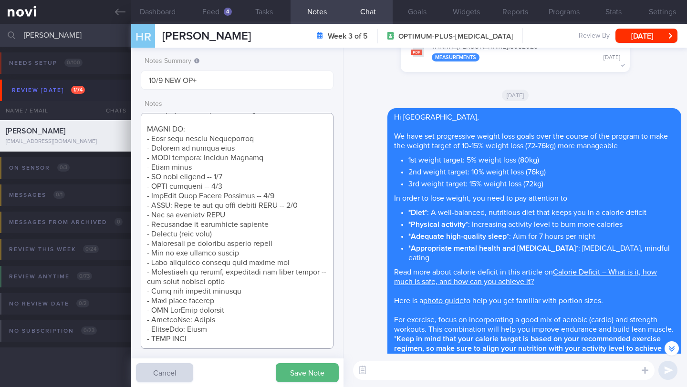
click at [276, 152] on textarea at bounding box center [237, 231] width 193 height 236
click at [249, 155] on textarea at bounding box center [237, 231] width 193 height 236
click at [271, 137] on textarea at bounding box center [237, 231] width 193 height 236
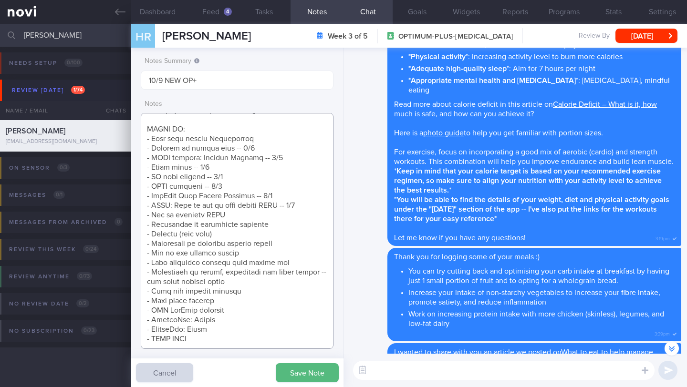
scroll to position [-263, 0]
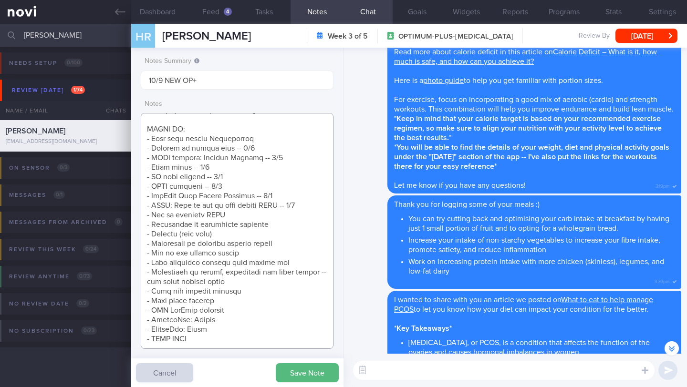
click at [275, 211] on textarea at bounding box center [237, 231] width 193 height 236
type textarea "SUPPORT NEEDED: CHALLENGE: - DIET - EXERCISE - MEDS - WEIGHT - HbA1c/GMI Wt tre…"
click at [298, 374] on button "Save Note" at bounding box center [307, 372] width 63 height 19
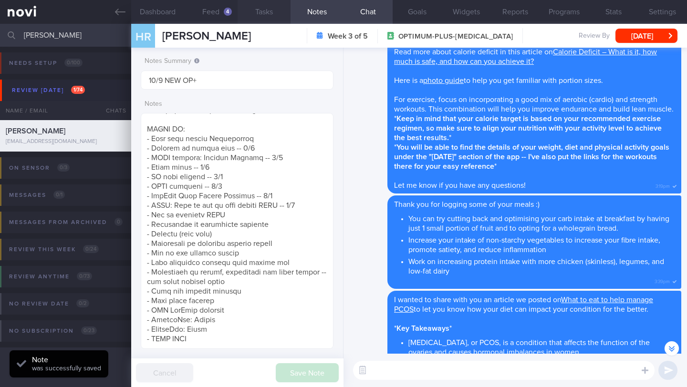
click at [271, 13] on button "Tasks" at bounding box center [264, 12] width 53 height 24
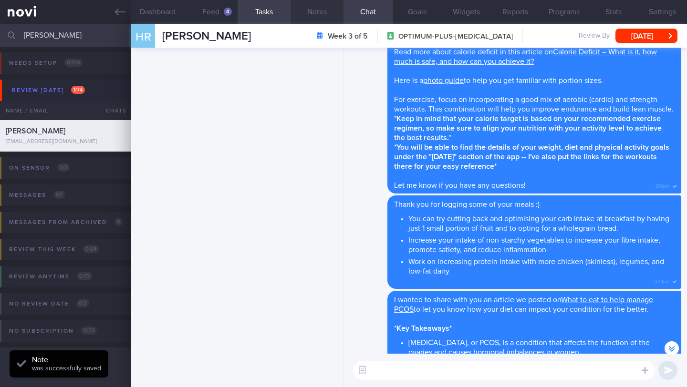
click at [308, 15] on button "Notes" at bounding box center [317, 12] width 53 height 24
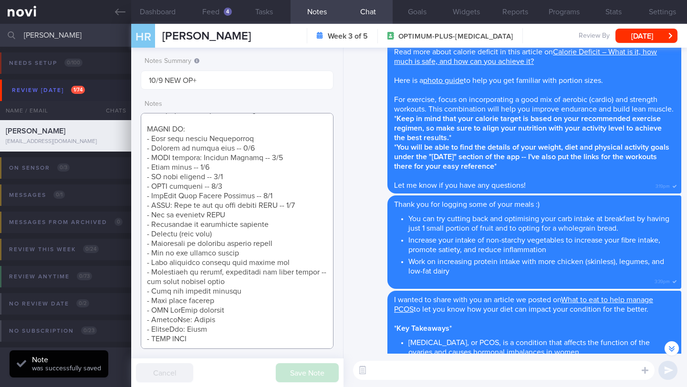
click at [260, 204] on textarea at bounding box center [237, 231] width 193 height 236
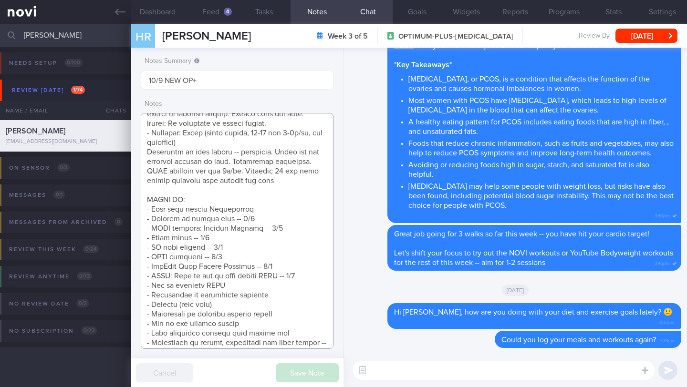
scroll to position [451, 0]
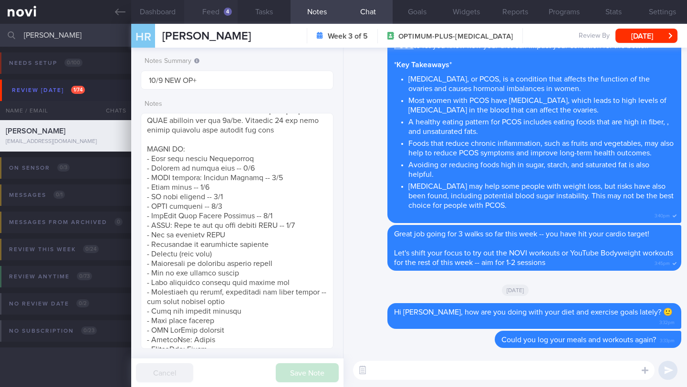
click at [213, 10] on button "Feed 4" at bounding box center [210, 12] width 53 height 24
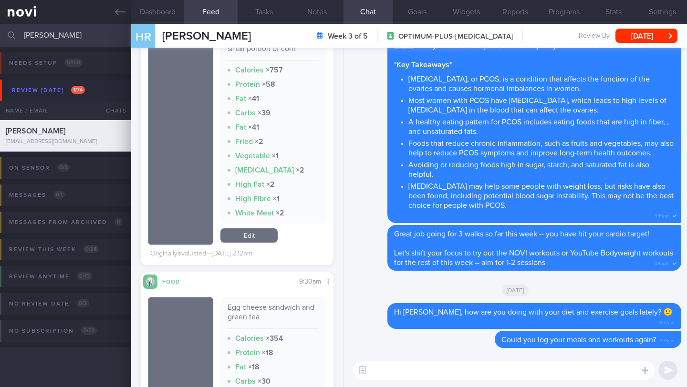
scroll to position [225, 0]
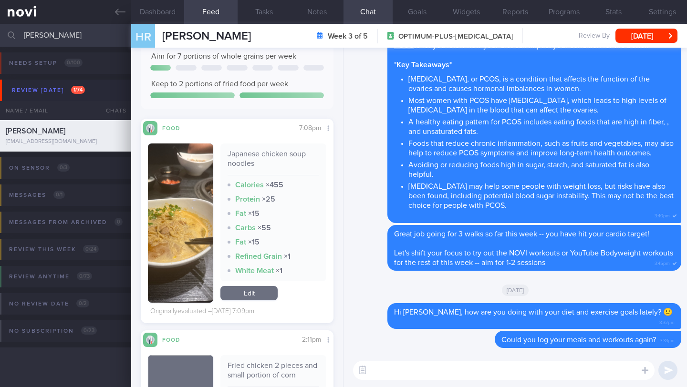
paste textarea "To help you make better choices when eating out, I want to share with you ways …"
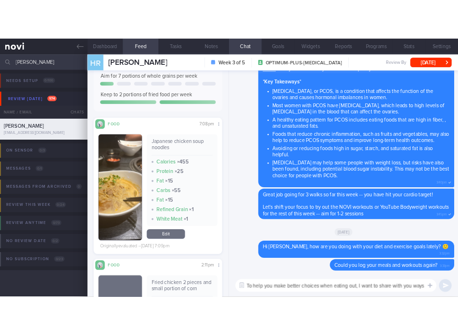
scroll to position [0, 0]
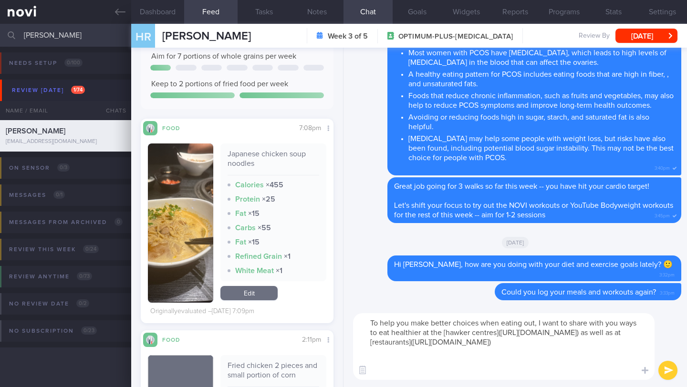
type textarea "To help you make better choices when eating out, I want to share with you ways …"
click at [669, 368] on button "submit" at bounding box center [667, 370] width 19 height 19
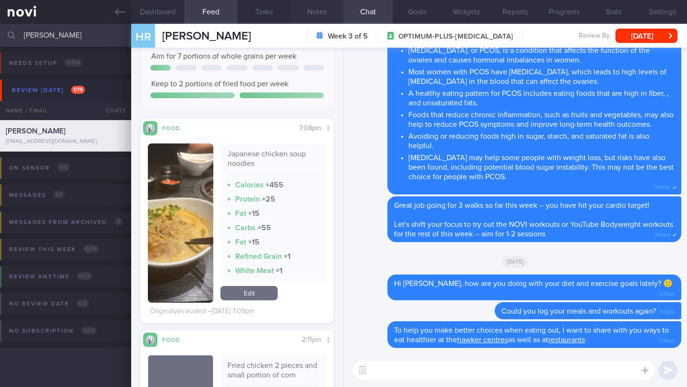
click at [315, 19] on button "Notes" at bounding box center [317, 12] width 53 height 24
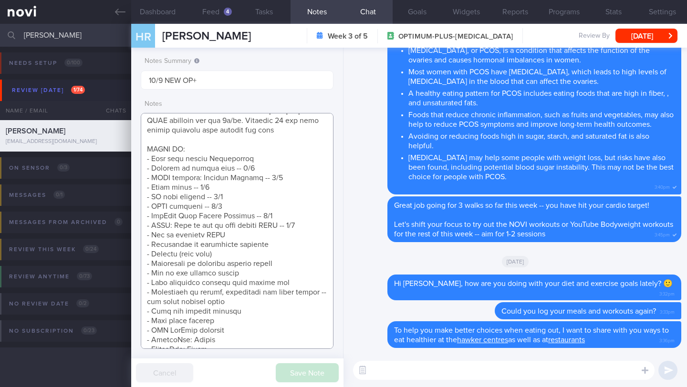
click at [295, 310] on textarea at bounding box center [237, 231] width 193 height 236
drag, startPoint x: 310, startPoint y: 313, endPoint x: 135, endPoint y: 307, distance: 174.7
click at [129, 306] on div "Patients New Users Coaches HAIFA RAFIQ Assigned patients Assigned patients All …" at bounding box center [343, 205] width 687 height 363
click at [170, 312] on textarea at bounding box center [237, 231] width 193 height 236
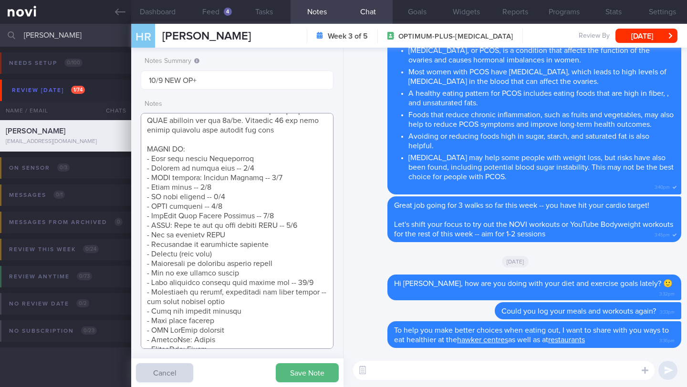
click at [170, 312] on textarea at bounding box center [237, 231] width 193 height 236
click at [323, 255] on textarea at bounding box center [237, 231] width 193 height 236
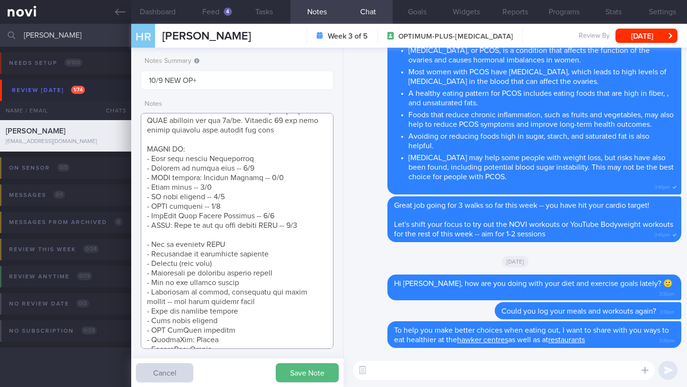
paste textarea "- Make healthier choices when eating out -- 16/9"
type textarea "SUPPORT NEEDED: CHALLENGE: - DIET - EXERCISE - MEDS - WEIGHT - HbA1c/GMI Wt tre…"
click at [293, 375] on button "Save Note" at bounding box center [307, 372] width 63 height 19
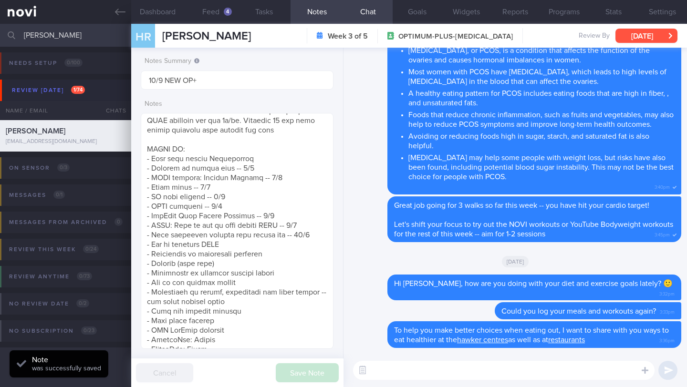
click at [632, 36] on button "[DATE]" at bounding box center [646, 36] width 62 height 14
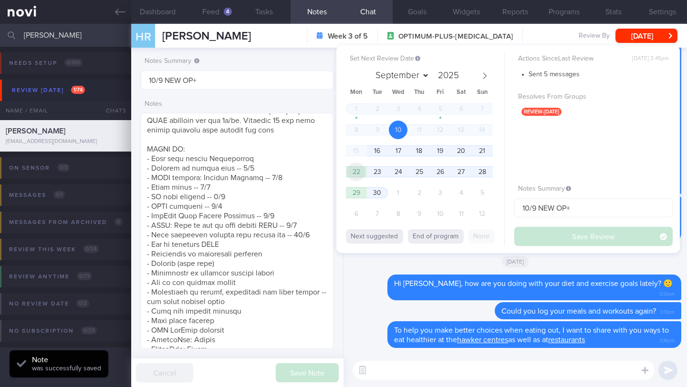
click at [362, 173] on span "22" at bounding box center [356, 172] width 19 height 19
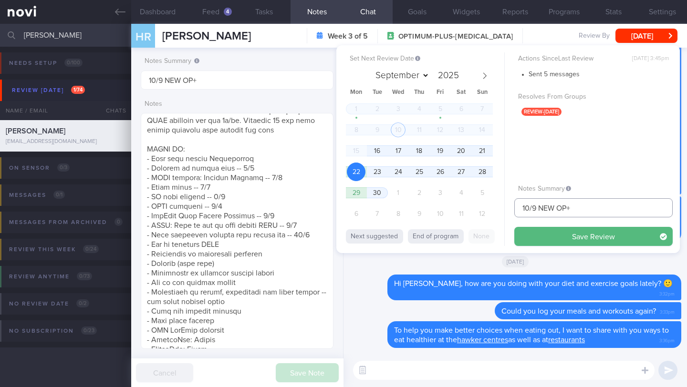
drag, startPoint x: 530, startPoint y: 210, endPoint x: 515, endPoint y: 209, distance: 15.3
click at [515, 209] on input "10/9 NEW OP+" at bounding box center [593, 207] width 158 height 19
drag, startPoint x: 562, startPoint y: 208, endPoint x: 542, endPoint y: 207, distance: 20.1
click at [542, 207] on input "22/9 NEW OP+" at bounding box center [593, 207] width 158 height 19
drag, startPoint x: 579, startPoint y: 206, endPoint x: 540, endPoint y: 207, distance: 38.6
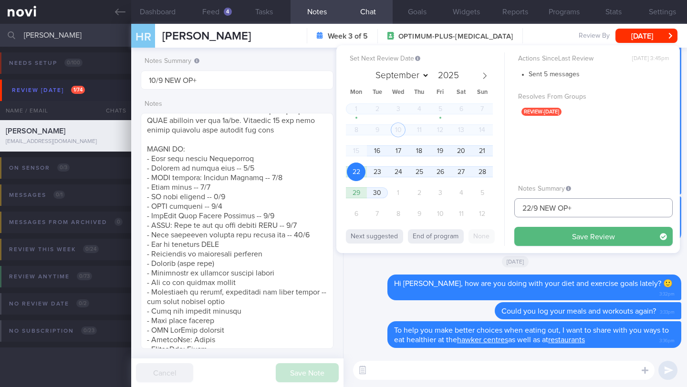
click at [540, 207] on input "22/9 NEW OP+" at bounding box center [593, 207] width 158 height 19
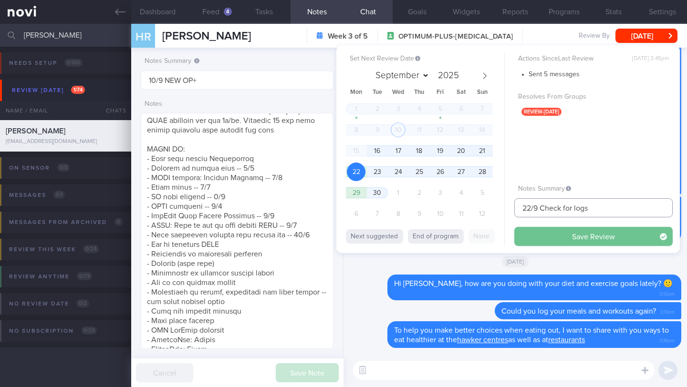
type input "22/9 Check for logs"
click at [553, 238] on button "Save Review" at bounding box center [593, 236] width 158 height 19
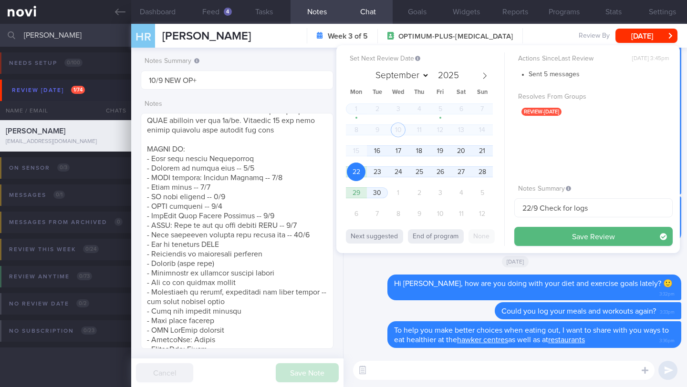
type input "22/9 Check for logs"
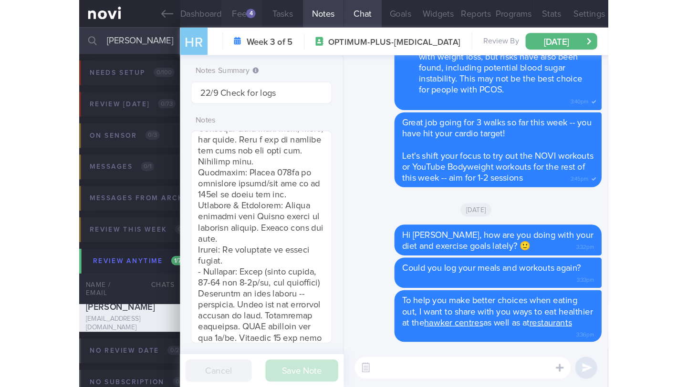
scroll to position [98, 168]
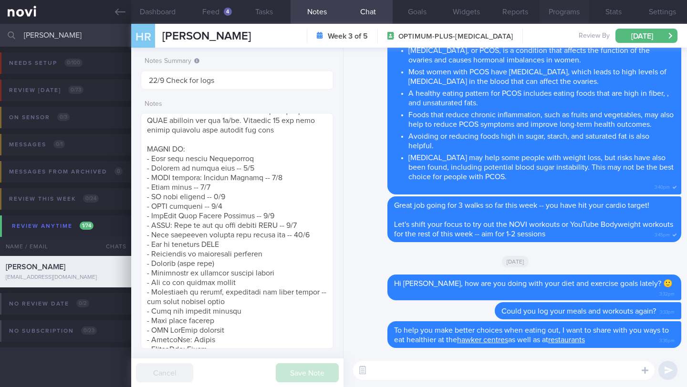
click at [576, 14] on button "Programs" at bounding box center [564, 12] width 49 height 24
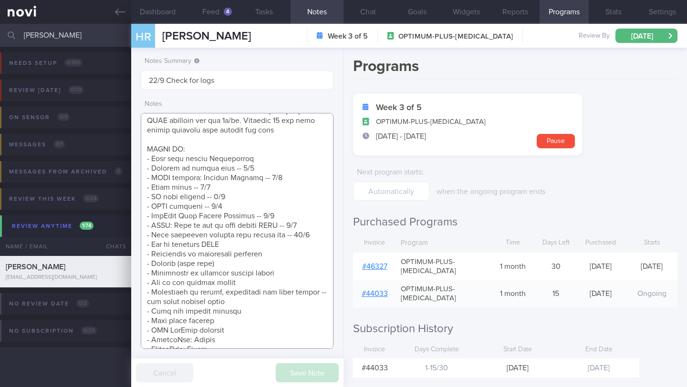
click at [270, 176] on textarea at bounding box center [237, 231] width 193 height 236
click at [52, 35] on input "[PERSON_NAME]" at bounding box center [343, 35] width 687 height 23
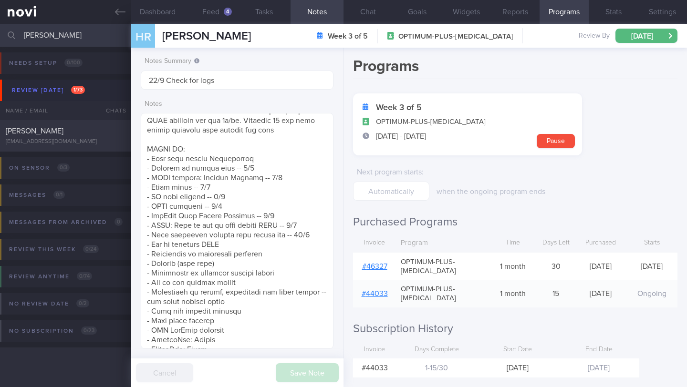
type input "[PERSON_NAME]"
click at [77, 139] on div "[EMAIL_ADDRESS][DOMAIN_NAME]" at bounding box center [66, 141] width 120 height 7
type input "11/9 REJOINED -- KIV reassess req"
type input "[DATE]"
type input "11/9 REJOINED -- KIV reassess req"
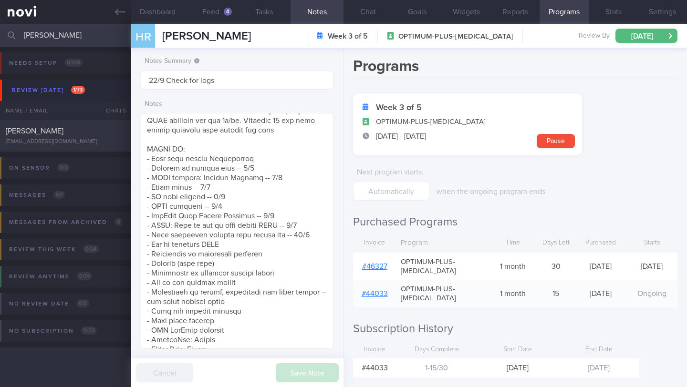
type textarea "SUPPORT NEEDED: How to prevent rebound -- how to adjust diet now CHALLENGE: Tim…"
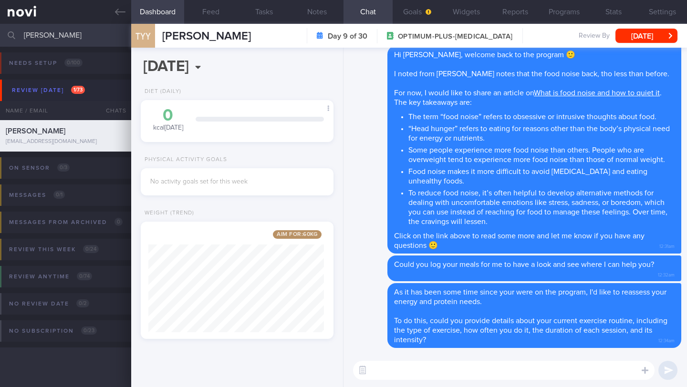
scroll to position [102, 176]
click at [209, 17] on button "Feed" at bounding box center [210, 12] width 53 height 24
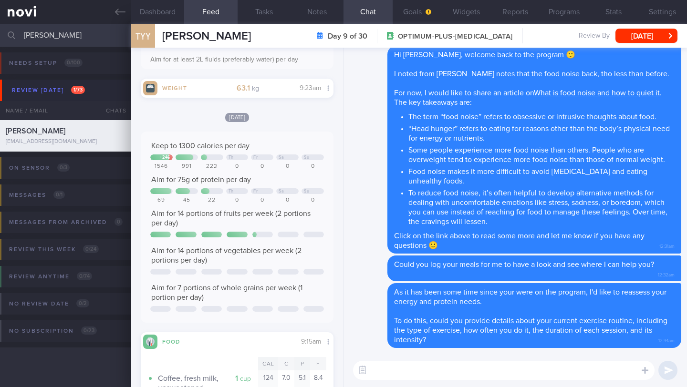
click at [407, 377] on textarea at bounding box center [503, 370] width 301 height 19
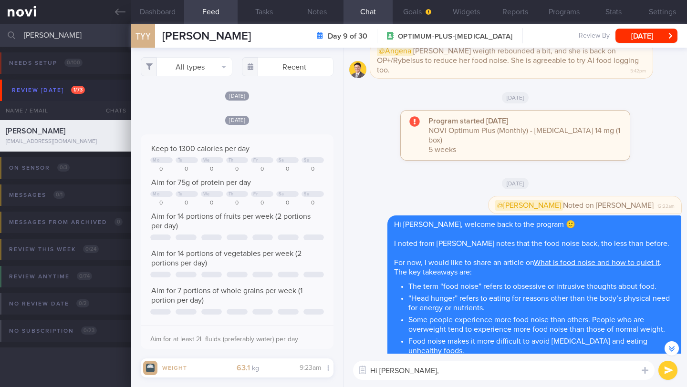
paste textarea "Hi ____, how are you doing with your diet and exercise goals lately? 🙂"
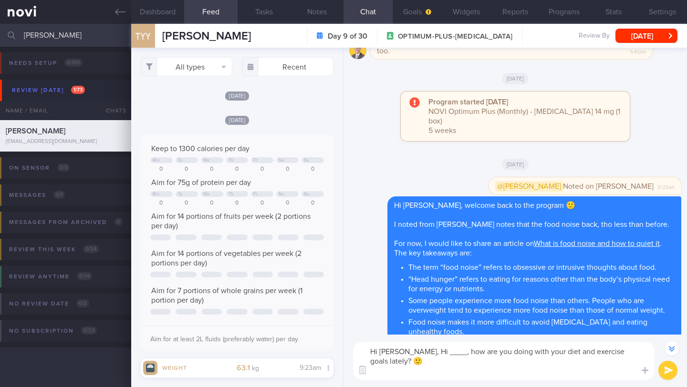
scroll to position [-188, 0]
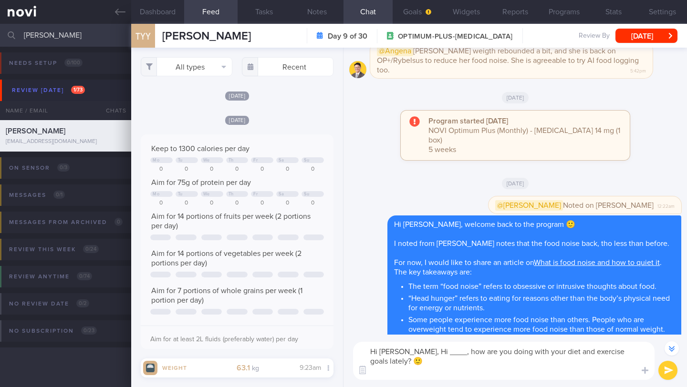
click at [435, 353] on textarea "Hi [PERSON_NAME], Hi ____, how are you doing with your diet and exercise goals …" at bounding box center [503, 361] width 301 height 38
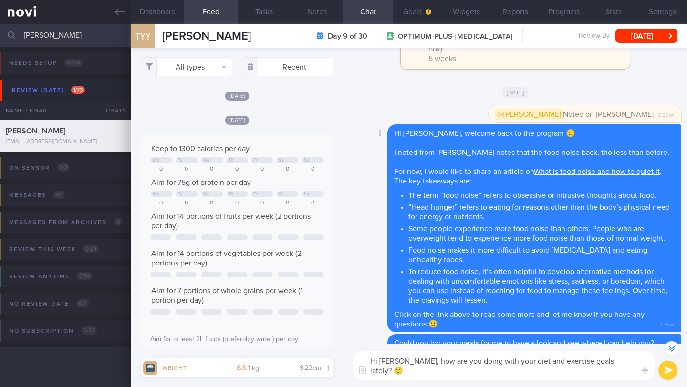
scroll to position [0, 0]
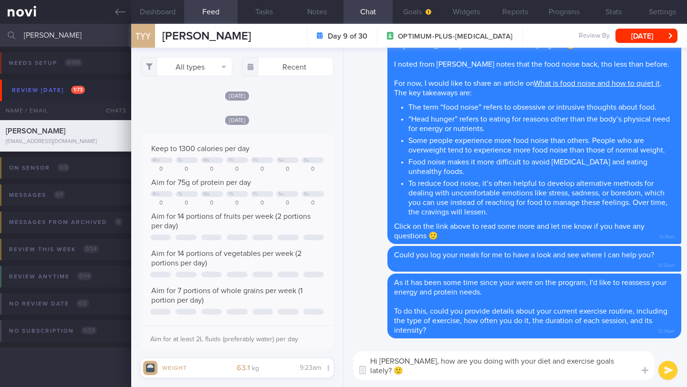
type textarea "Hi [PERSON_NAME], how are you doing with your diet and exercise goals lately? 🙂"
click at [669, 370] on button "submit" at bounding box center [667, 370] width 19 height 19
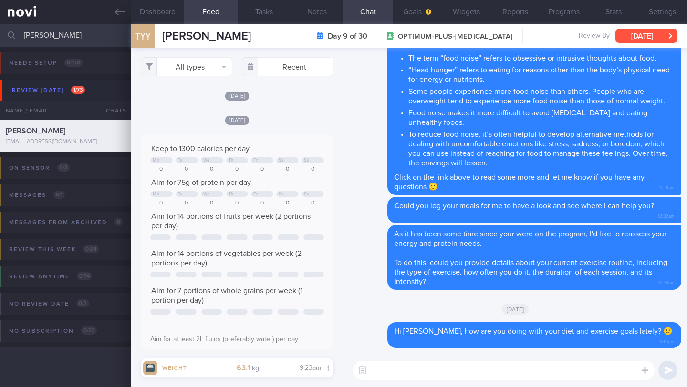
click at [628, 36] on button "[DATE]" at bounding box center [646, 36] width 62 height 14
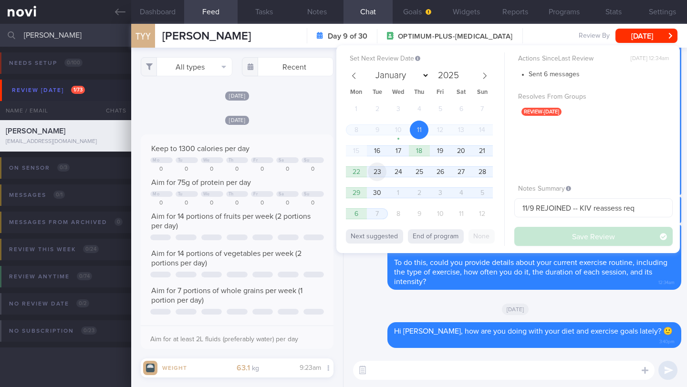
click at [379, 176] on span "23" at bounding box center [377, 172] width 19 height 19
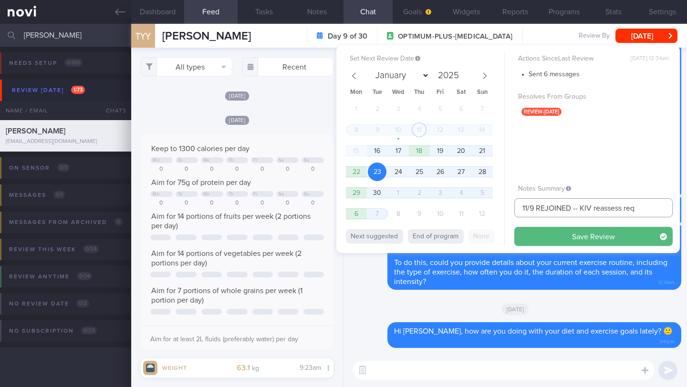
drag, startPoint x: 529, startPoint y: 207, endPoint x: 511, endPoint y: 205, distance: 17.8
click at [511, 205] on div "Set Next Review Date [DATE] January February March April May June July August S…" at bounding box center [507, 149] width 343 height 208
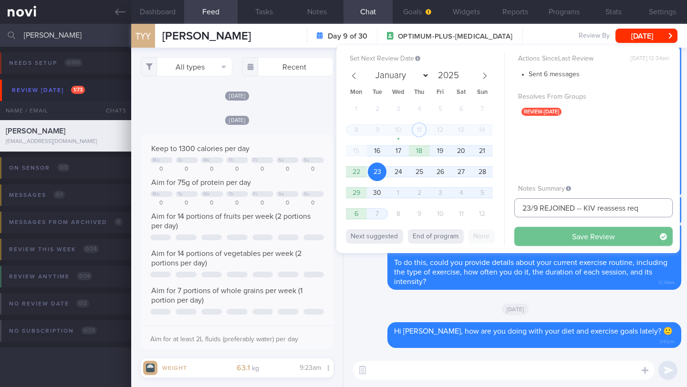
type input "23/9 REJOINED -- KIV reassess req"
click at [533, 240] on button "Save Review" at bounding box center [593, 236] width 158 height 19
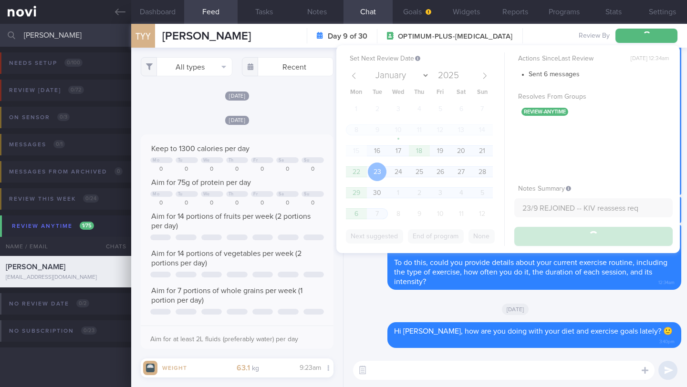
type input "23/9 REJOINED -- KIV reassess req"
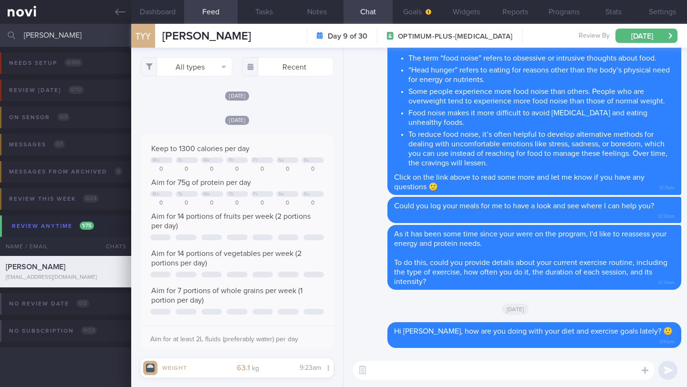
click at [63, 32] on input "[PERSON_NAME]" at bounding box center [343, 35] width 687 height 23
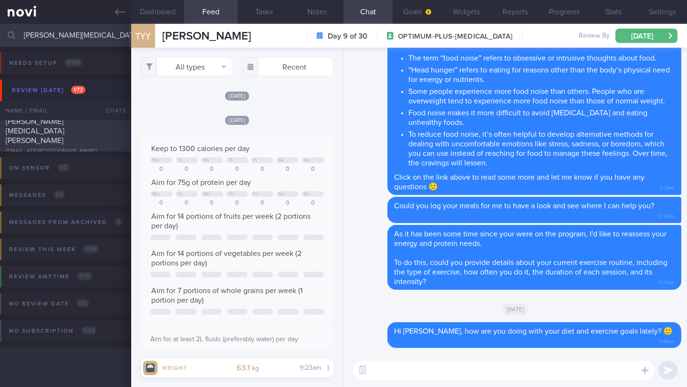
type input "[PERSON_NAME][MEDICAL_DATA] [PERSON_NAME]"
click at [92, 138] on div "[PERSON_NAME][MEDICAL_DATA] [PERSON_NAME] [EMAIL_ADDRESS][DOMAIN_NAME]" at bounding box center [65, 136] width 131 height 38
type input "16/9 NEW MAGNUM STARTER"
type textarea "Has 2 phones - 1 android + 1 apple iphone + apple watch SUPPORT NEEDED: CHALLEN…"
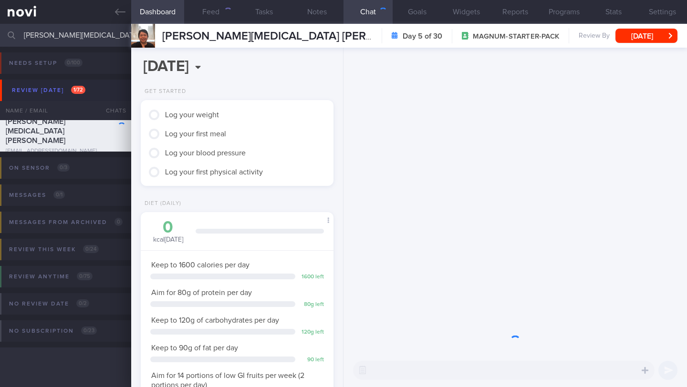
scroll to position [84, 168]
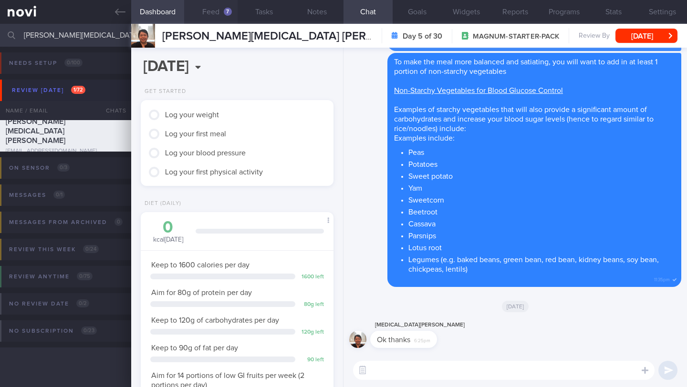
click at [214, 7] on button "Feed 7" at bounding box center [210, 12] width 53 height 24
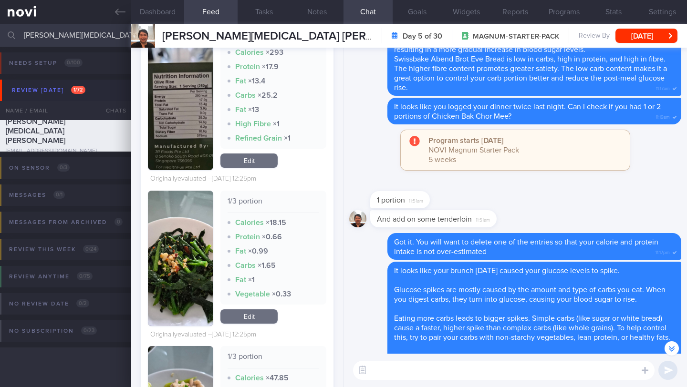
scroll to position [2172, 0]
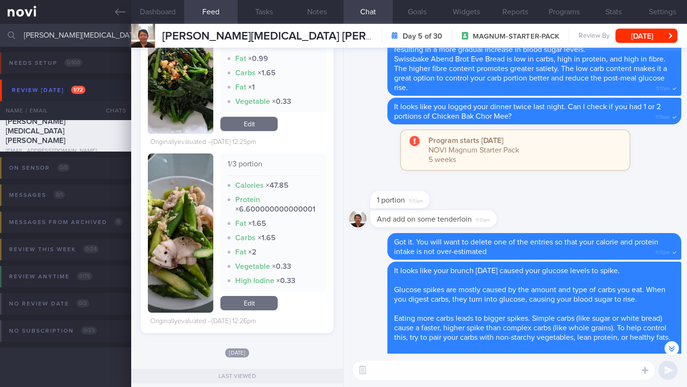
click at [389, 376] on textarea at bounding box center [503, 370] width 301 height 19
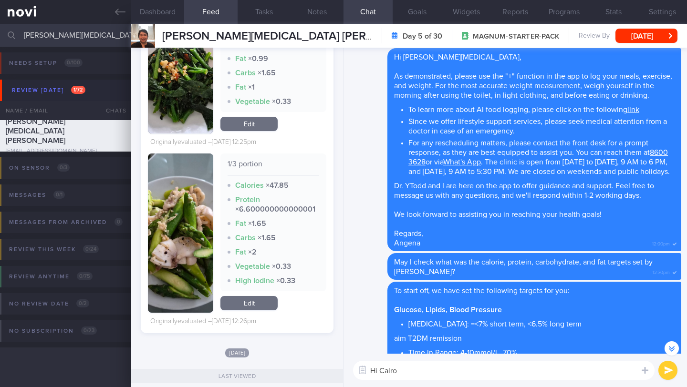
scroll to position [-1848, 0]
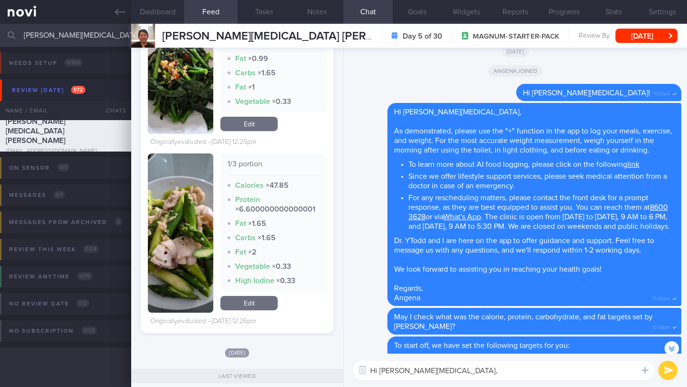
click at [181, 228] on button "button" at bounding box center [180, 233] width 65 height 159
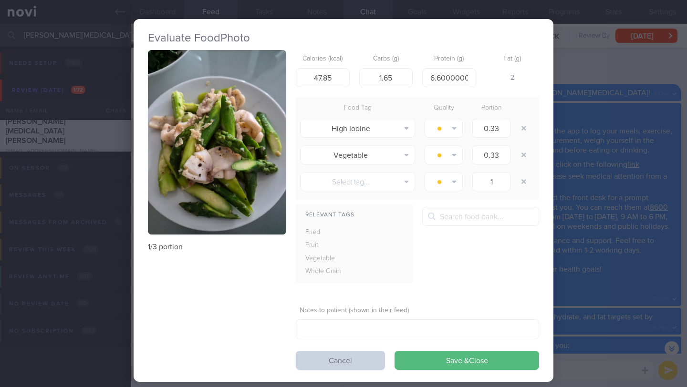
click at [322, 351] on button "Cancel" at bounding box center [340, 360] width 89 height 19
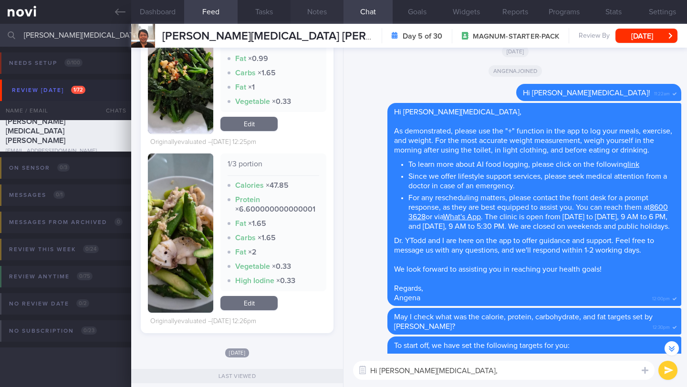
click at [318, 13] on button "Notes" at bounding box center [317, 12] width 53 height 24
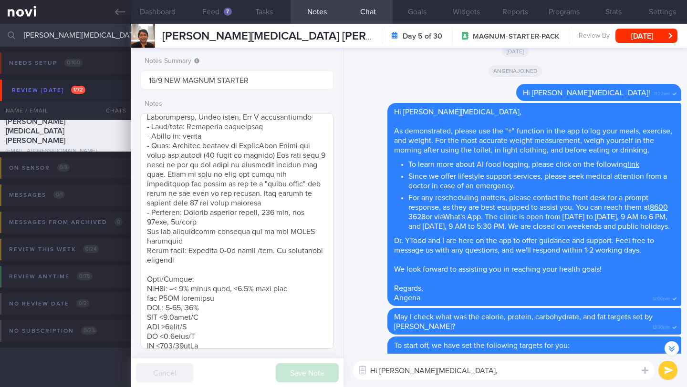
scroll to position [169, 0]
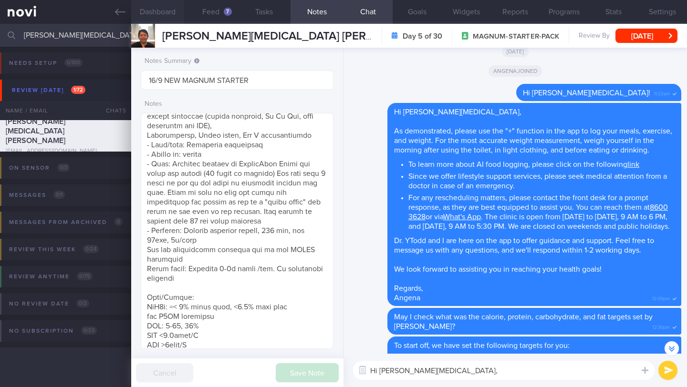
click at [161, 15] on button "Dashboard" at bounding box center [157, 12] width 53 height 24
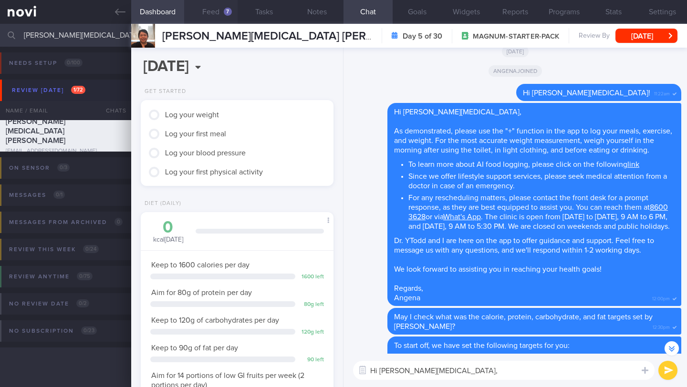
click at [225, 10] on div "7" at bounding box center [228, 12] width 8 height 8
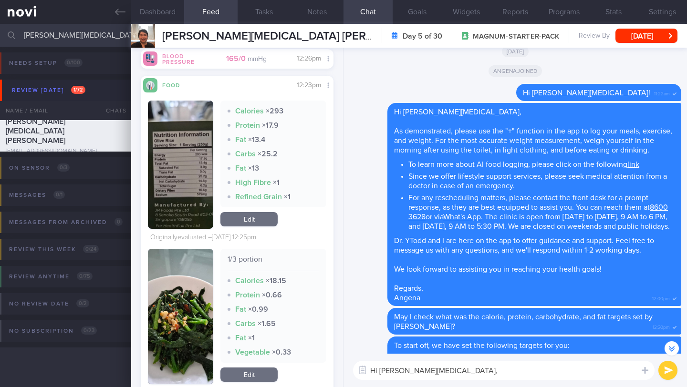
scroll to position [1906, 0]
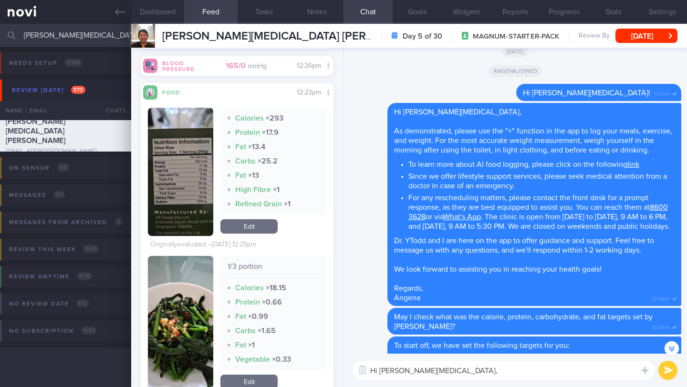
click at [443, 371] on textarea "Hi [PERSON_NAME][MEDICAL_DATA]," at bounding box center [503, 370] width 301 height 19
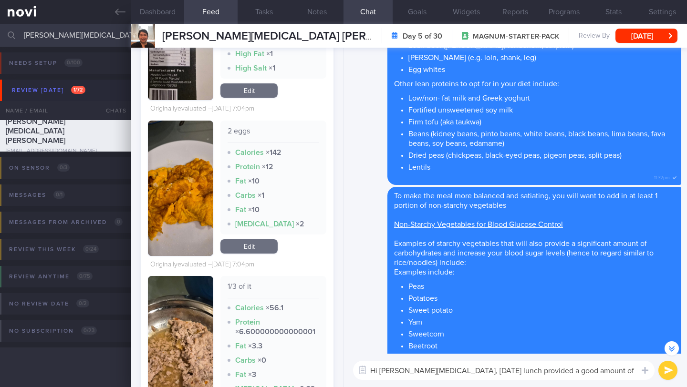
scroll to position [1161, 0]
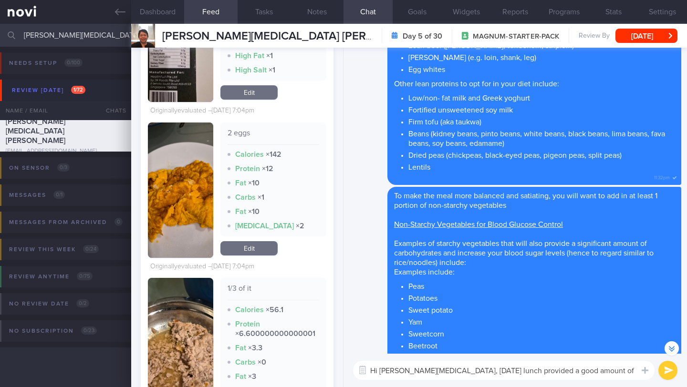
drag, startPoint x: 212, startPoint y: 225, endPoint x: 605, endPoint y: 372, distance: 419.6
click at [562, 369] on div "Dashboard Feed 7 Tasks Notes Chat Goals Widgets Reports Programs Stats Settings…" at bounding box center [409, 205] width 556 height 363
drag, startPoint x: 637, startPoint y: 372, endPoint x: 423, endPoint y: 367, distance: 214.2
click at [423, 367] on div "Chat Templates Admin [MEDICAL_DATA] Weight Nutrition Physical Activity Infograp…" at bounding box center [514, 370] width 343 height 33
drag, startPoint x: 424, startPoint y: 373, endPoint x: 635, endPoint y: 369, distance: 210.9
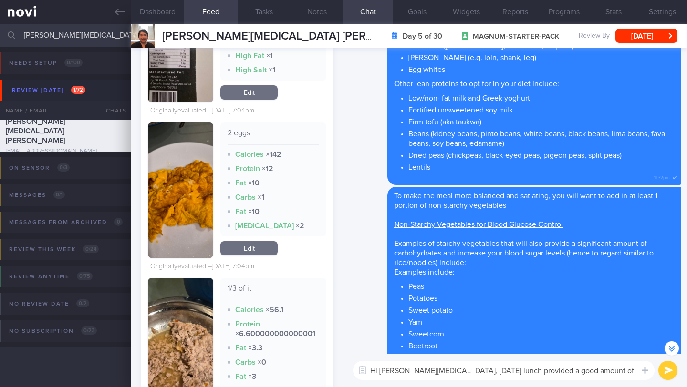
click at [635, 369] on textarea "Hi [PERSON_NAME][MEDICAL_DATA], [DATE] lunch provided a good amount of vegetabl…" at bounding box center [503, 370] width 301 height 19
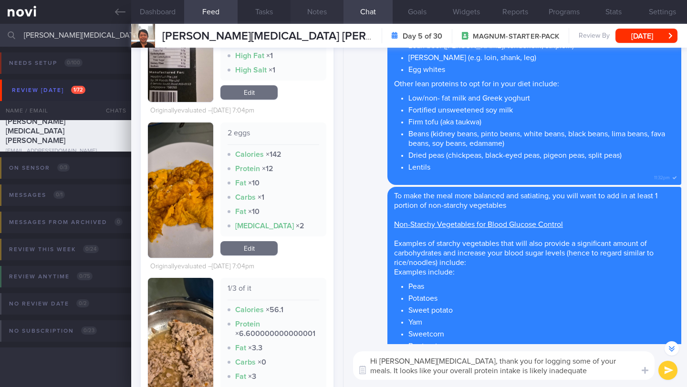
type textarea "Hi [PERSON_NAME][MEDICAL_DATA], thank you for logging some of your meals. It lo…"
click at [316, 14] on button "Notes" at bounding box center [317, 12] width 53 height 24
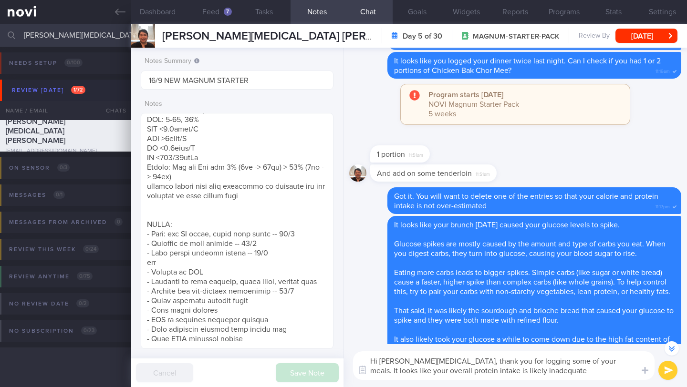
scroll to position [-916, 0]
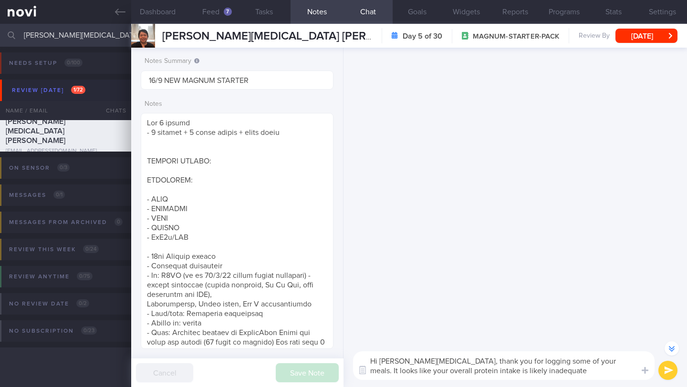
scroll to position [-916, 0]
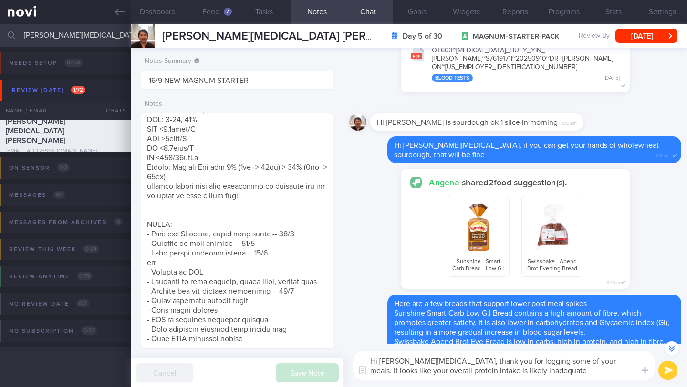
click at [493, 371] on textarea "Hi [PERSON_NAME][MEDICAL_DATA], thank you for logging some of your meals. It lo…" at bounding box center [503, 366] width 301 height 29
click at [524, 371] on textarea "Hi [PERSON_NAME][MEDICAL_DATA], thank you for logging some of your meals. It lo…" at bounding box center [503, 366] width 301 height 29
click at [553, 374] on textarea "Hi [PERSON_NAME][MEDICAL_DATA], thank you for logging some of your meals. It lo…" at bounding box center [503, 366] width 301 height 29
click at [563, 367] on textarea "Hi [PERSON_NAME][MEDICAL_DATA], thank you for logging some of your meals. It lo…" at bounding box center [503, 366] width 301 height 29
click at [543, 376] on textarea "Hi [PERSON_NAME][MEDICAL_DATA], thank you for logging some of your meals. It lo…" at bounding box center [503, 366] width 301 height 29
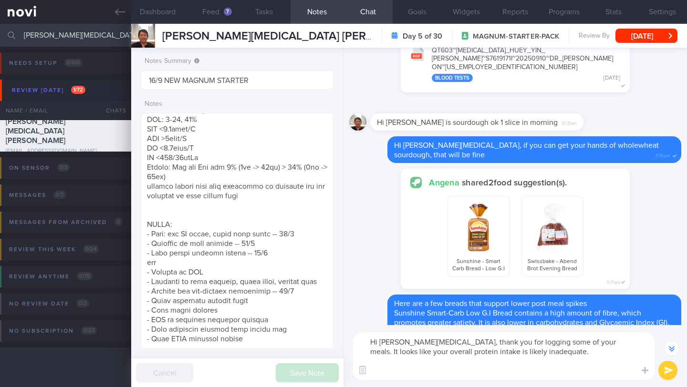
scroll to position [0, 0]
paste textarea "Protein is key for weight loss! It helps repair your muscles, keeps you feeling…"
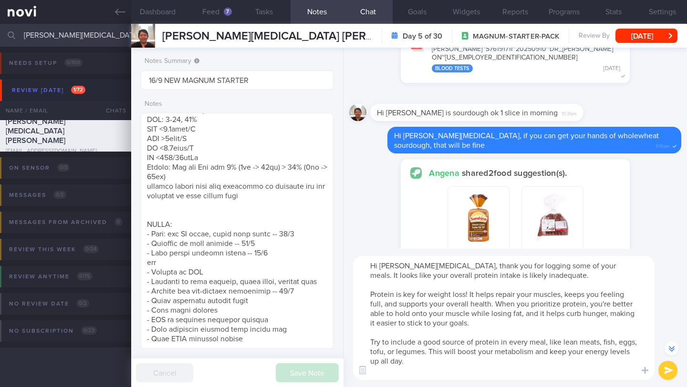
click at [466, 296] on textarea "Hi Ms Tham, thank you for logging some of your meals. It looks like your overal…" at bounding box center [503, 318] width 301 height 124
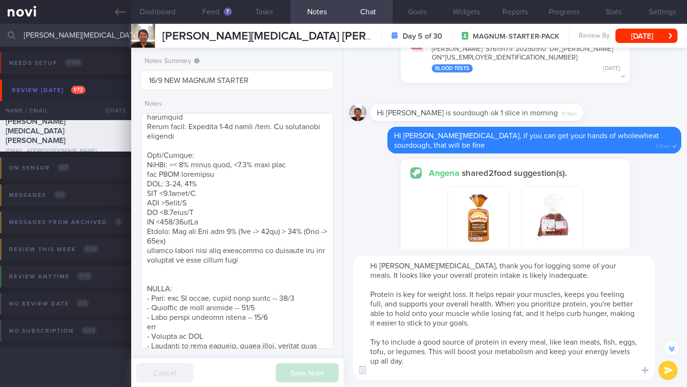
scroll to position [309, 0]
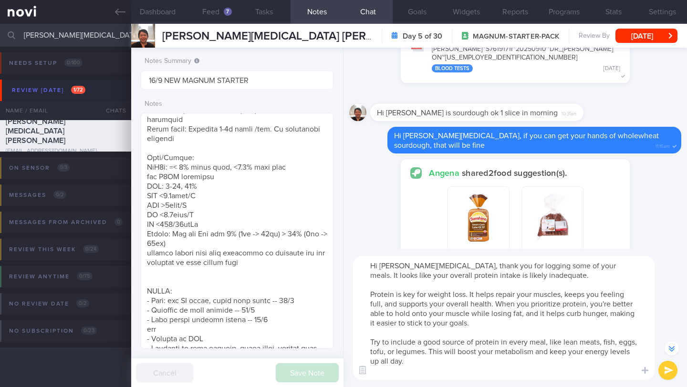
click at [434, 374] on textarea "Hi Ms Tham, thank you for logging some of your meals. It looks like your overal…" at bounding box center [503, 318] width 301 height 124
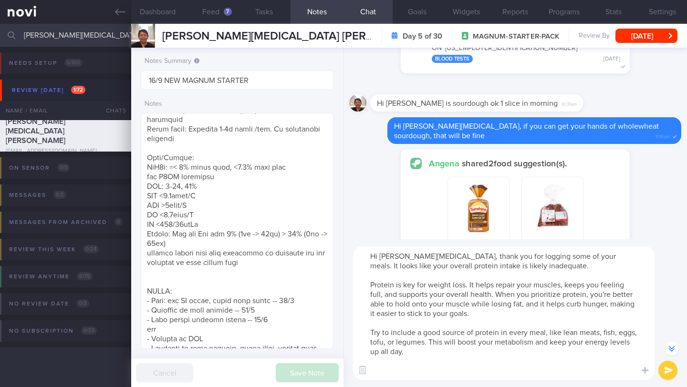
scroll to position [-1021, 0]
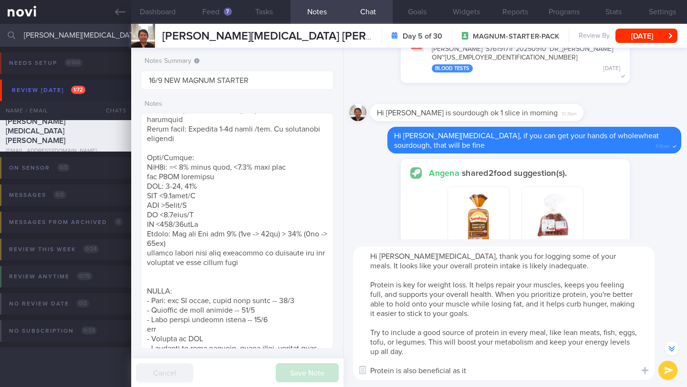
paste textarea "an slow gastric emptying and reduce blood glucose increase after the meal."
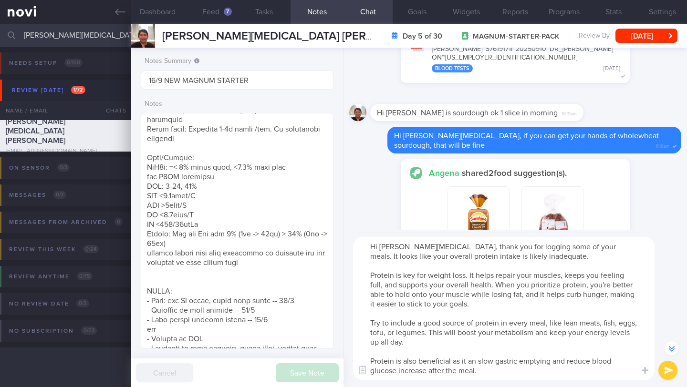
click at [471, 362] on textarea "Hi Ms Tham, thank you for logging some of your meals. It looks like your overal…" at bounding box center [503, 308] width 301 height 143
drag, startPoint x: 446, startPoint y: 373, endPoint x: 476, endPoint y: 372, distance: 29.6
click at [476, 372] on textarea "Hi Ms Tham, thank you for logging some of your meals. It looks like your overal…" at bounding box center [503, 308] width 301 height 143
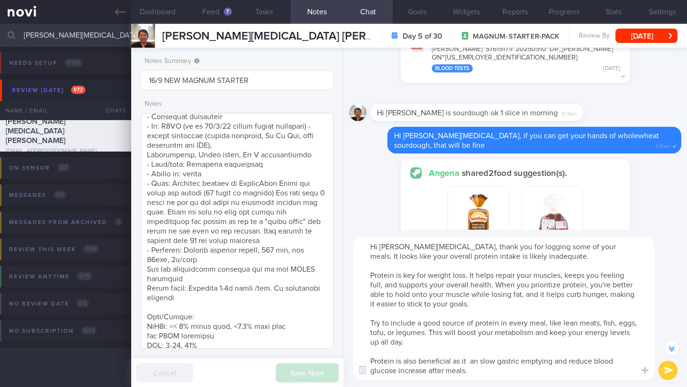
scroll to position [99, 0]
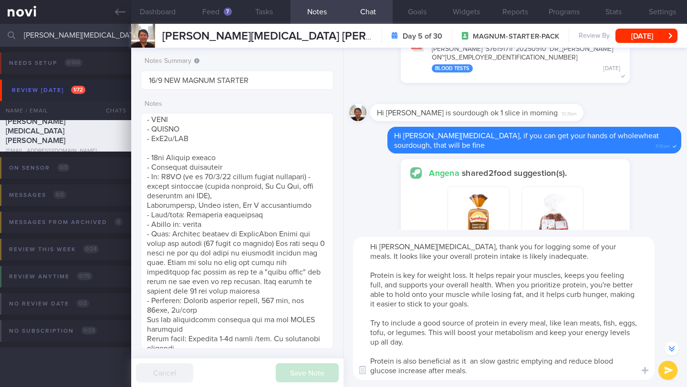
type textarea "Hi Ms Tham, thank you for logging some of your meals. It looks like your overal…"
click at [664, 370] on button "submit" at bounding box center [667, 370] width 19 height 19
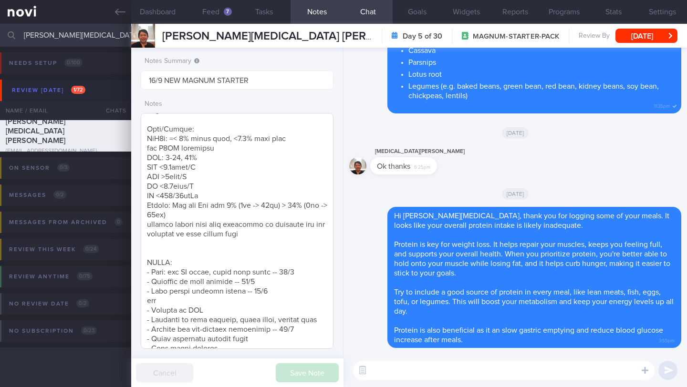
scroll to position [385, 0]
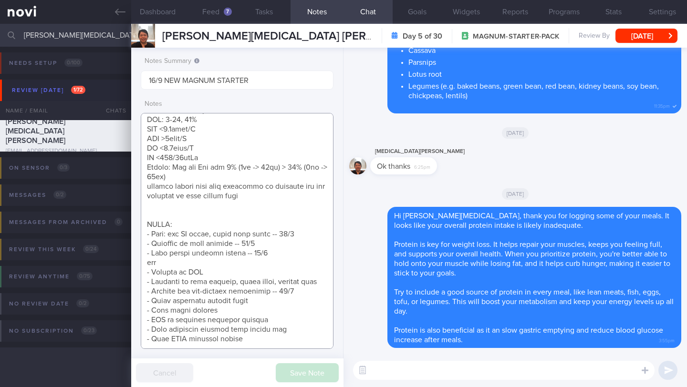
click at [299, 283] on textarea at bounding box center [237, 231] width 193 height 236
drag, startPoint x: 216, startPoint y: 264, endPoint x: 130, endPoint y: 258, distance: 86.1
click at [130, 258] on div "Patients New Users Coaches CAROLINE THAM HUEY YIN Assigned patients Assigned pa…" at bounding box center [343, 205] width 687 height 363
click at [190, 263] on textarea at bounding box center [237, 231] width 193 height 236
click at [191, 255] on textarea at bounding box center [237, 231] width 193 height 236
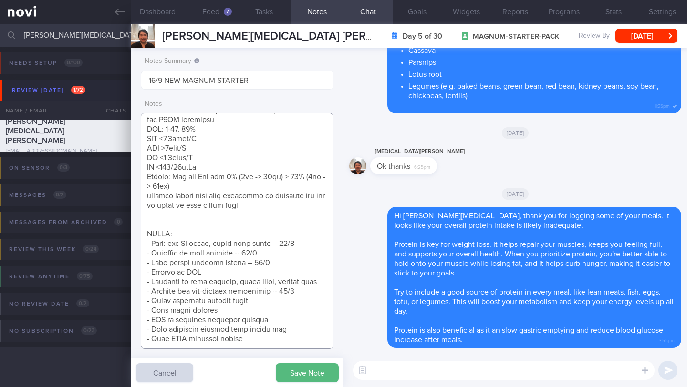
scroll to position [375, 0]
drag, startPoint x: 168, startPoint y: 257, endPoint x: 146, endPoint y: 261, distance: 22.8
click at [146, 261] on textarea at bounding box center [237, 231] width 193 height 236
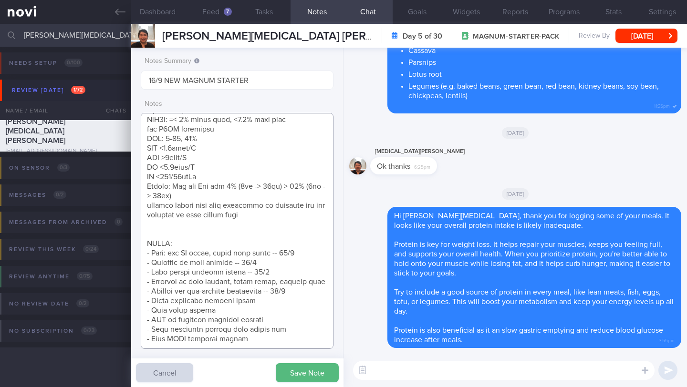
scroll to position [366, 0]
click at [304, 281] on textarea at bounding box center [237, 231] width 193 height 236
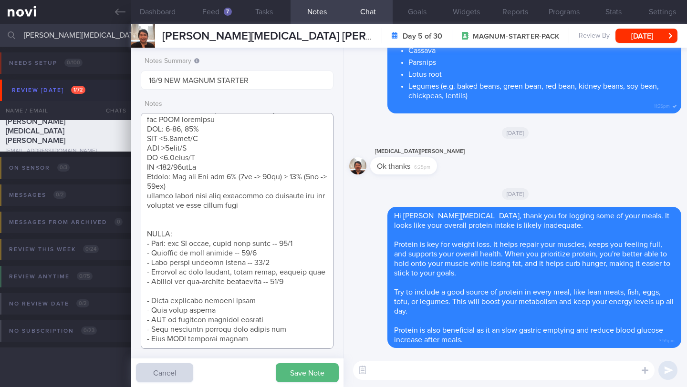
scroll to position [375, 0]
paste textarea "- Sources of CHO"
click at [304, 265] on textarea at bounding box center [237, 231] width 193 height 236
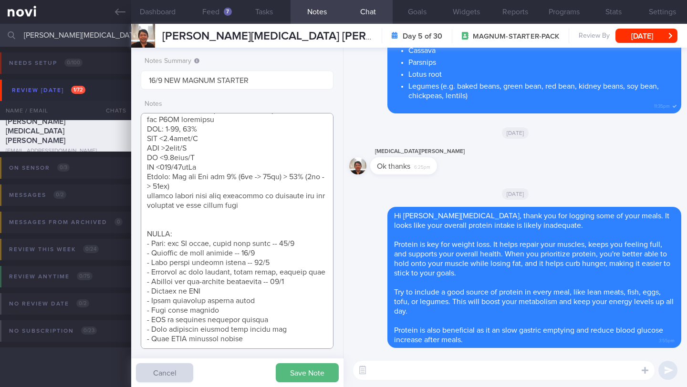
click at [285, 274] on textarea at bounding box center [237, 231] width 193 height 236
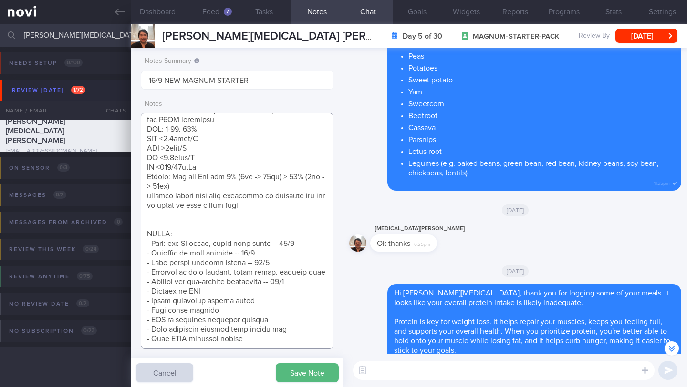
scroll to position [-246, 0]
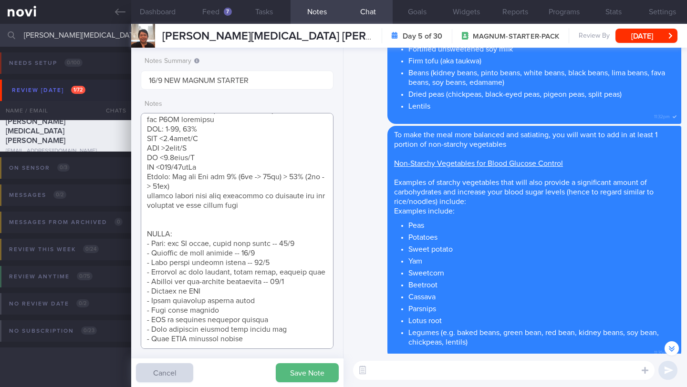
click at [292, 266] on textarea at bounding box center [237, 231] width 193 height 236
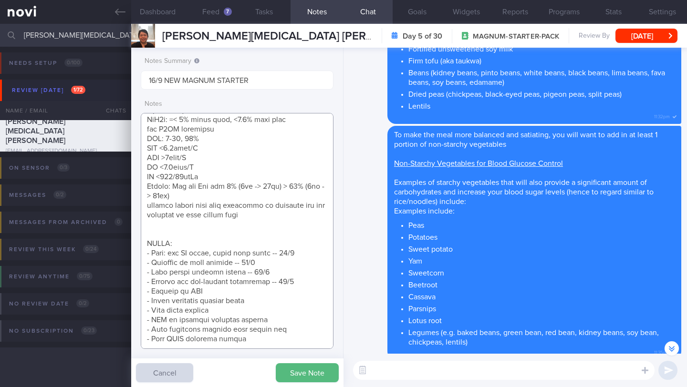
scroll to position [366, 0]
click at [300, 274] on textarea at bounding box center [237, 231] width 193 height 236
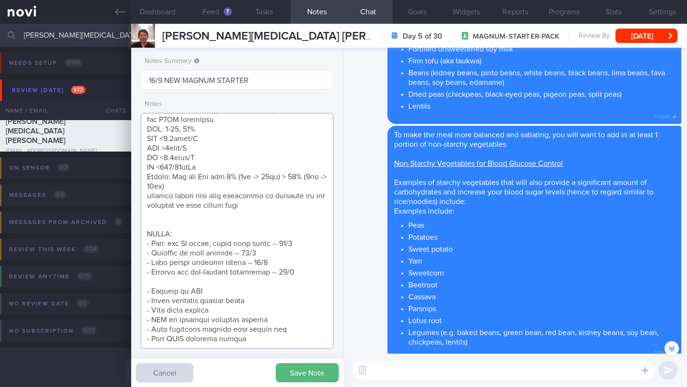
scroll to position [375, 0]
paste textarea "- Examples of lean protein, whole grain, healthy fats"
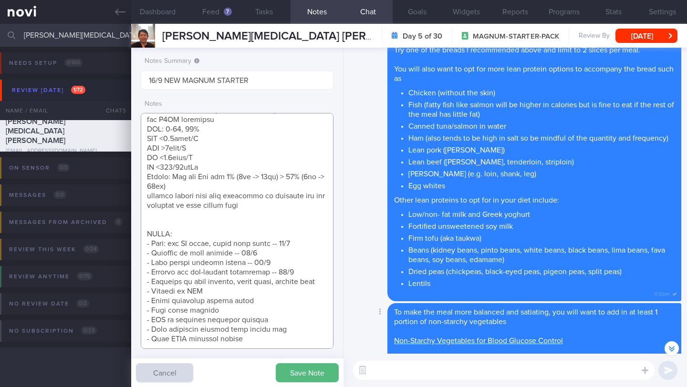
scroll to position [-437, 0]
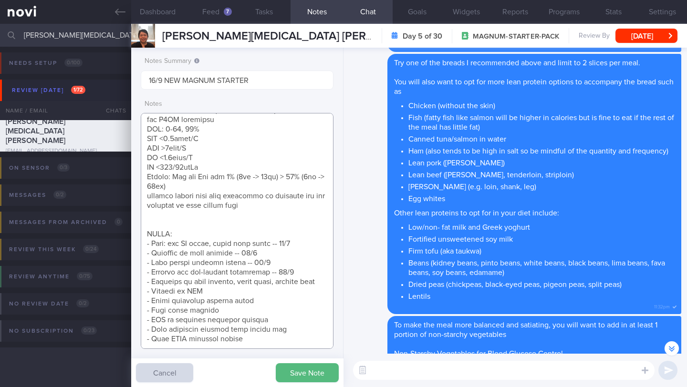
click at [301, 263] on textarea at bounding box center [237, 231] width 193 height 236
click at [239, 274] on textarea at bounding box center [237, 231] width 193 height 236
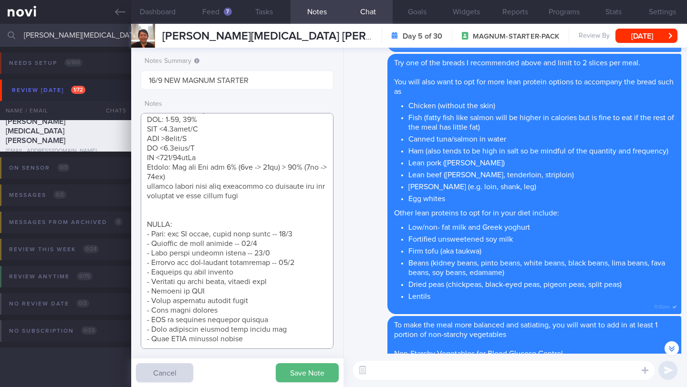
click at [272, 278] on textarea at bounding box center [237, 231] width 193 height 236
click at [274, 273] on textarea at bounding box center [237, 231] width 193 height 236
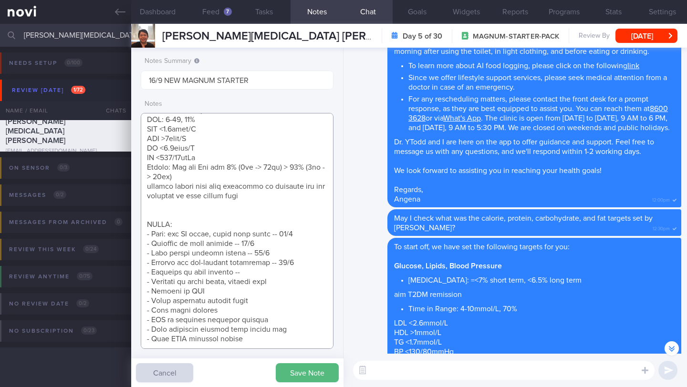
scroll to position [-1440, 0]
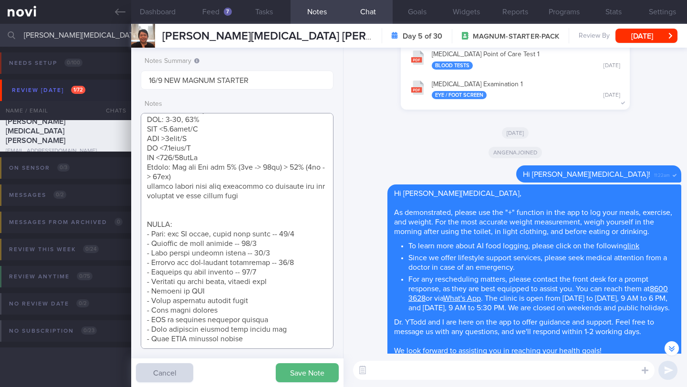
drag, startPoint x: 264, startPoint y: 273, endPoint x: 126, endPoint y: 271, distance: 137.9
click at [126, 271] on div "Patients New Users Coaches CAROLINE THAM HUEY YIN Assigned patients Assigned pa…" at bounding box center [343, 205] width 687 height 363
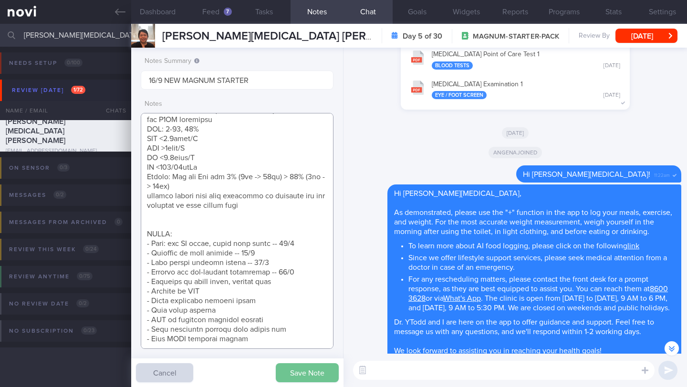
type textarea "Has 2 phones - 1 android + 1 apple iphone + apple watch SUPPORT NEEDED: CHALLEN…"
click at [311, 380] on button "Save Note" at bounding box center [307, 372] width 63 height 19
click at [216, 16] on button "Feed 7" at bounding box center [210, 12] width 53 height 24
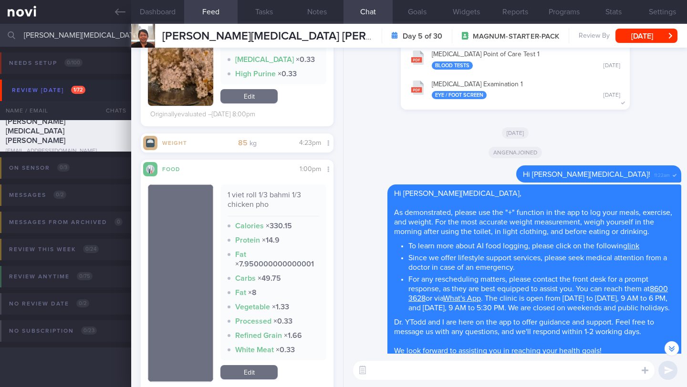
scroll to position [1488, 0]
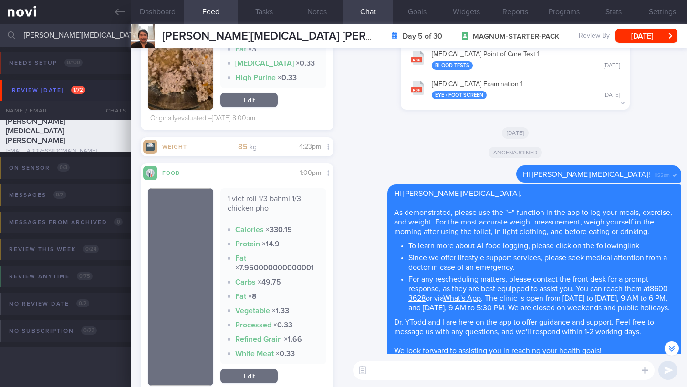
click at [425, 374] on textarea at bounding box center [503, 370] width 301 height 19
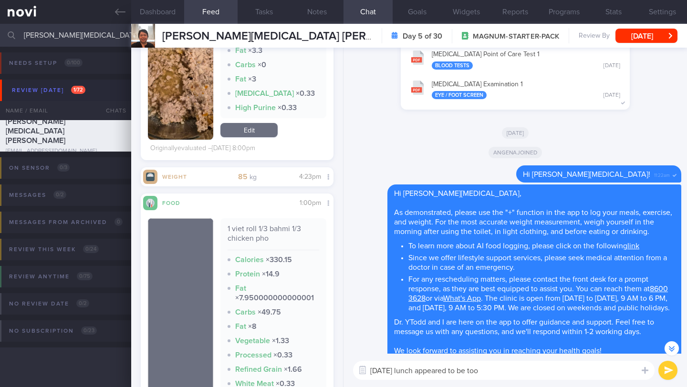
scroll to position [1471, 0]
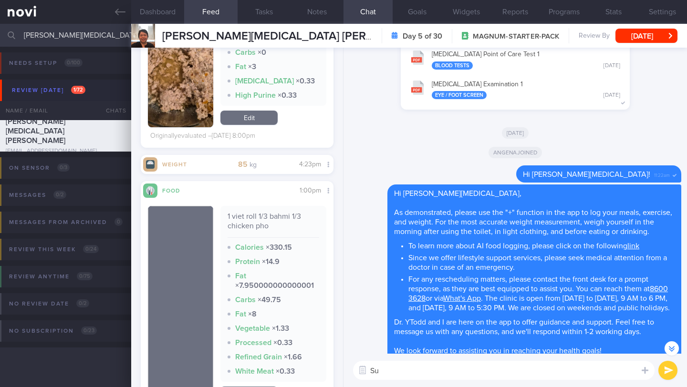
type textarea "S"
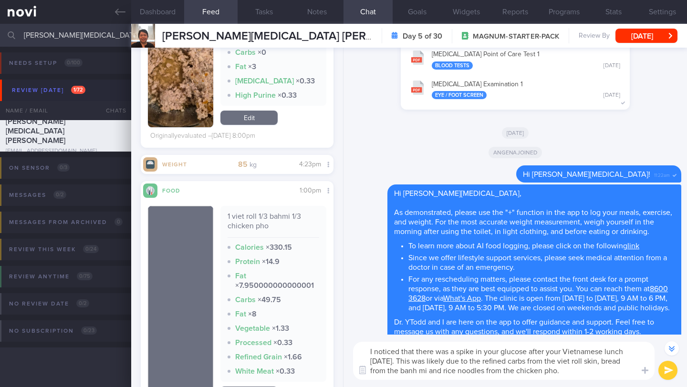
scroll to position [-1478, 0]
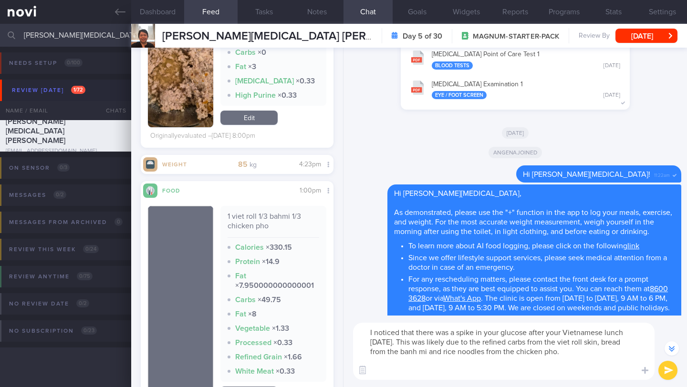
paste textarea "Glucose spikes are primarily influenced by the quantity and type of carbohydrat…"
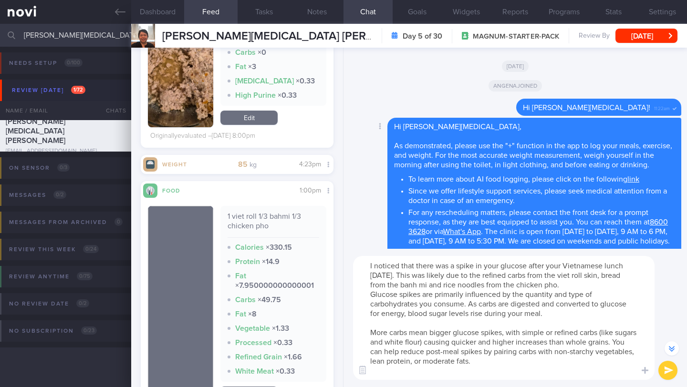
scroll to position [-1545, 0]
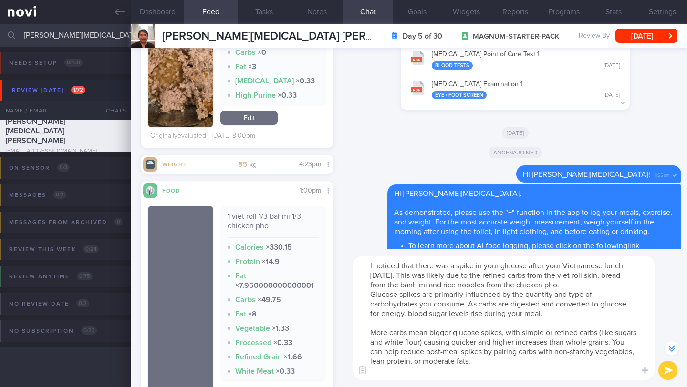
type textarea "I noticed that there was a spike in your glucose after your Vietnamese lunch on…"
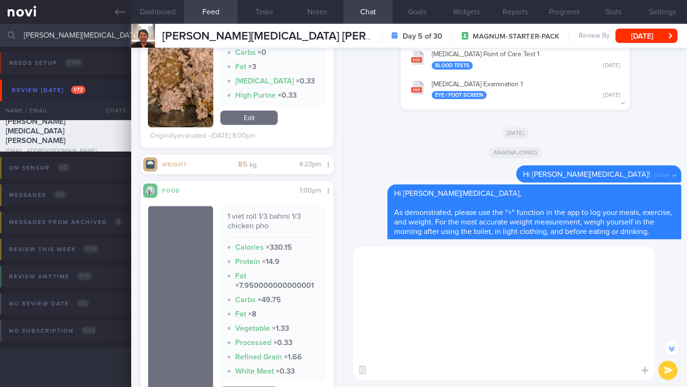
scroll to position [0, 0]
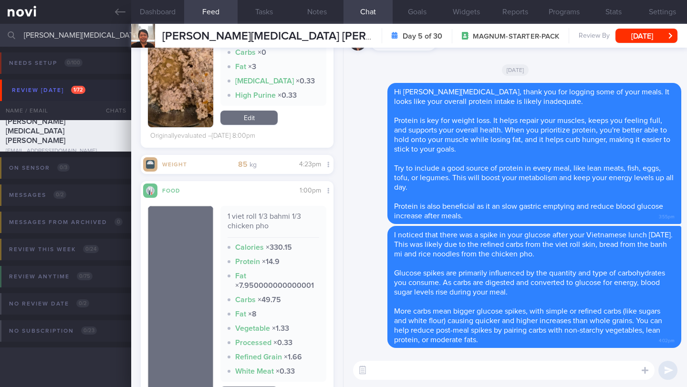
click at [533, 371] on textarea at bounding box center [503, 370] width 301 height 19
type textarea "t"
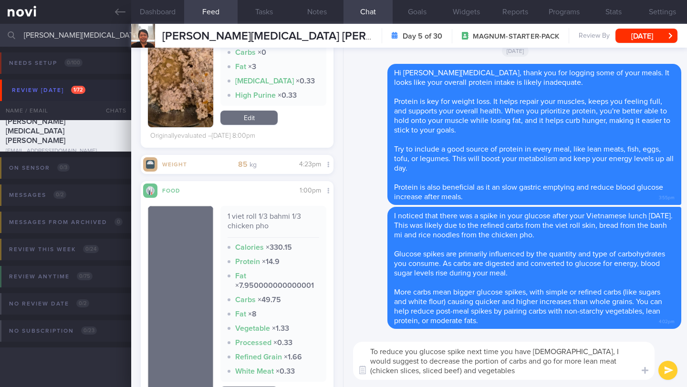
type textarea "To reduce you glucose spike next time you have Vietnamese, I would suggest to d…"
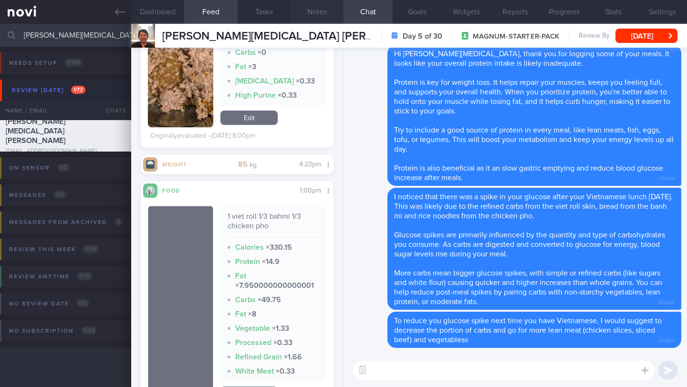
click at [323, 15] on button "Notes" at bounding box center [317, 12] width 53 height 24
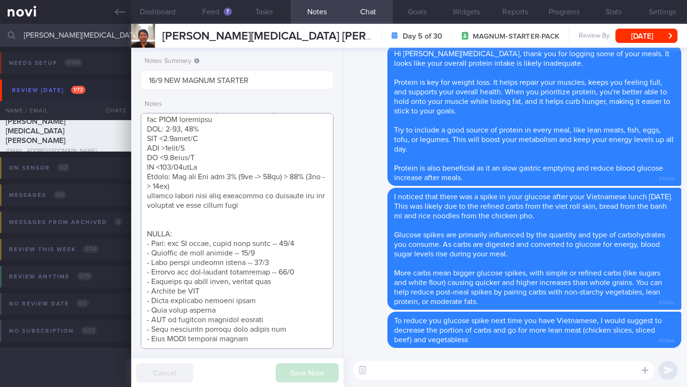
click at [308, 261] on textarea at bounding box center [237, 231] width 193 height 236
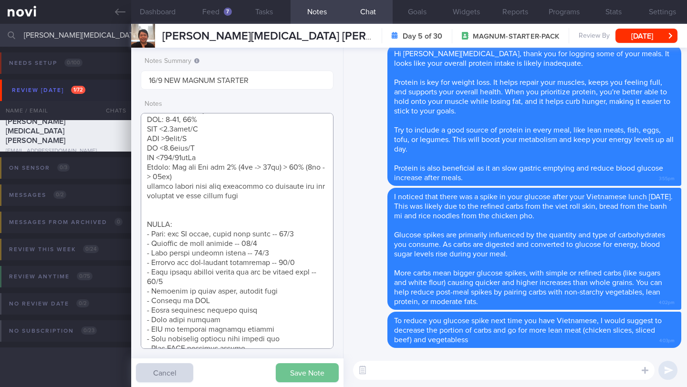
type textarea "Has 2 phones - 1 android + 1 apple iphone + apple watch SUPPORT NEEDED: CHALLEN…"
click at [307, 371] on button "Save Note" at bounding box center [307, 372] width 63 height 19
click at [446, 369] on textarea at bounding box center [503, 370] width 301 height 19
paste textarea "[5 Simple Dietary Tips for Improving Blood Sugar](https://novi-health.com/educa…"
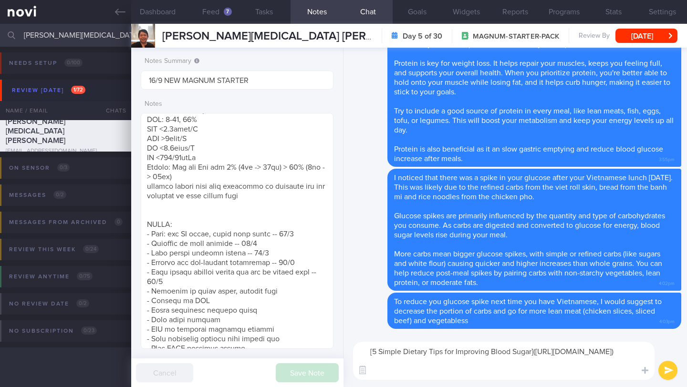
click at [366, 354] on textarea "[5 Simple Dietary Tips for Improving Blood Sugar](https://novi-health.com/educa…" at bounding box center [503, 361] width 301 height 38
type textarea "Here are a another [5 Simple Dietary Tips for Improving Blood Sugar](https://no…"
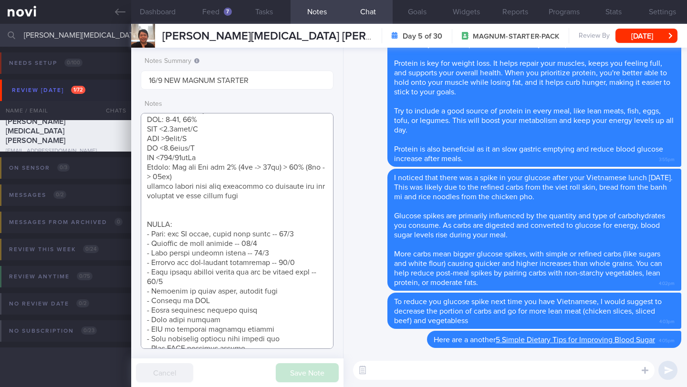
click at [249, 283] on textarea at bounding box center [237, 231] width 193 height 236
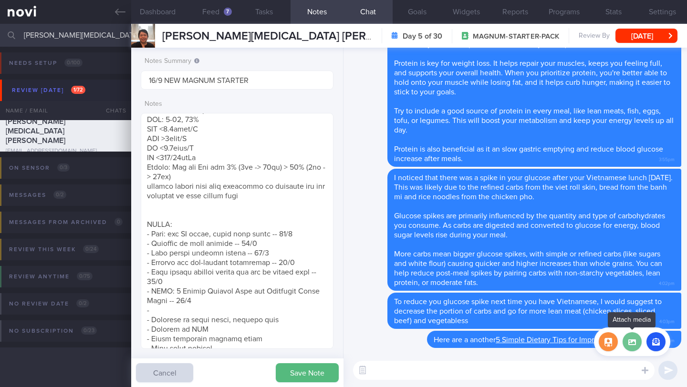
click at [639, 346] on label at bounding box center [632, 341] width 19 height 19
click at [0, 0] on input "file" at bounding box center [0, 0] width 0 height 0
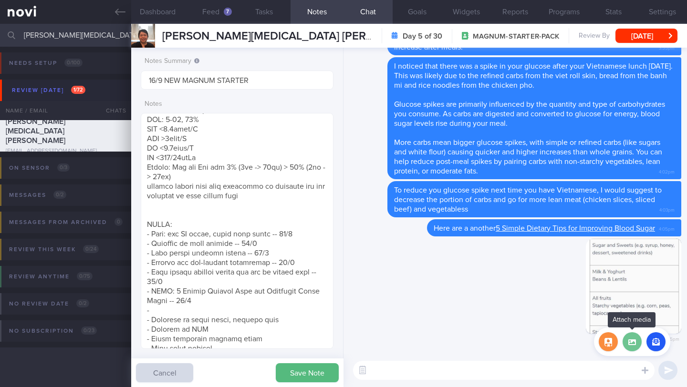
click at [638, 349] on label at bounding box center [632, 341] width 19 height 19
click at [0, 0] on input "file" at bounding box center [0, 0] width 0 height 0
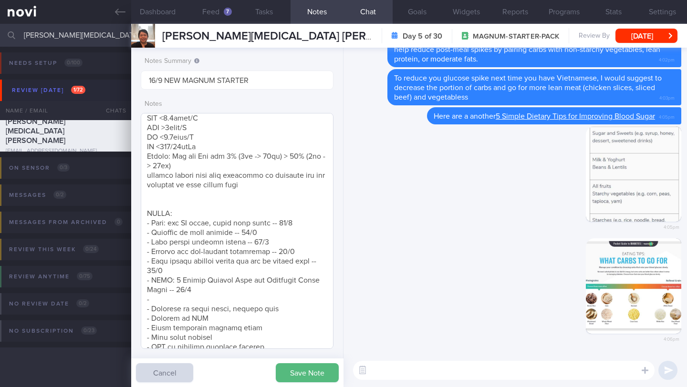
scroll to position [392, 0]
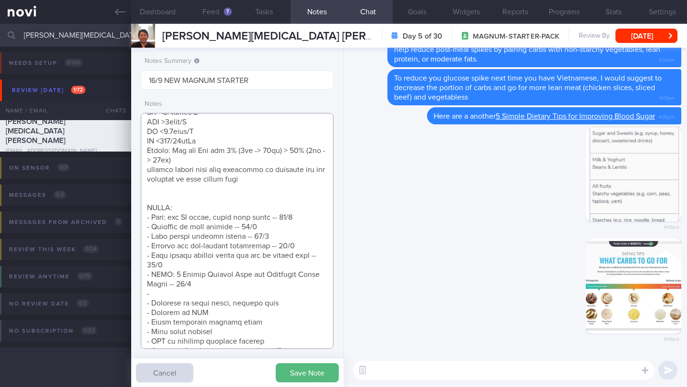
click at [207, 293] on textarea at bounding box center [237, 231] width 193 height 236
click at [211, 312] on textarea at bounding box center [237, 231] width 193 height 236
drag, startPoint x: 225, startPoint y: 311, endPoint x: 139, endPoint y: 313, distance: 85.4
click at [139, 313] on div "Notes Summary Summary will be shown in the main patients table 16/9 NEW MAGNUM …" at bounding box center [237, 218] width 212 height 340
click at [165, 295] on textarea at bounding box center [237, 231] width 193 height 236
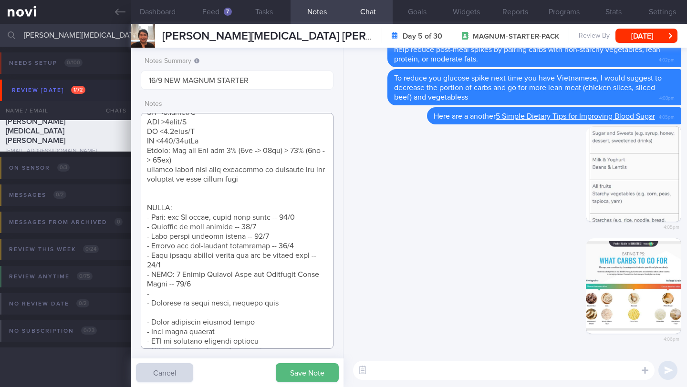
paste textarea "- Sources of CHO -- 16/9"
click at [155, 295] on textarea at bounding box center [237, 231] width 193 height 236
click at [234, 294] on textarea at bounding box center [237, 231] width 193 height 236
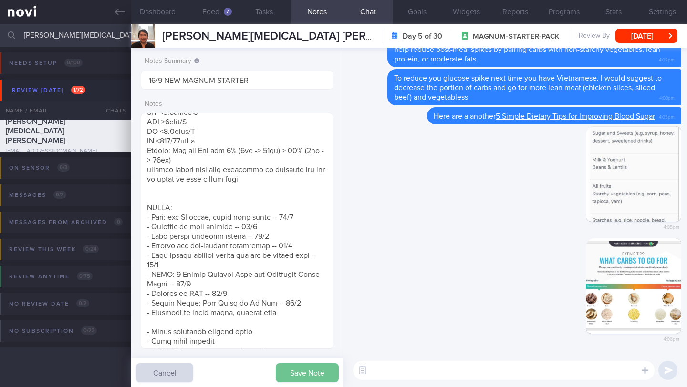
click at [284, 374] on button "Save Note" at bounding box center [307, 372] width 63 height 19
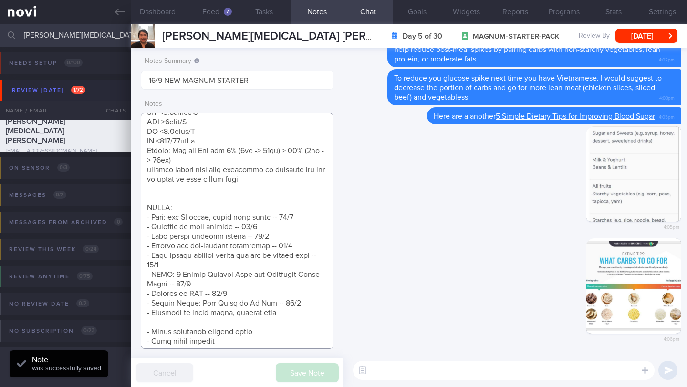
click at [264, 322] on textarea at bounding box center [237, 231] width 193 height 236
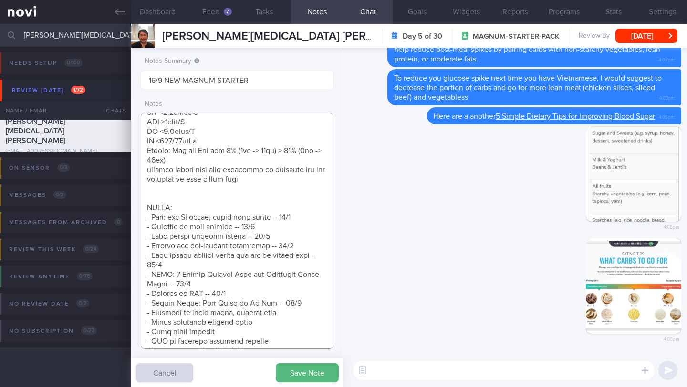
type textarea "Has 2 phones - 1 android + 1 apple iphone + apple watch SUPPORT NEEDED: CHALLEN…"
